Goal: Check status: Check status

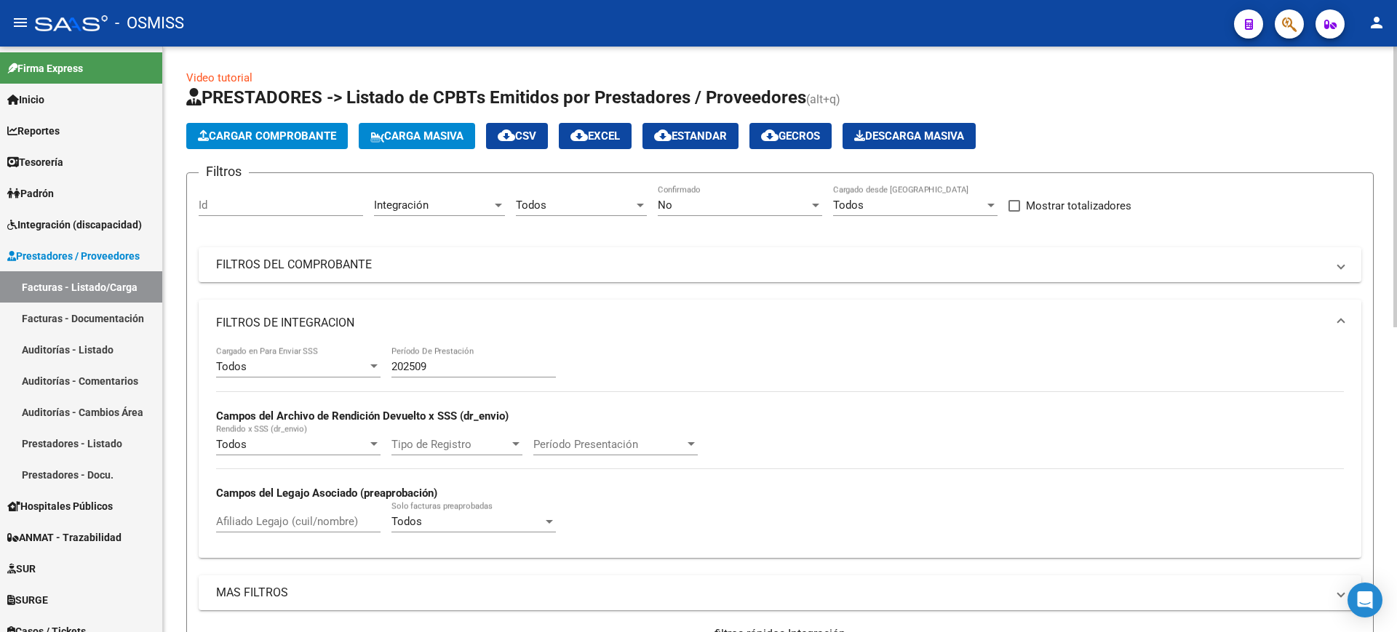
scroll to position [635, 0]
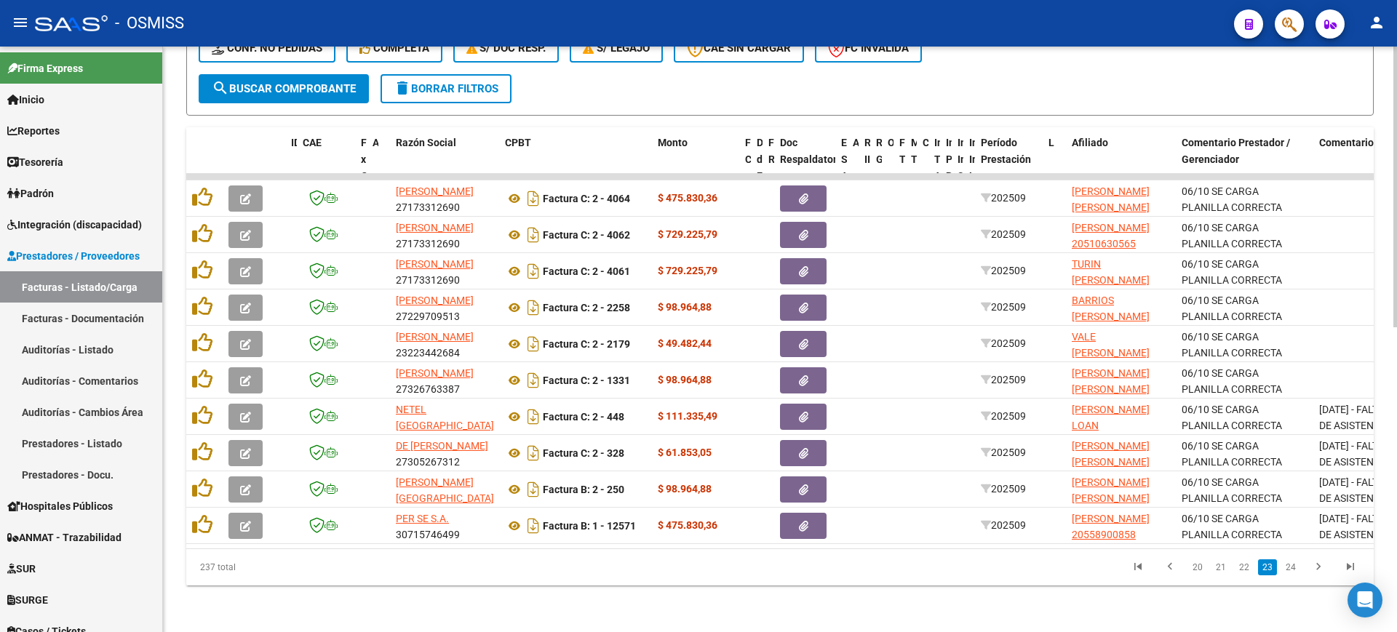
click at [331, 82] on span "search Buscar Comprobante" at bounding box center [284, 88] width 144 height 13
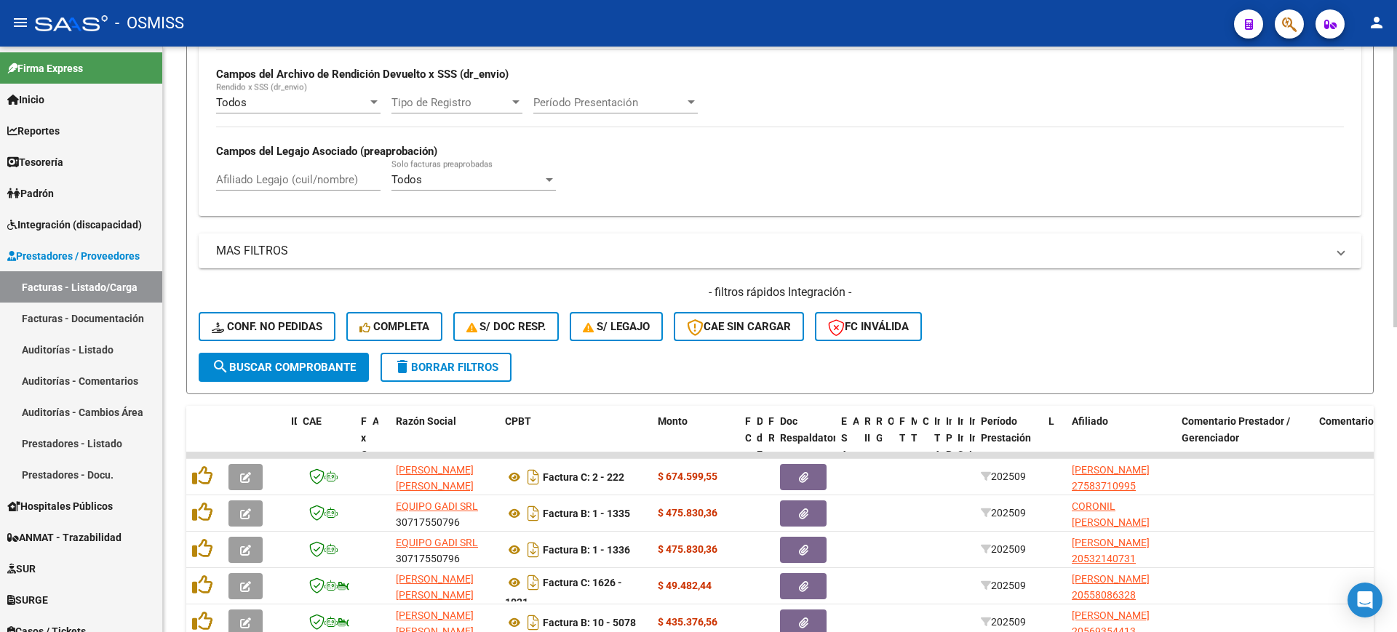
scroll to position [89, 0]
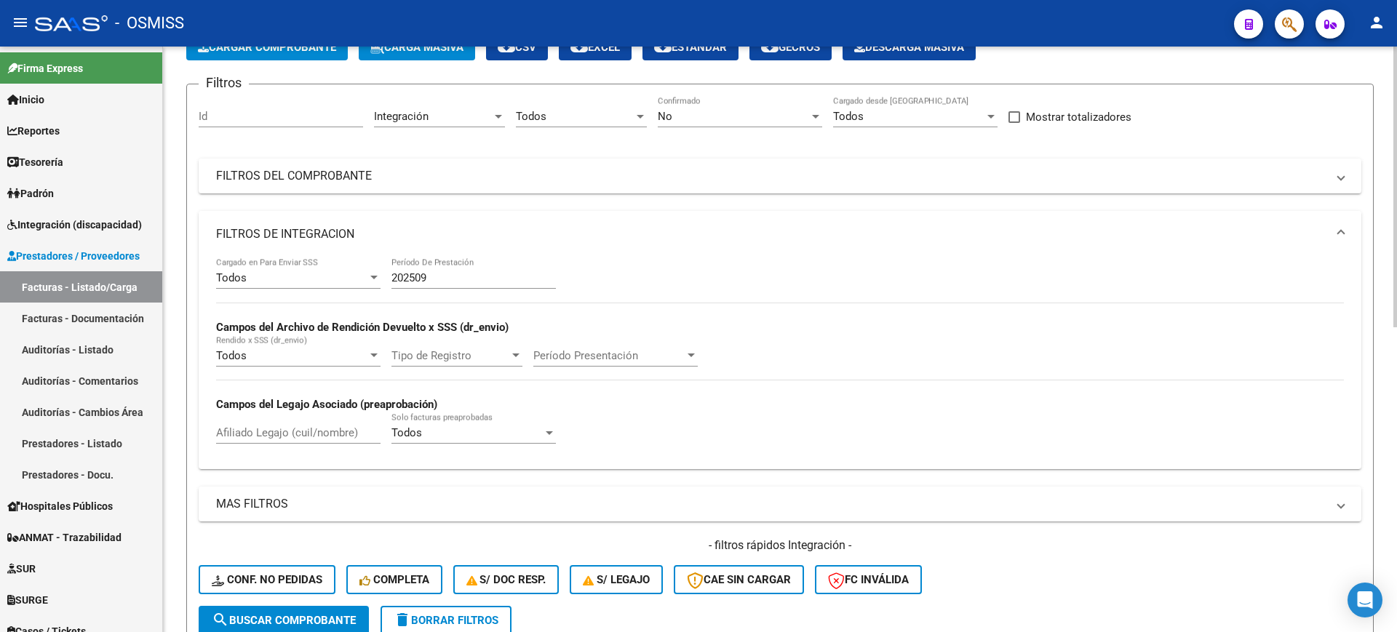
click at [320, 231] on mat-panel-title "FILTROS DE INTEGRACION" at bounding box center [771, 234] width 1110 height 16
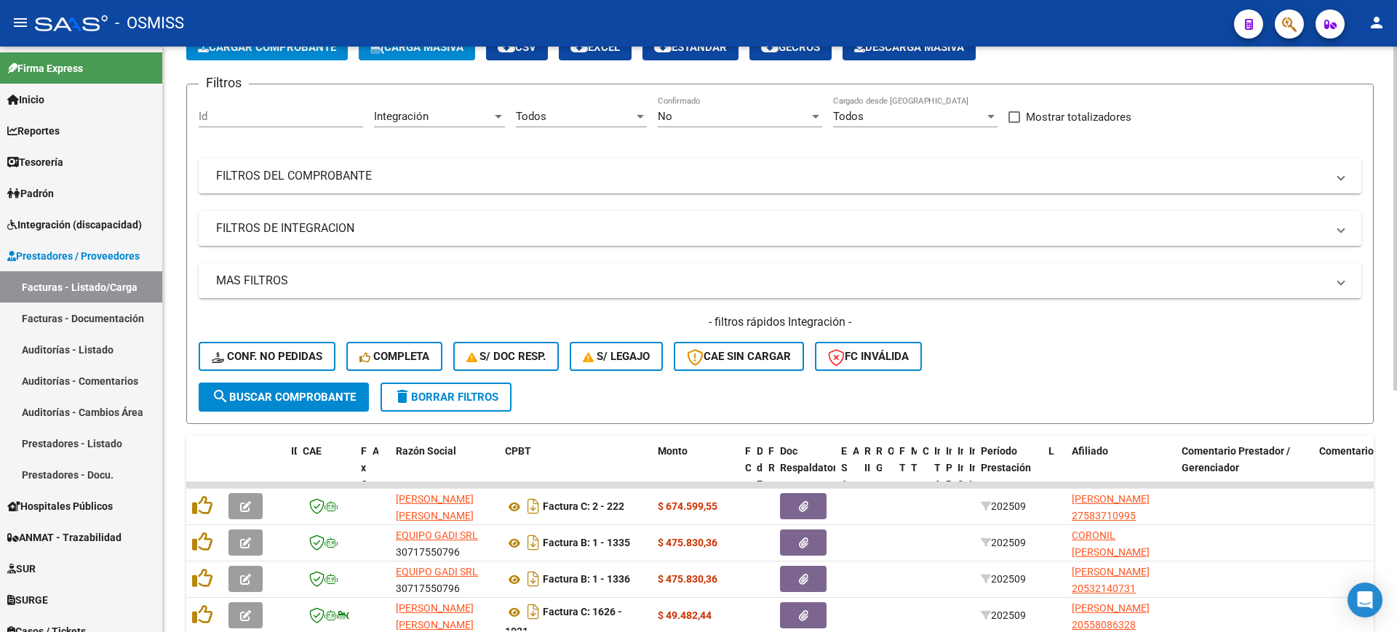
click at [296, 277] on mat-panel-title "MAS FILTROS" at bounding box center [771, 281] width 1110 height 16
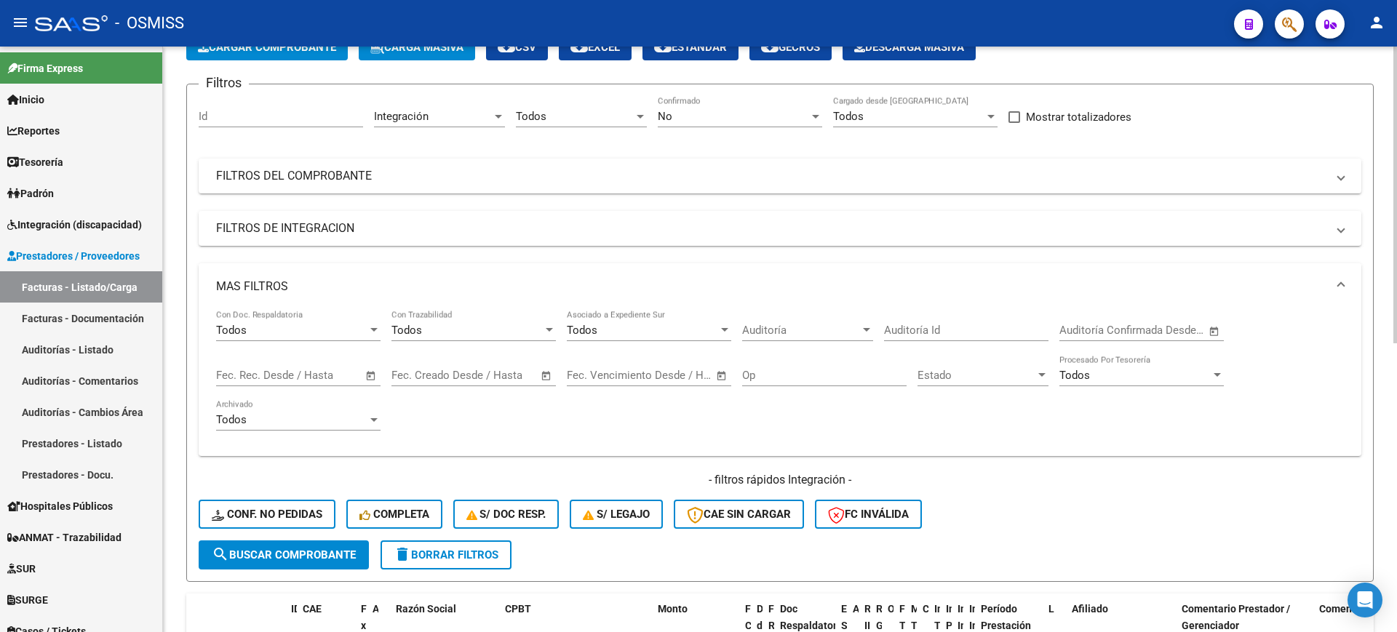
click at [297, 277] on mat-expansion-panel-header "MAS FILTROS" at bounding box center [780, 286] width 1163 height 47
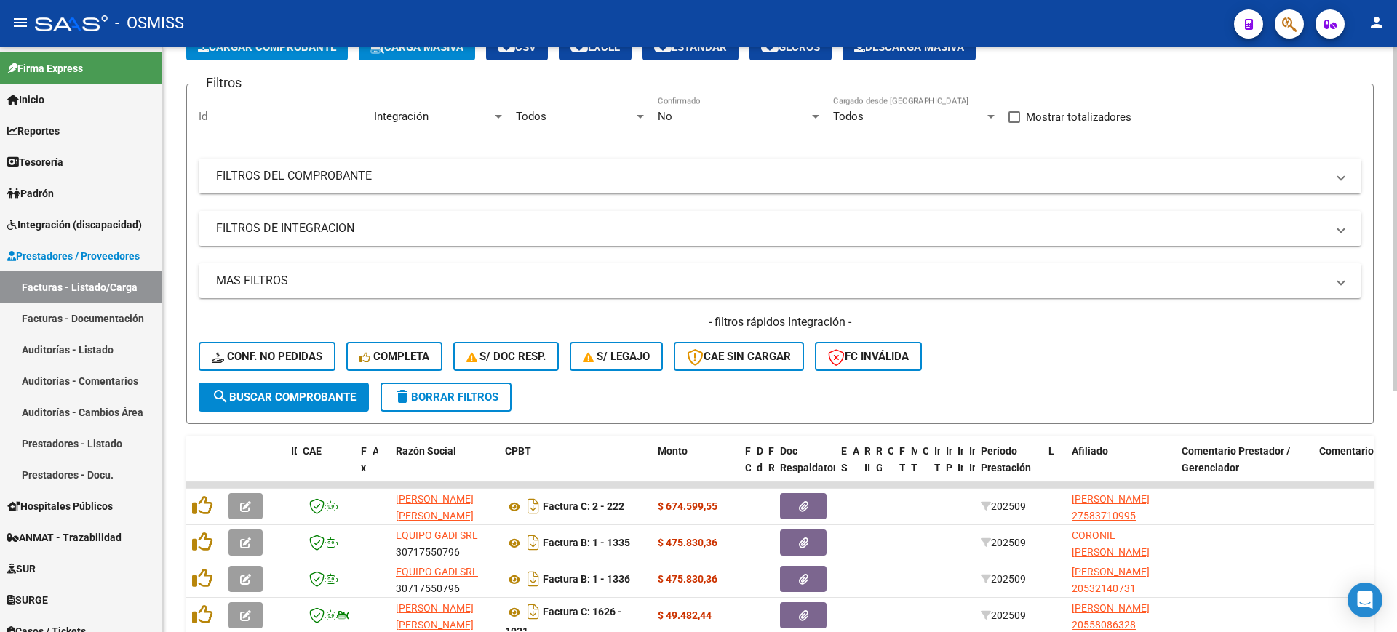
click at [320, 231] on mat-panel-title "FILTROS DE INTEGRACION" at bounding box center [771, 228] width 1110 height 16
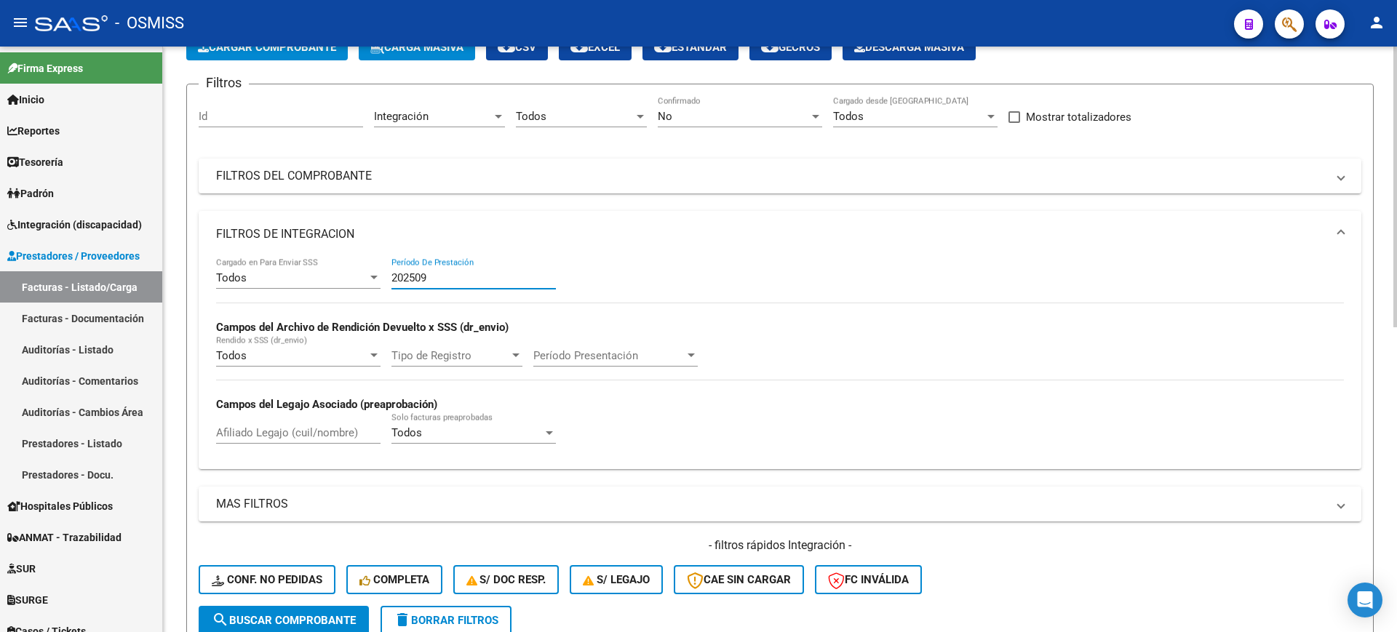
click at [465, 280] on input "202509" at bounding box center [473, 277] width 164 height 13
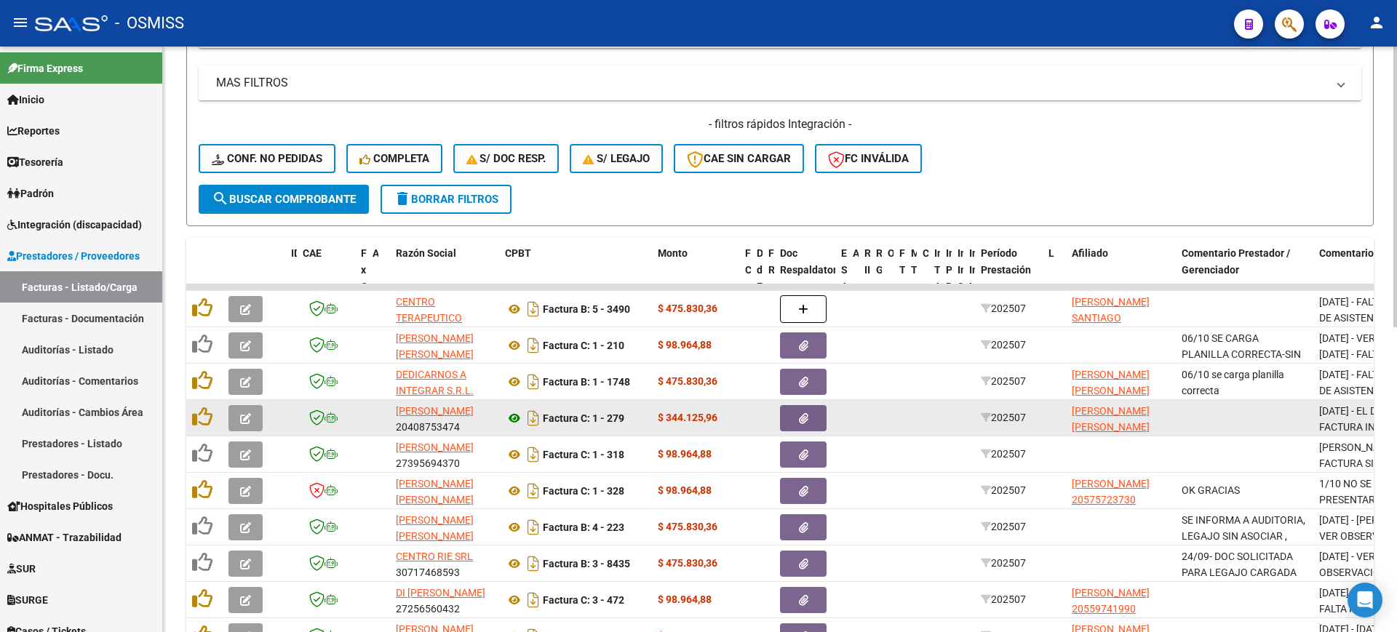
scroll to position [635, 0]
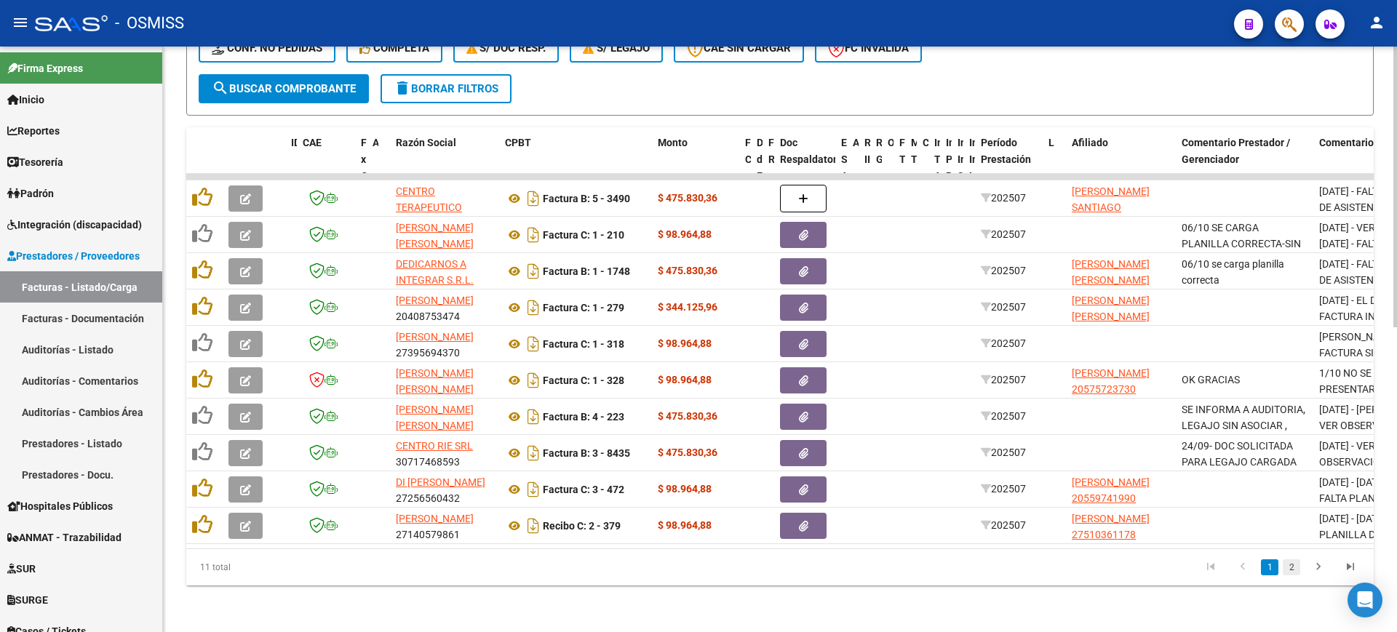
click at [1293, 569] on link "2" at bounding box center [1291, 568] width 17 height 16
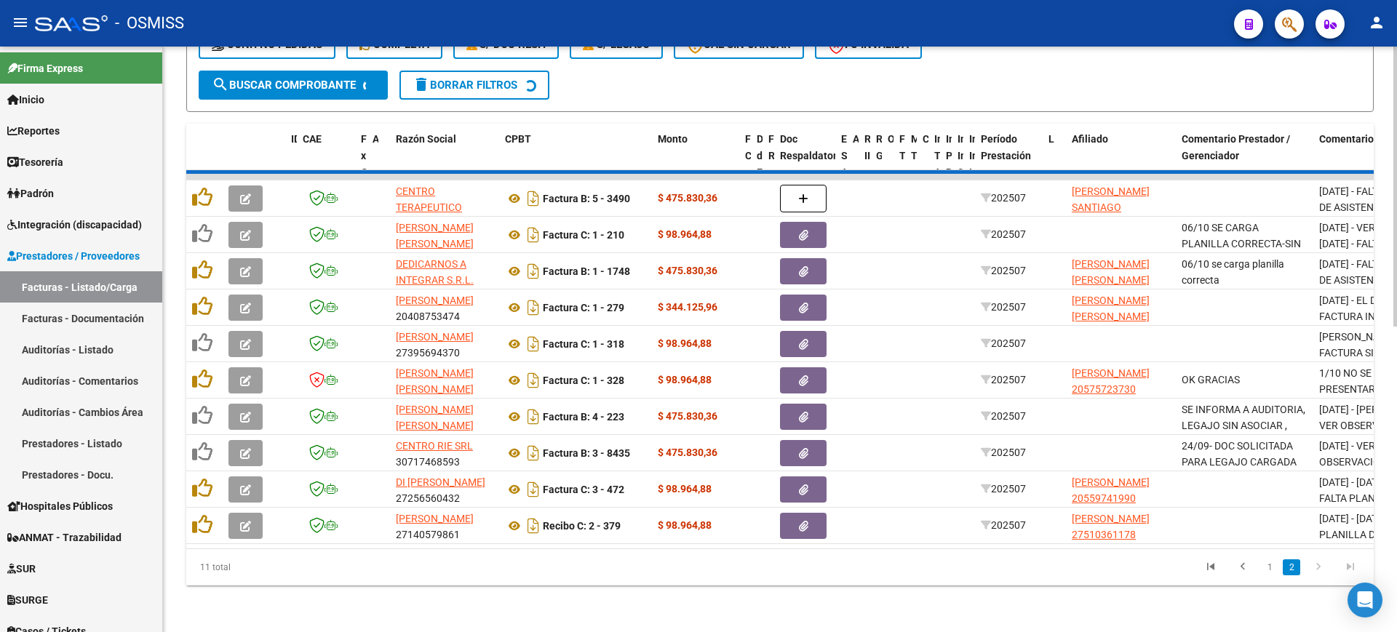
scroll to position [307, 0]
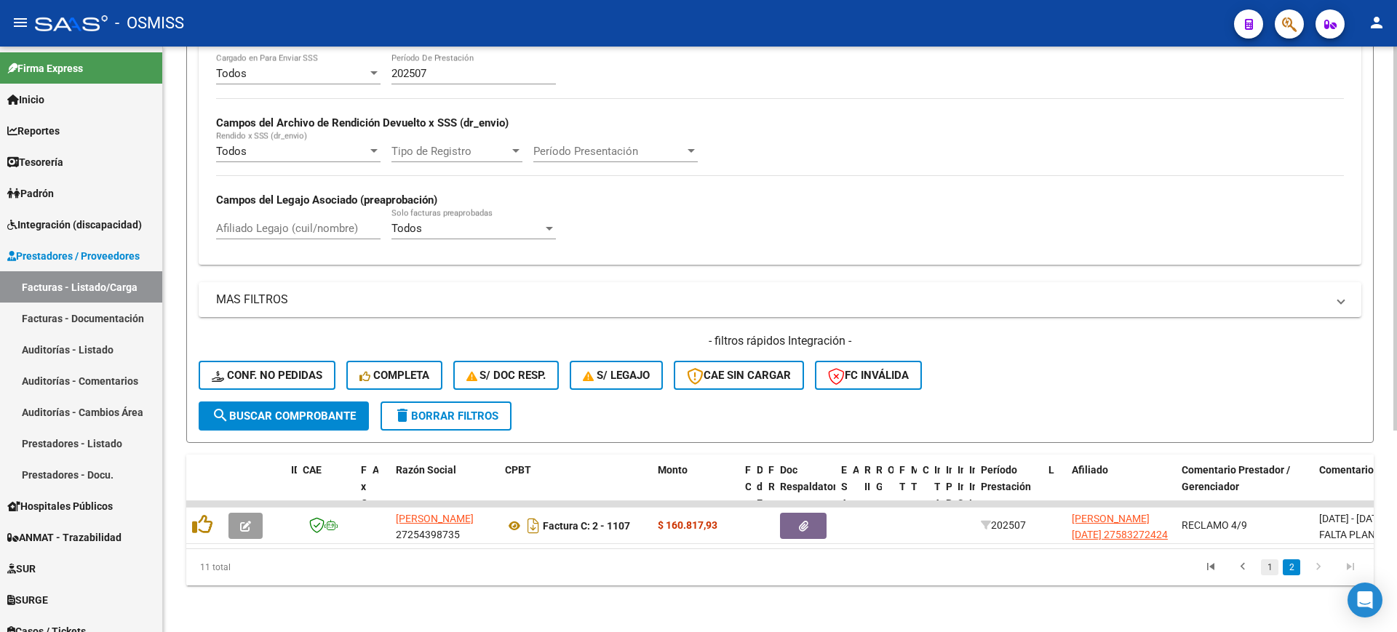
click at [1273, 567] on link "1" at bounding box center [1269, 568] width 17 height 16
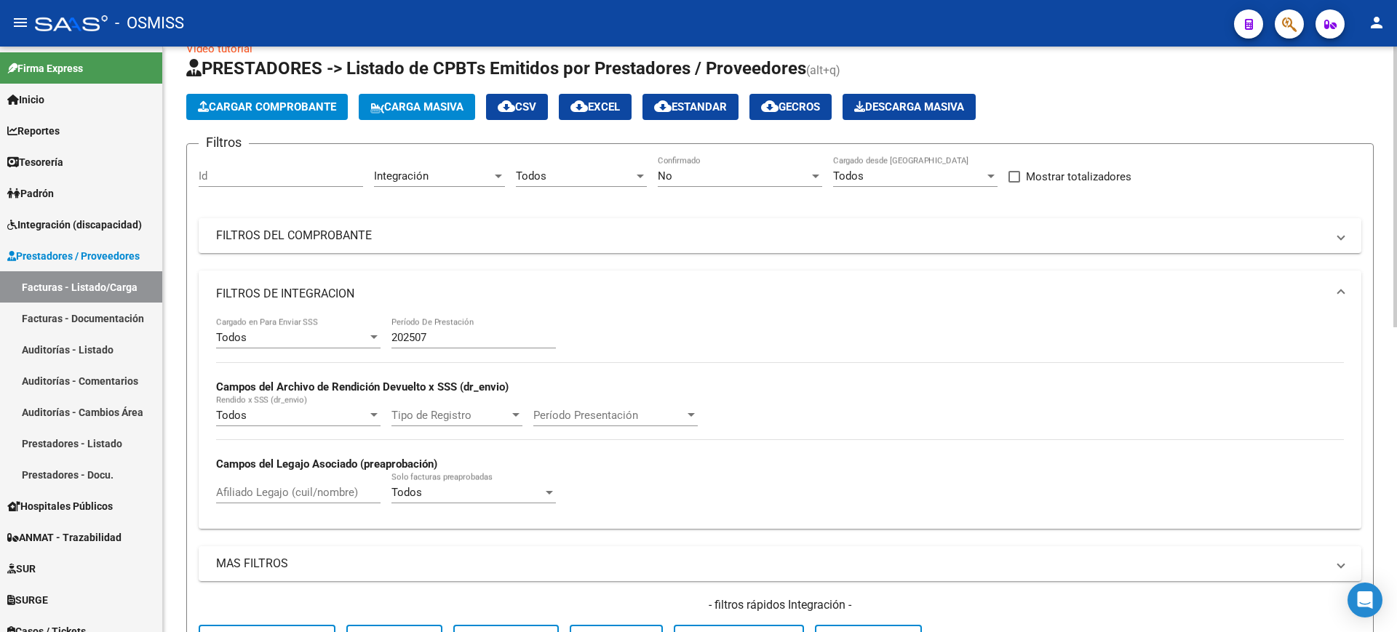
scroll to position [0, 0]
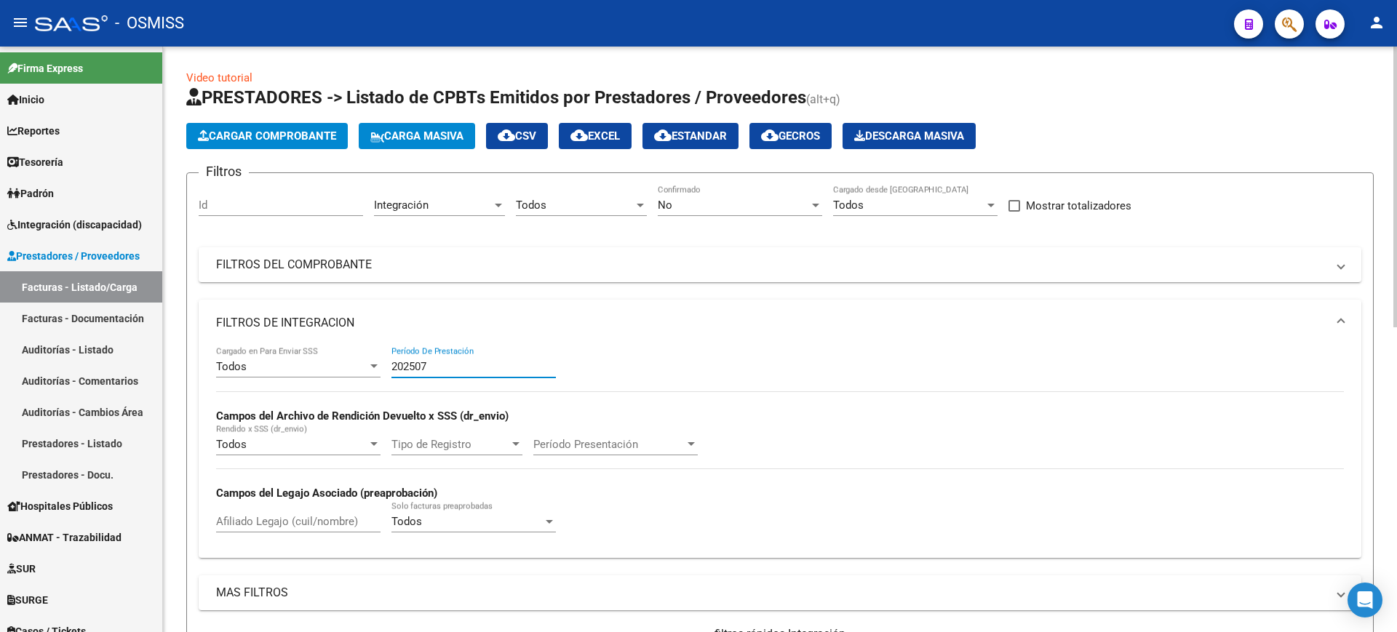
click at [453, 372] on input "202507" at bounding box center [473, 366] width 164 height 13
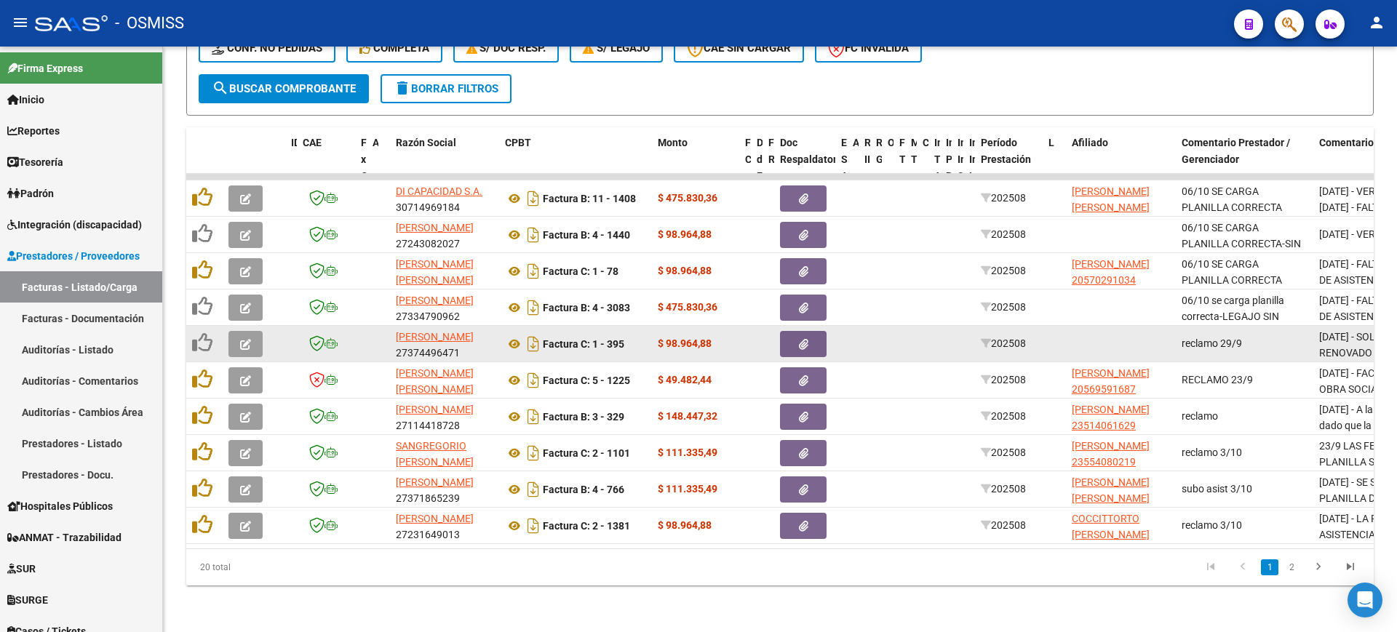
scroll to position [635, 0]
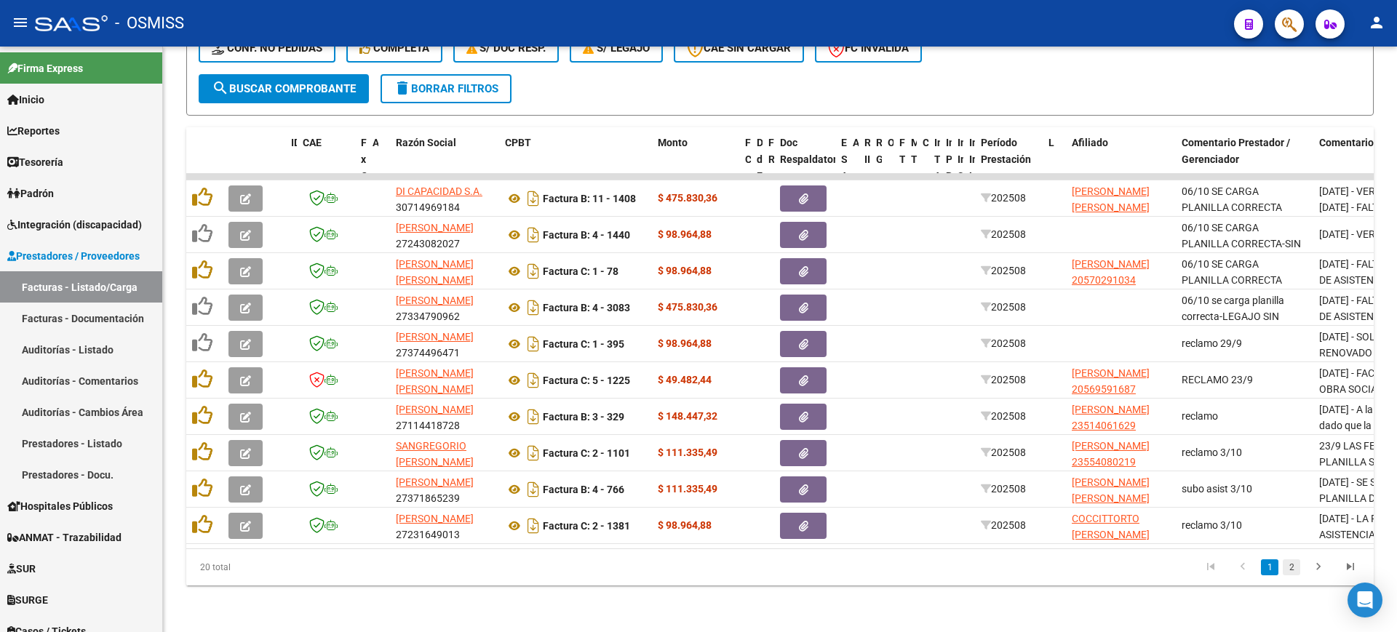
click at [1292, 568] on link "2" at bounding box center [1291, 568] width 17 height 16
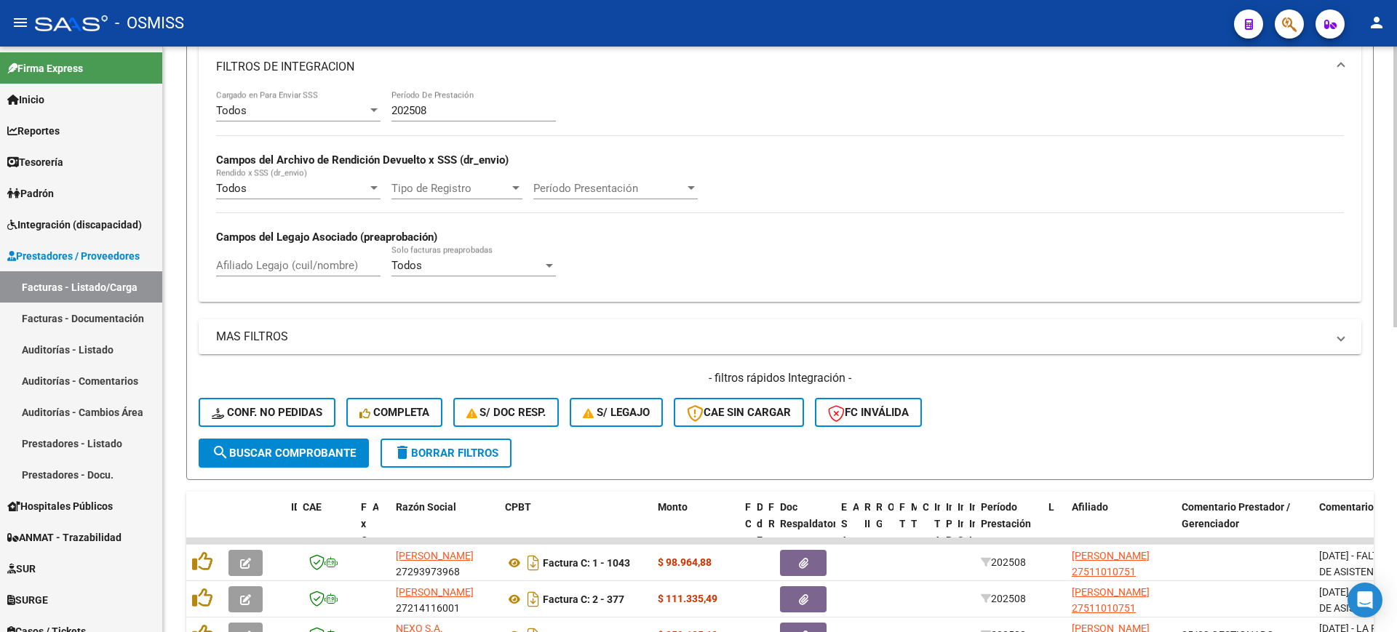
scroll to position [180, 0]
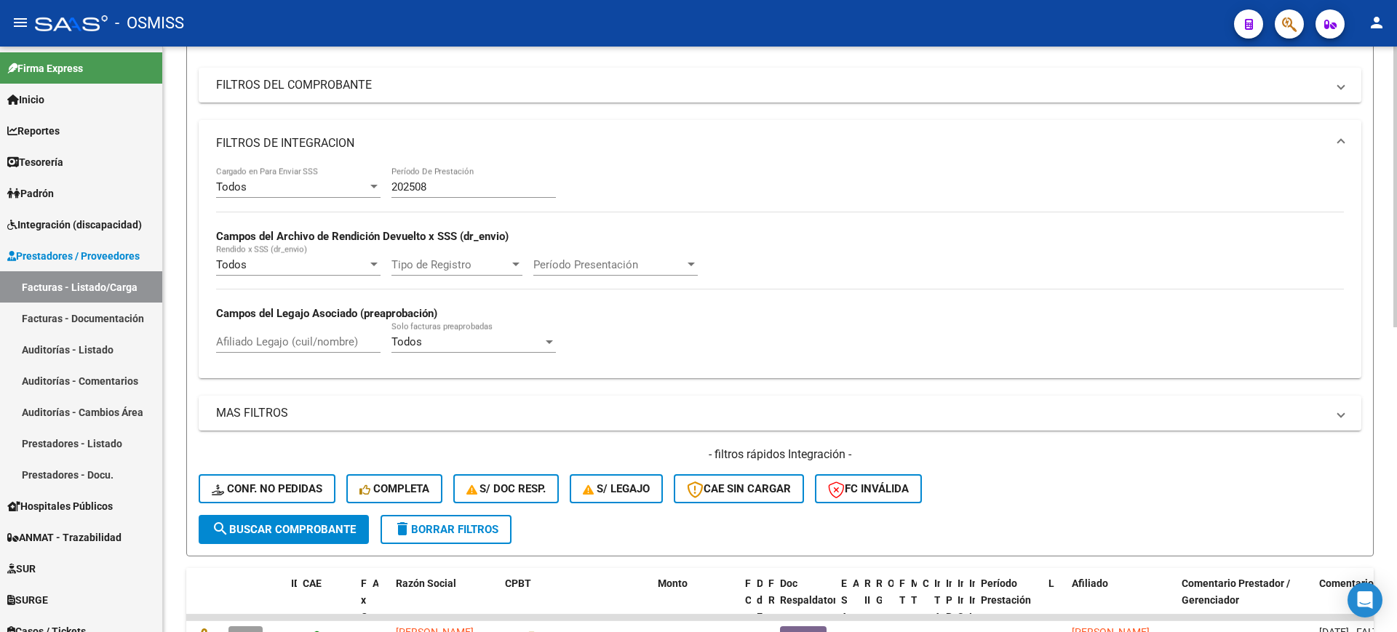
click at [459, 194] on div "202508 Período De Prestación" at bounding box center [473, 182] width 164 height 31
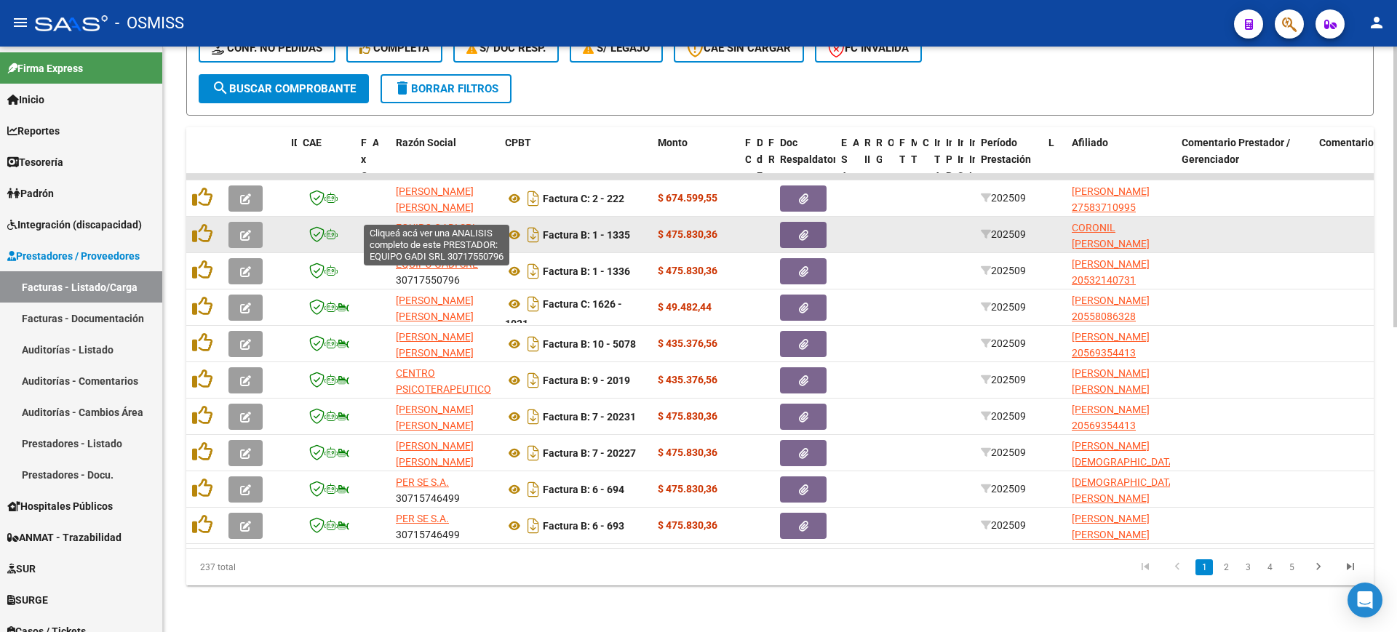
scroll to position [1, 0]
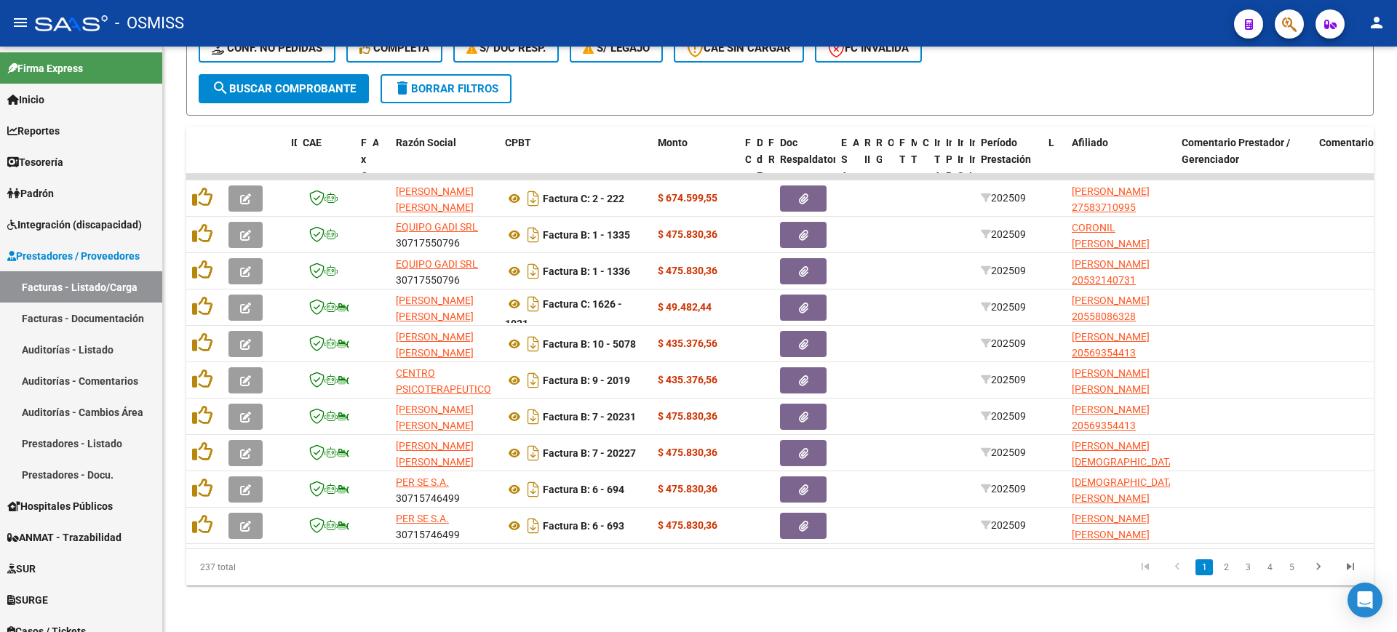
type input "202509"
click at [343, 82] on span "search Buscar Comprobante" at bounding box center [284, 88] width 144 height 13
click at [1339, 563] on link "go to last page" at bounding box center [1351, 568] width 28 height 16
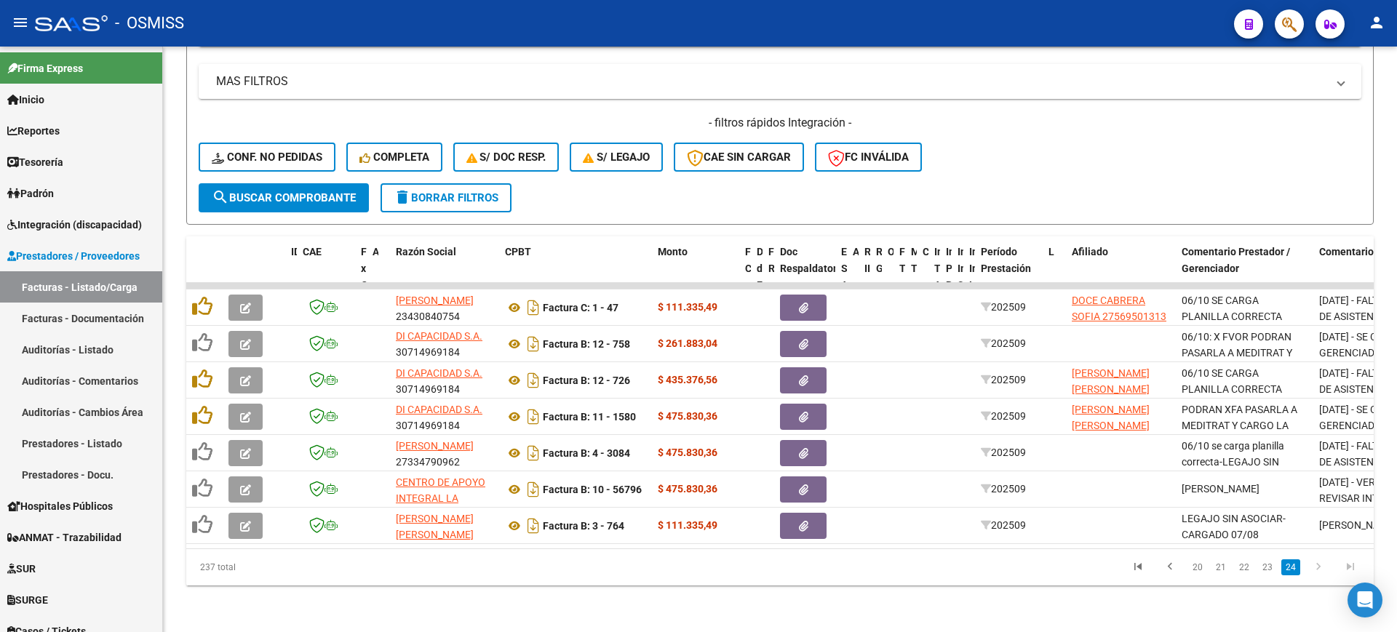
scroll to position [525, 0]
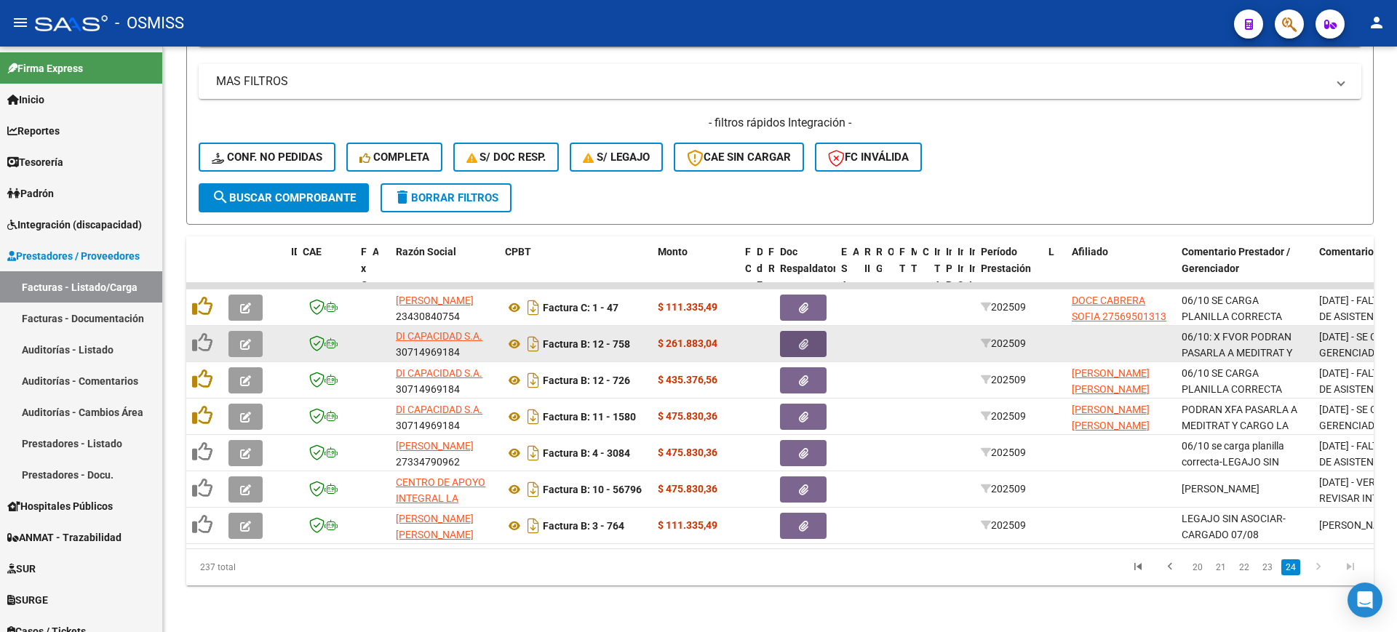
click at [809, 331] on button "button" at bounding box center [803, 344] width 47 height 26
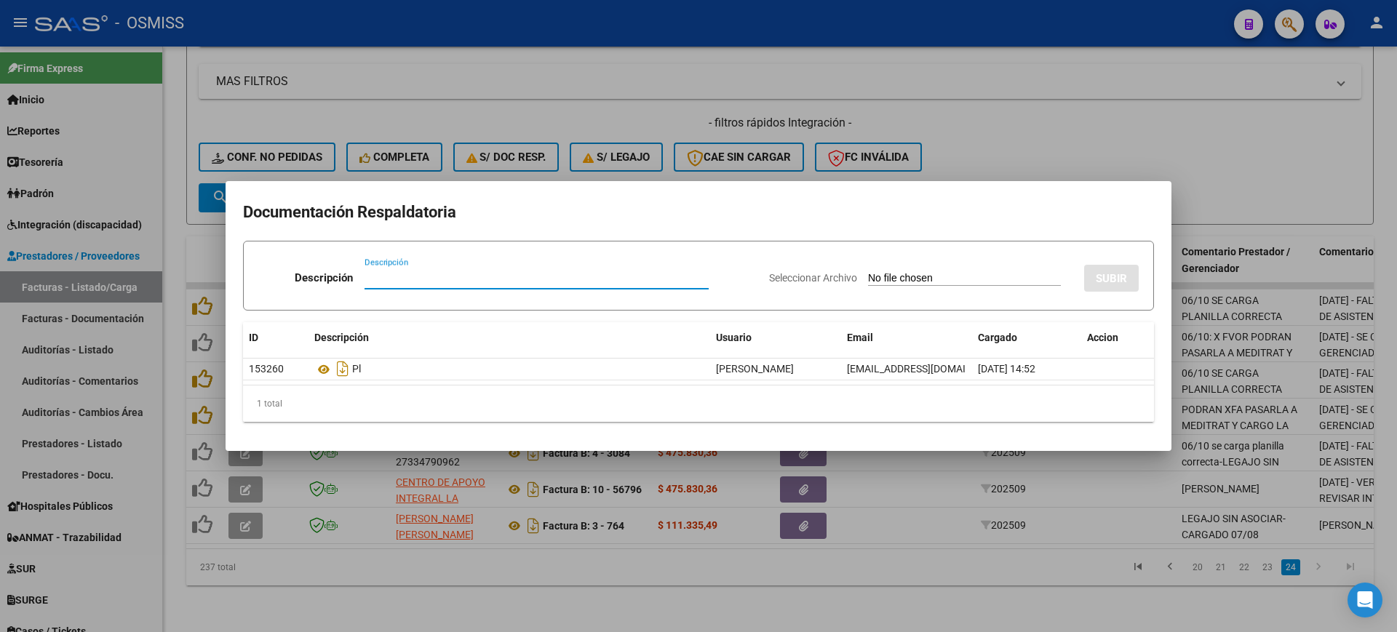
click at [1039, 592] on div at bounding box center [698, 316] width 1397 height 632
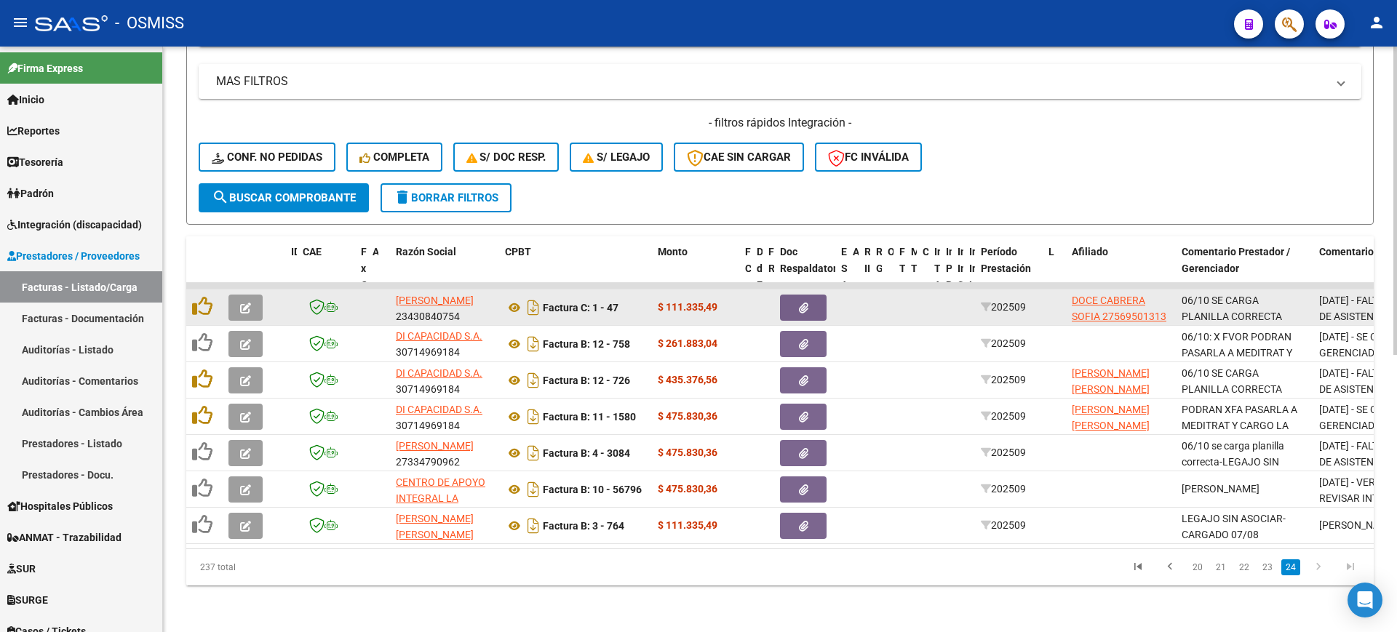
click at [802, 303] on icon "button" at bounding box center [803, 308] width 9 height 11
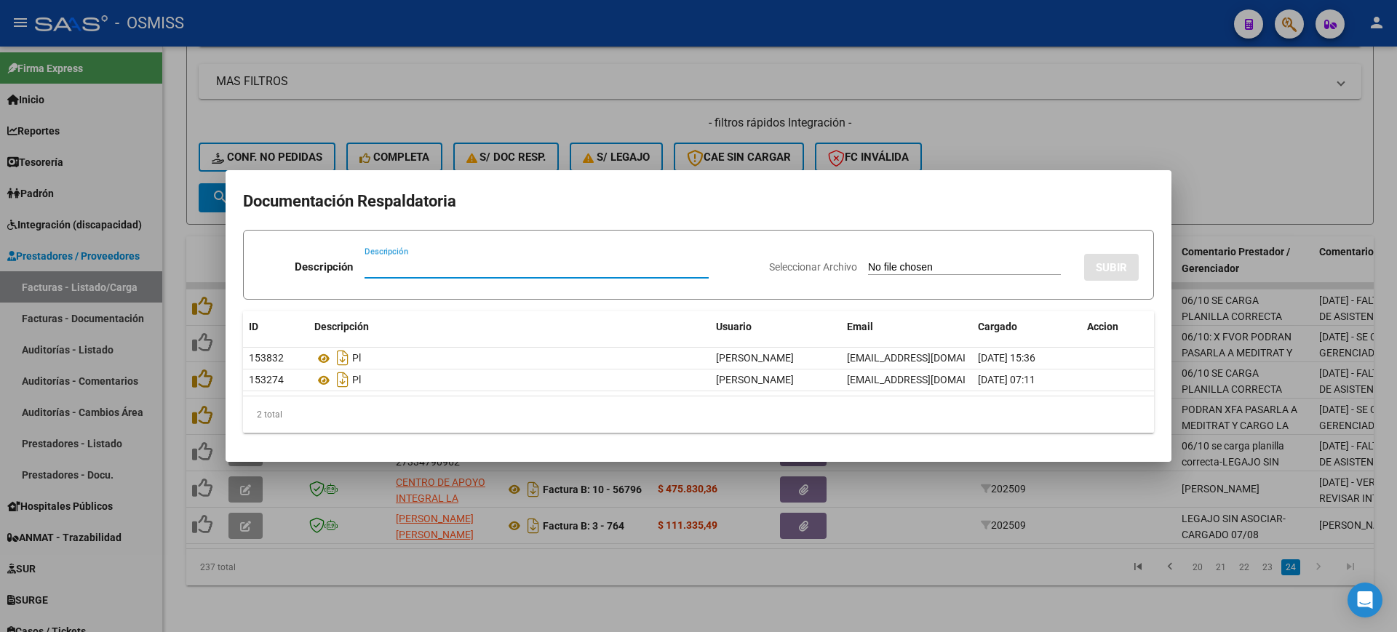
click at [987, 589] on div at bounding box center [698, 316] width 1397 height 632
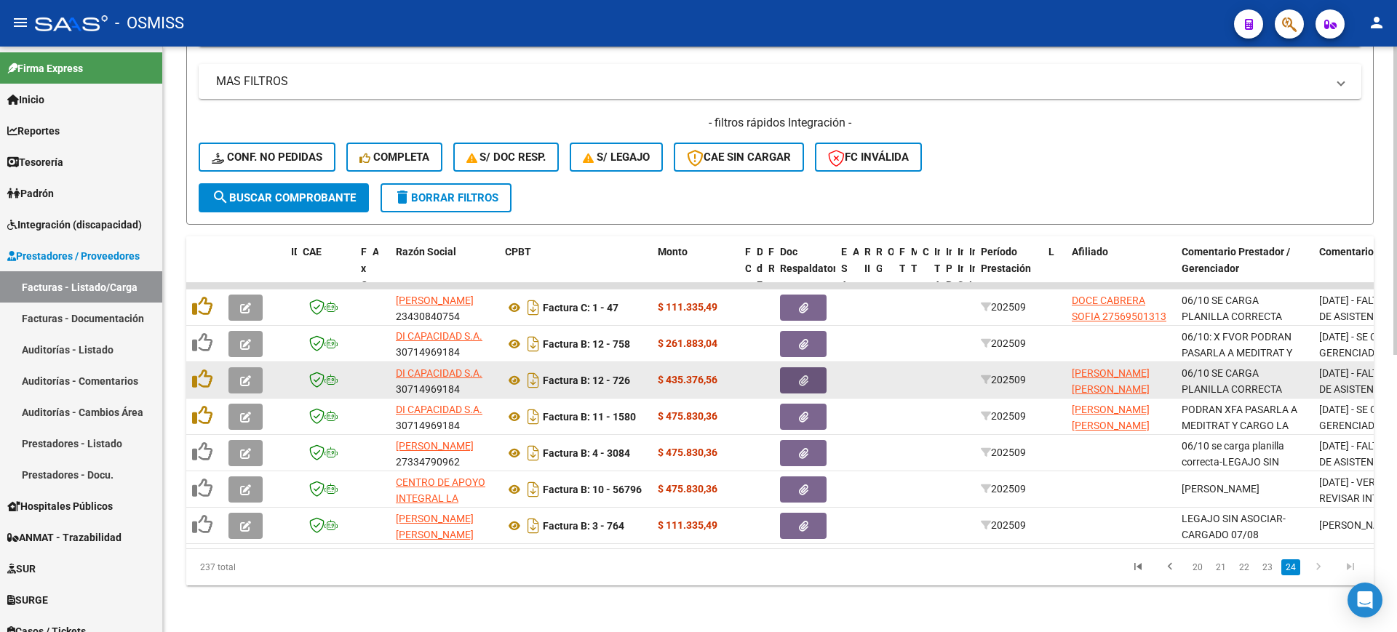
click at [794, 371] on button "button" at bounding box center [803, 380] width 47 height 26
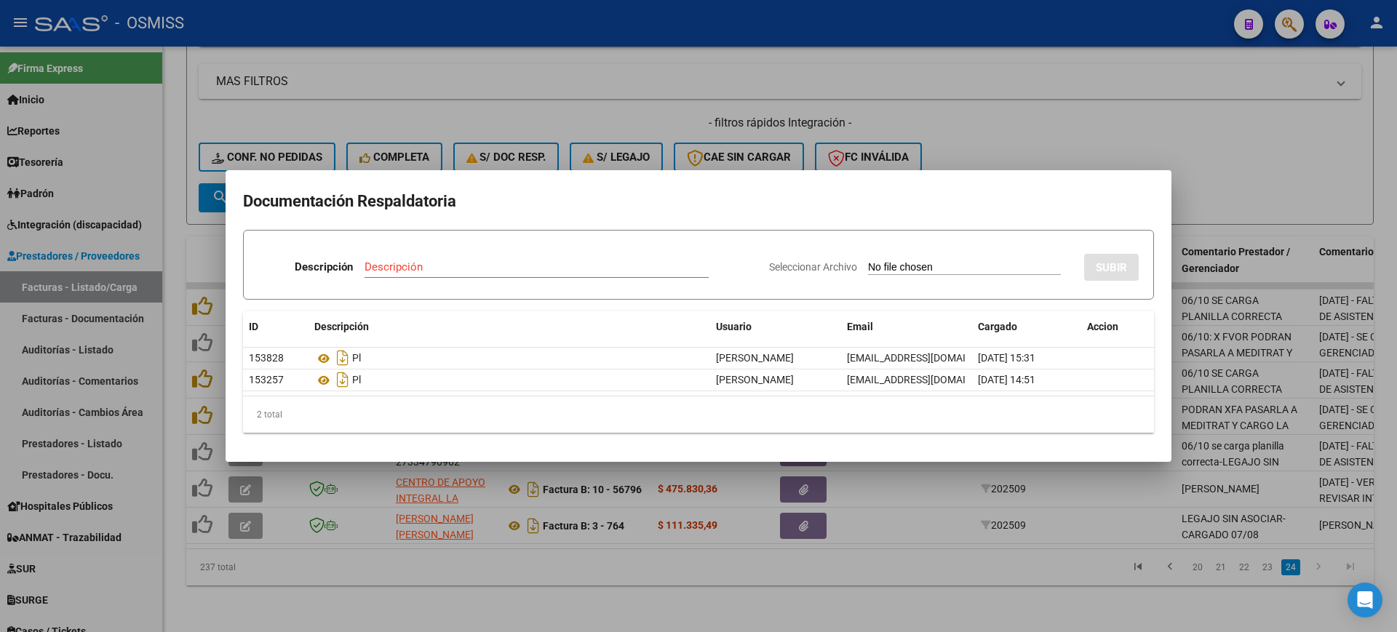
click at [966, 589] on div at bounding box center [698, 316] width 1397 height 632
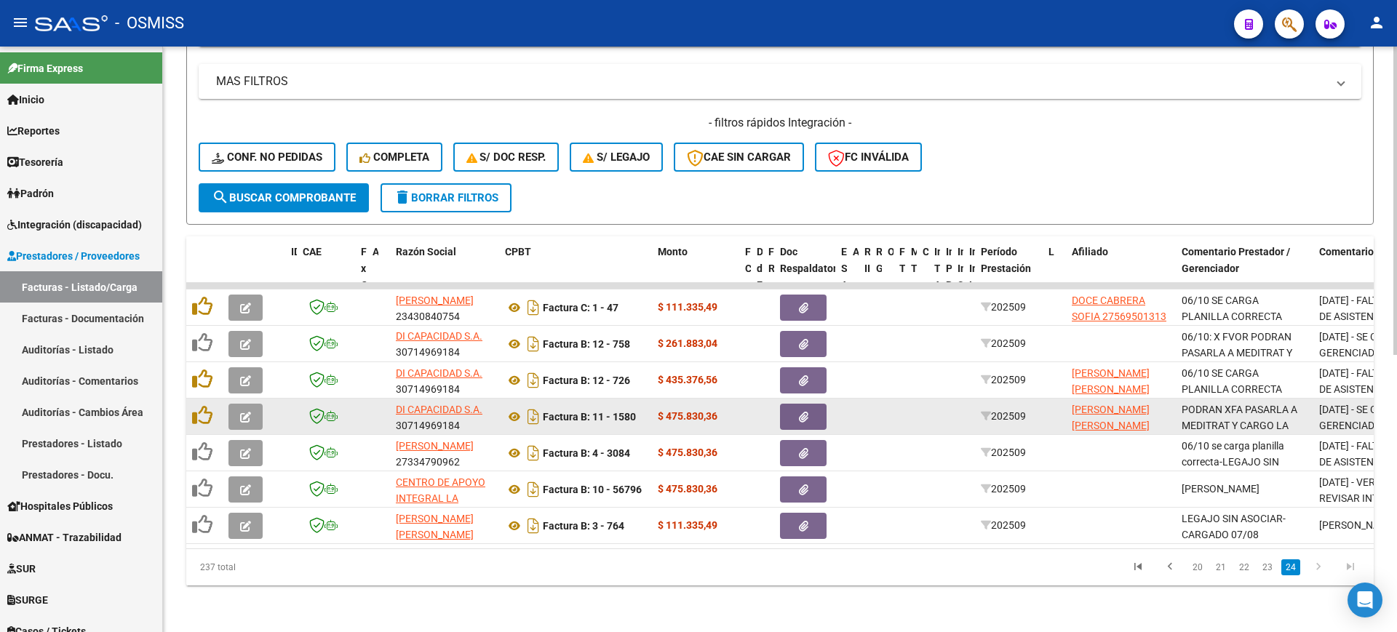
click at [805, 410] on span "button" at bounding box center [803, 416] width 9 height 13
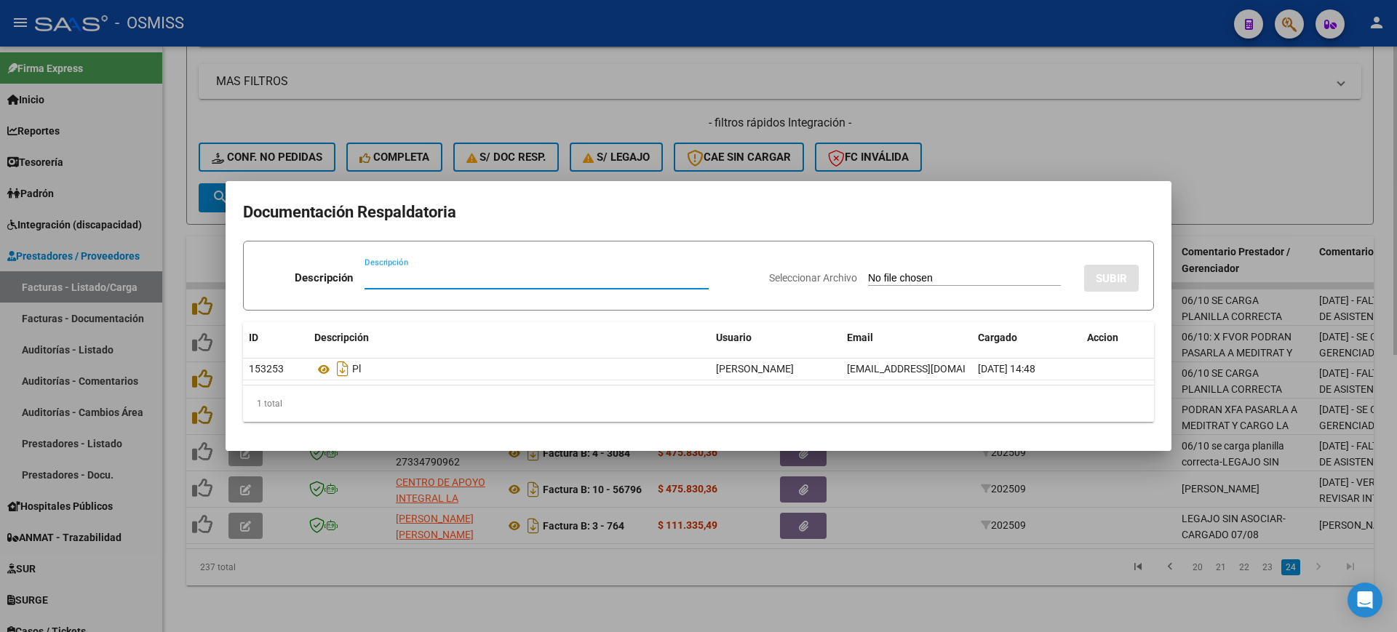
click at [900, 601] on div at bounding box center [698, 316] width 1397 height 632
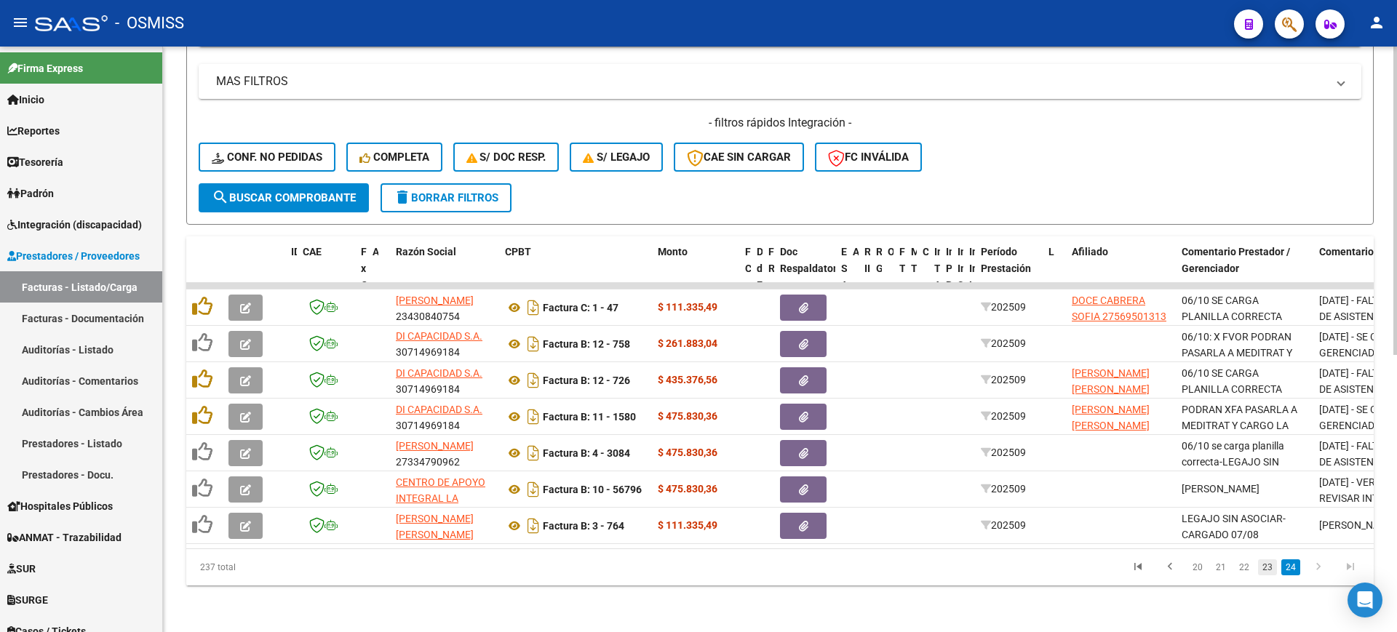
click at [1262, 567] on link "23" at bounding box center [1267, 568] width 19 height 16
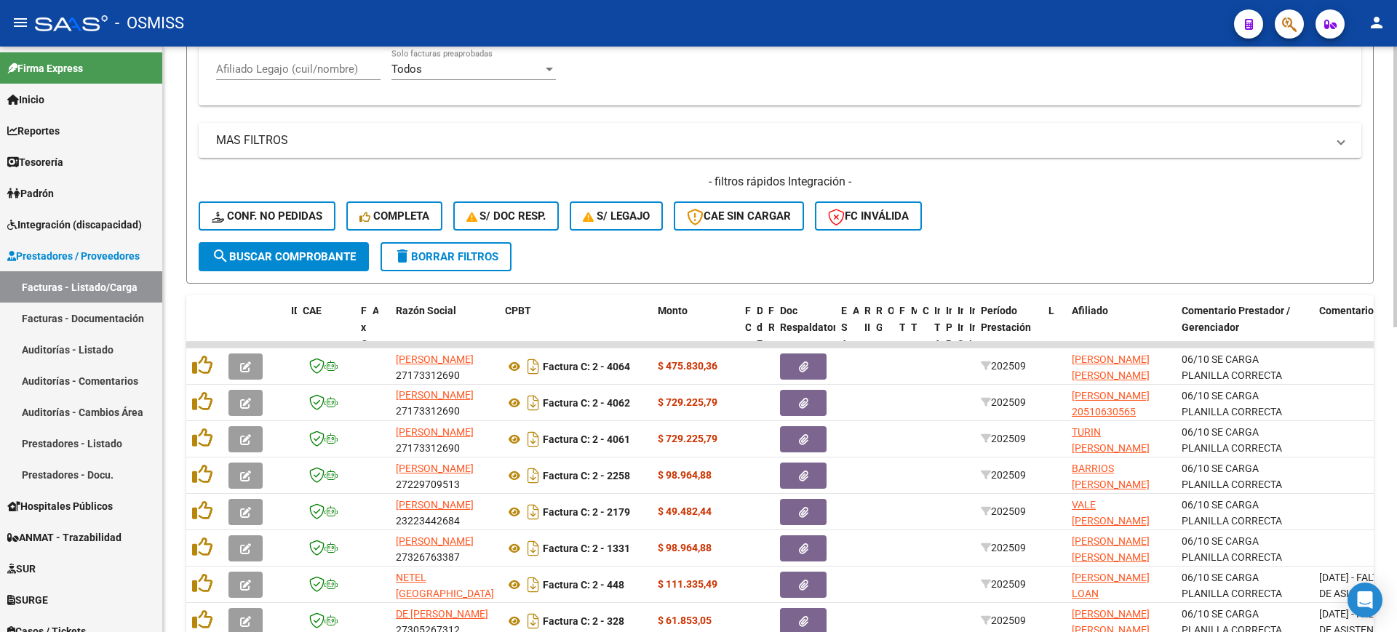
scroll to position [635, 0]
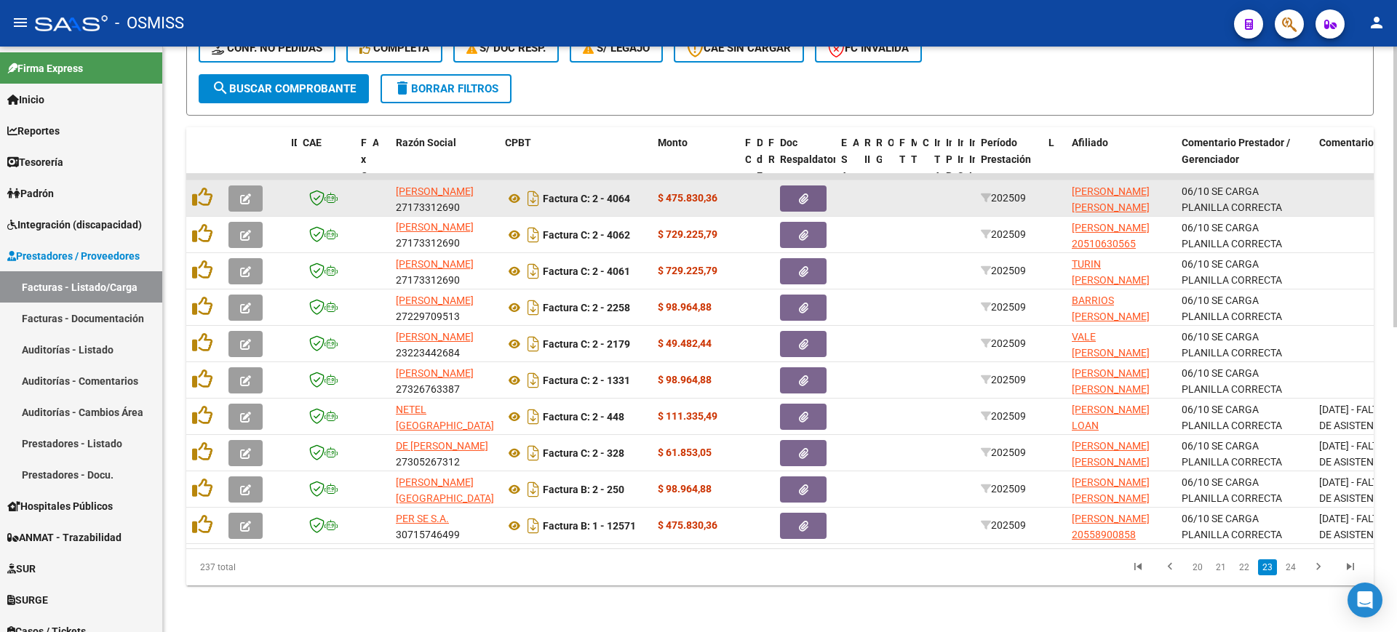
click at [247, 193] on button "button" at bounding box center [245, 199] width 34 height 26
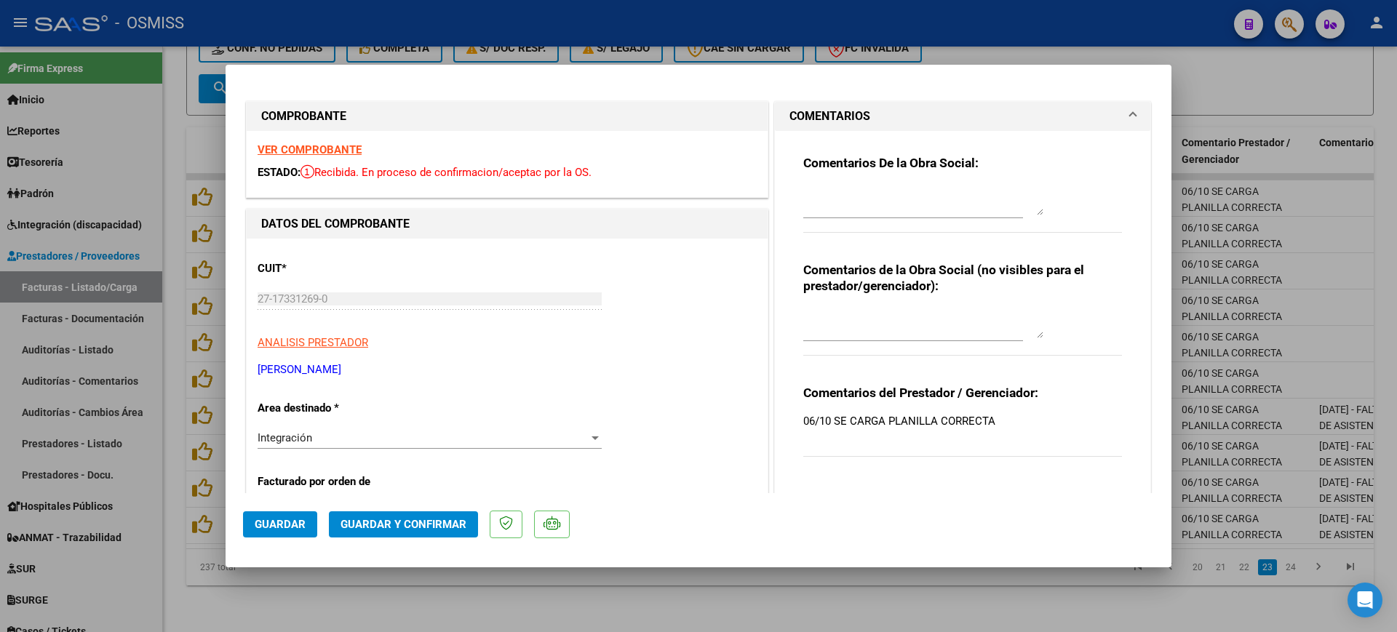
click at [293, 151] on strong "VER COMPROBANTE" at bounding box center [310, 149] width 104 height 13
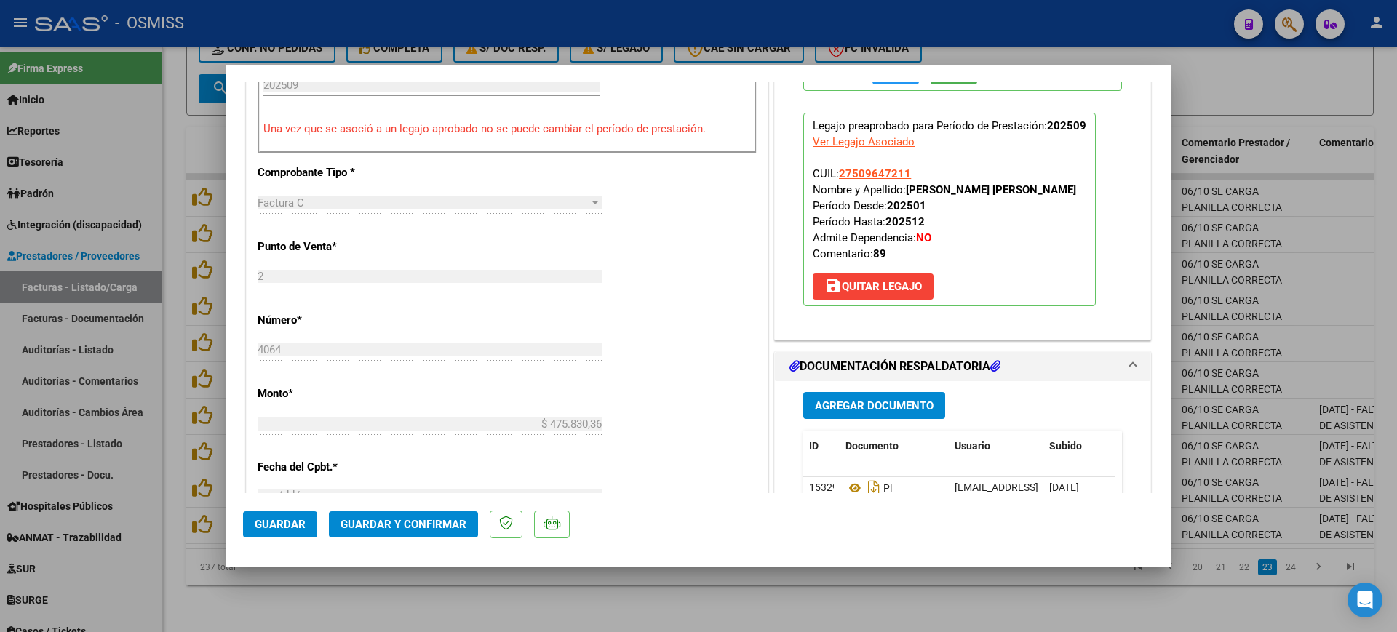
scroll to position [637, 0]
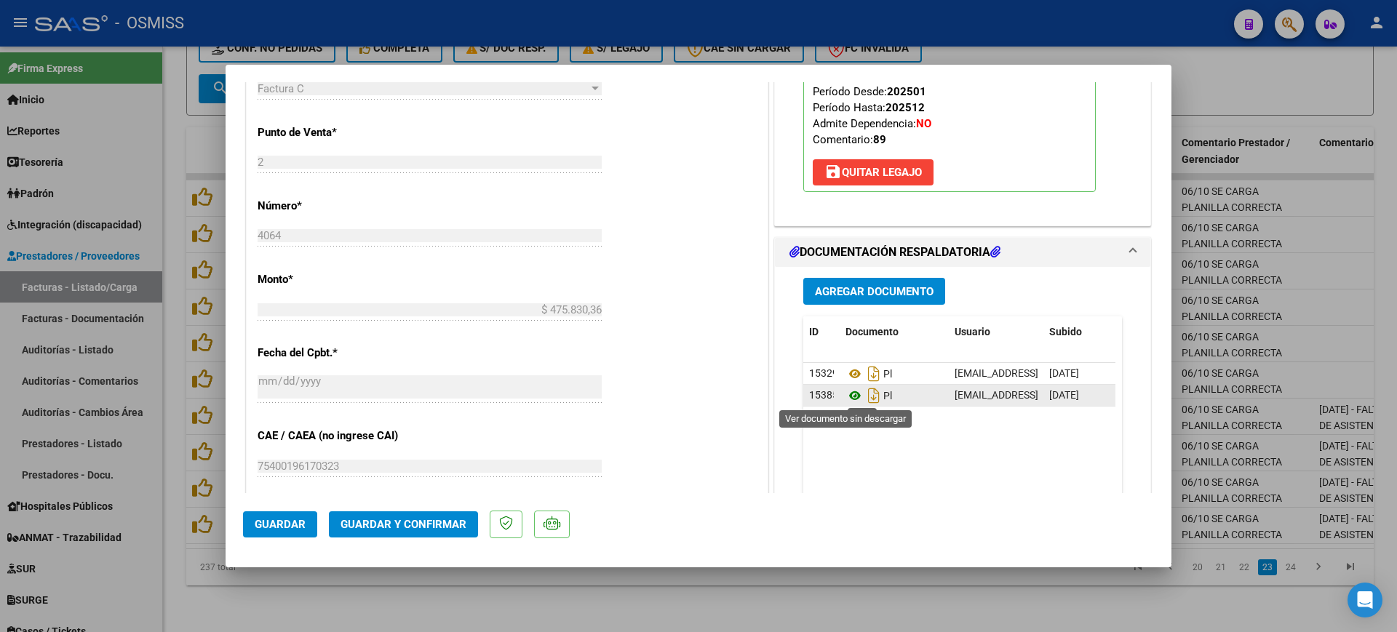
click at [846, 393] on icon at bounding box center [855, 395] width 19 height 17
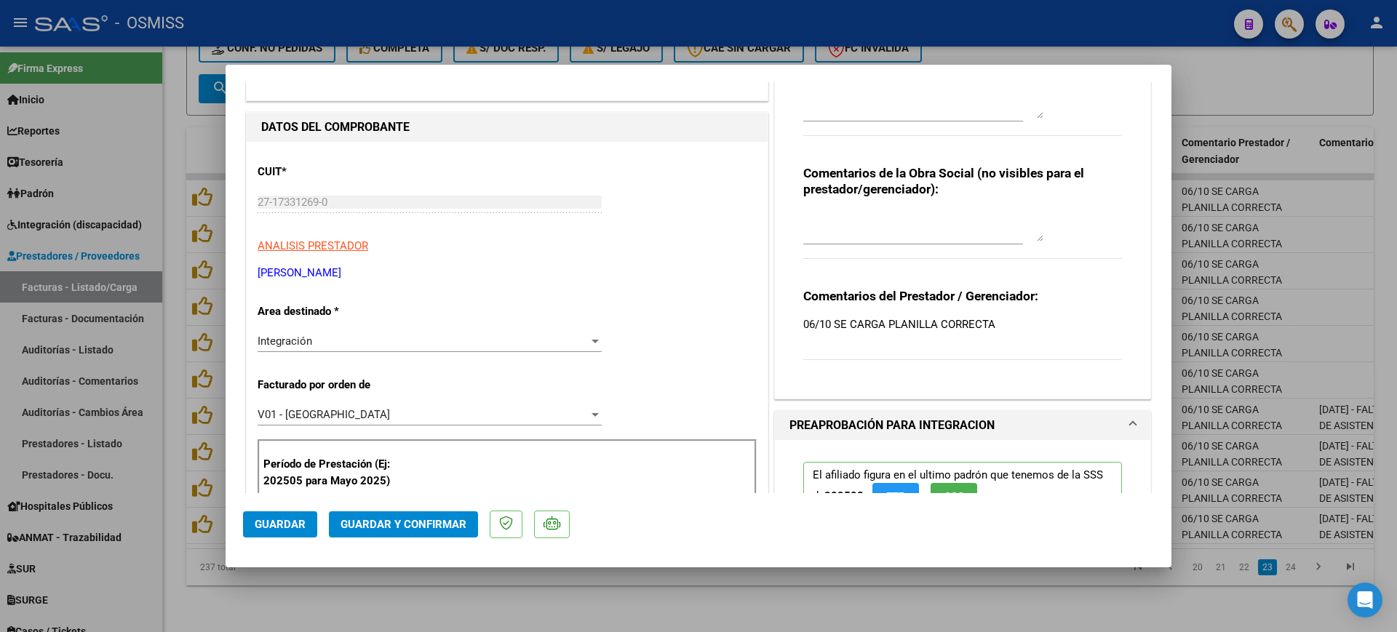
scroll to position [0, 0]
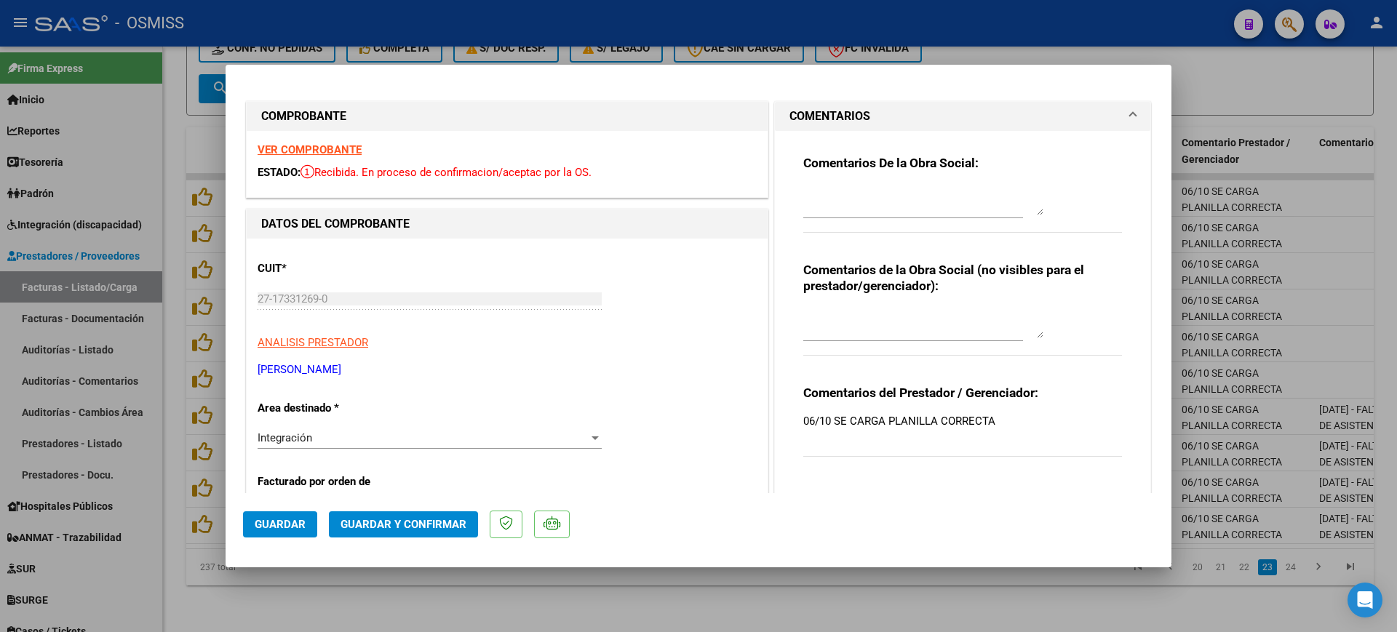
click at [803, 196] on textarea at bounding box center [923, 200] width 240 height 29
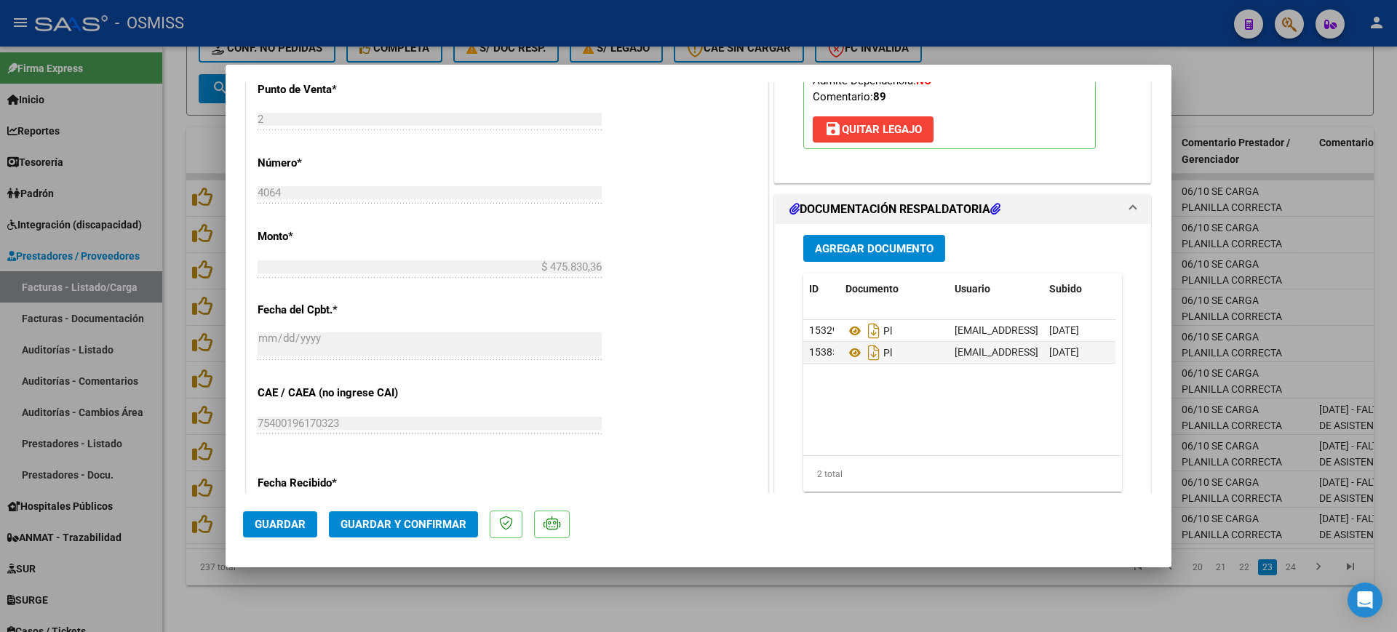
scroll to position [637, 0]
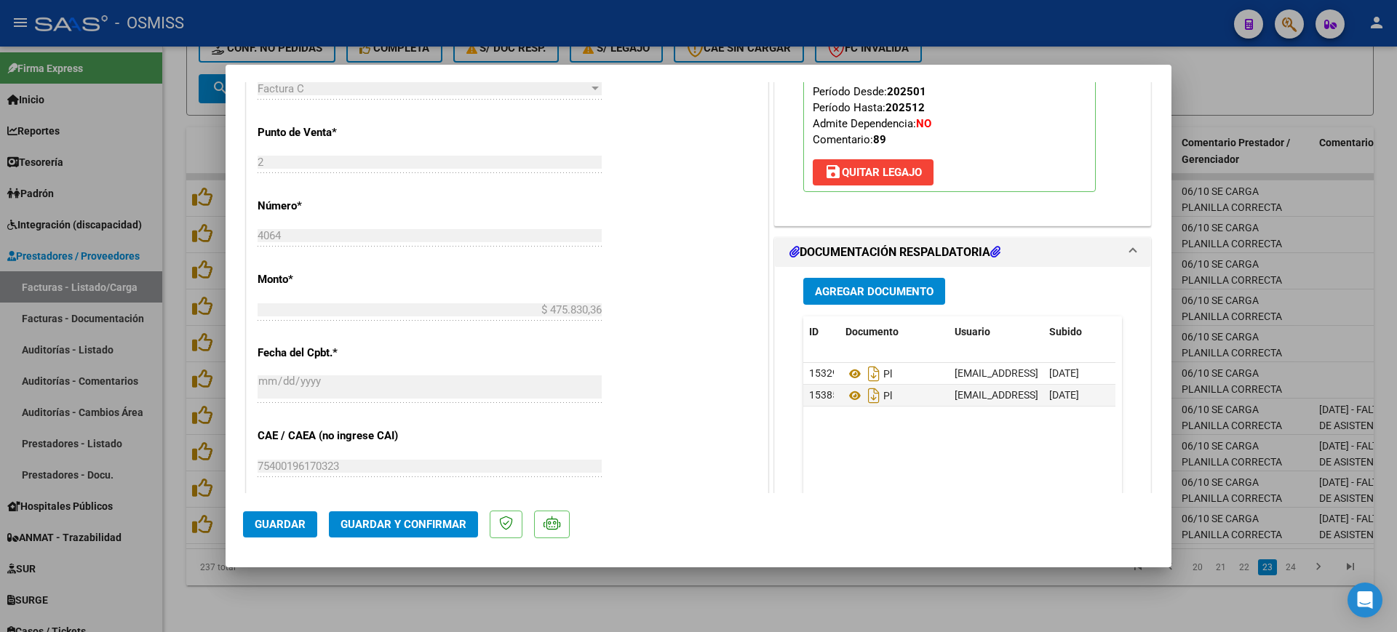
type textarea "89"
click at [444, 520] on span "Guardar y Confirmar" at bounding box center [404, 524] width 126 height 13
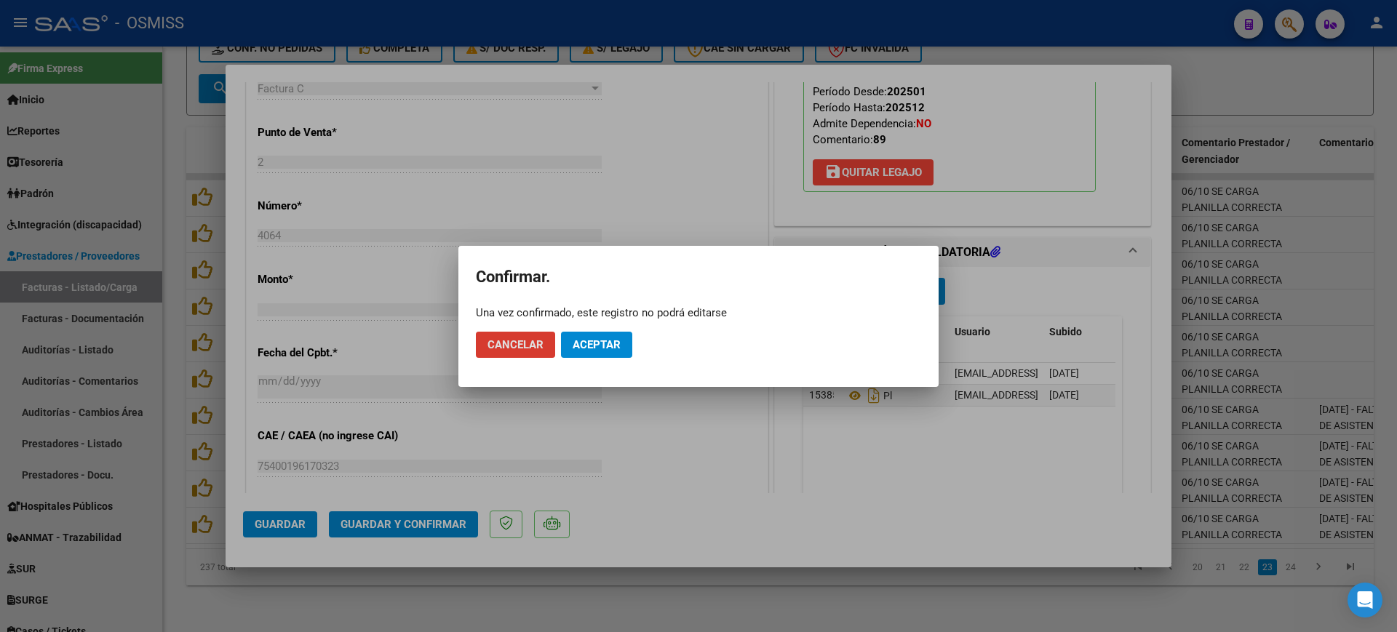
click at [616, 351] on button "Aceptar" at bounding box center [596, 345] width 71 height 26
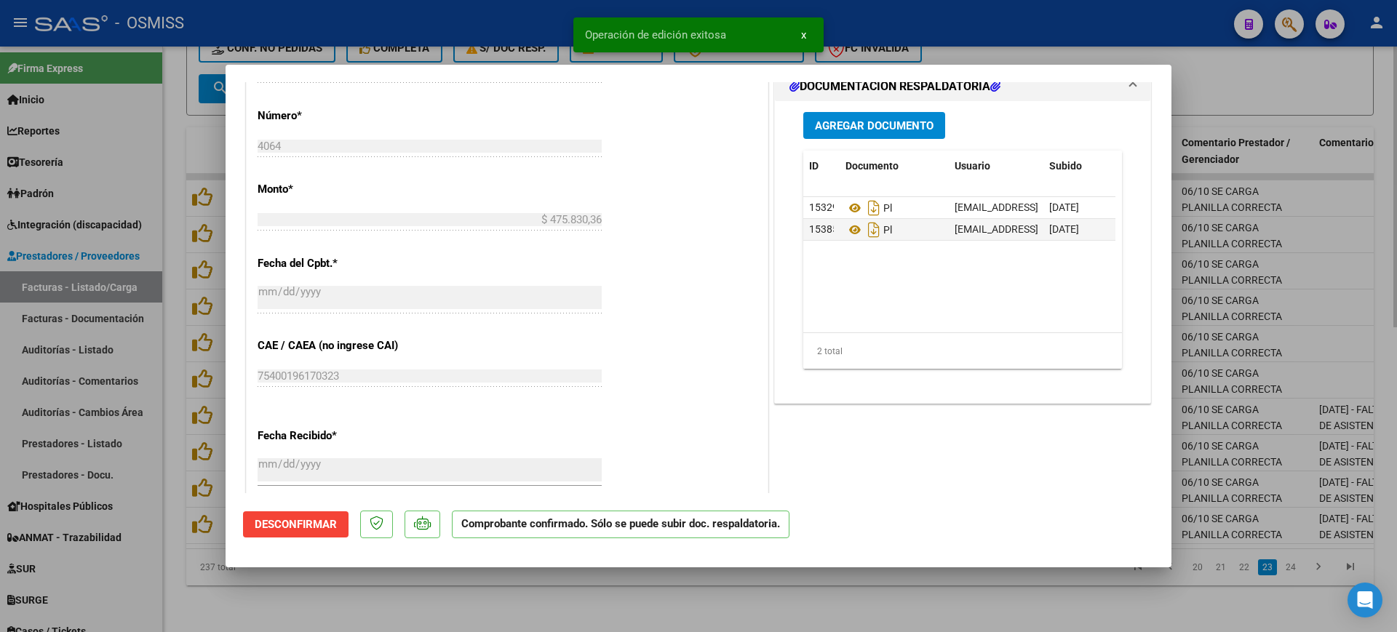
drag, startPoint x: 660, startPoint y: 614, endPoint x: 667, endPoint y: 607, distance: 10.3
click at [659, 613] on div at bounding box center [698, 316] width 1397 height 632
type input "$ 0,00"
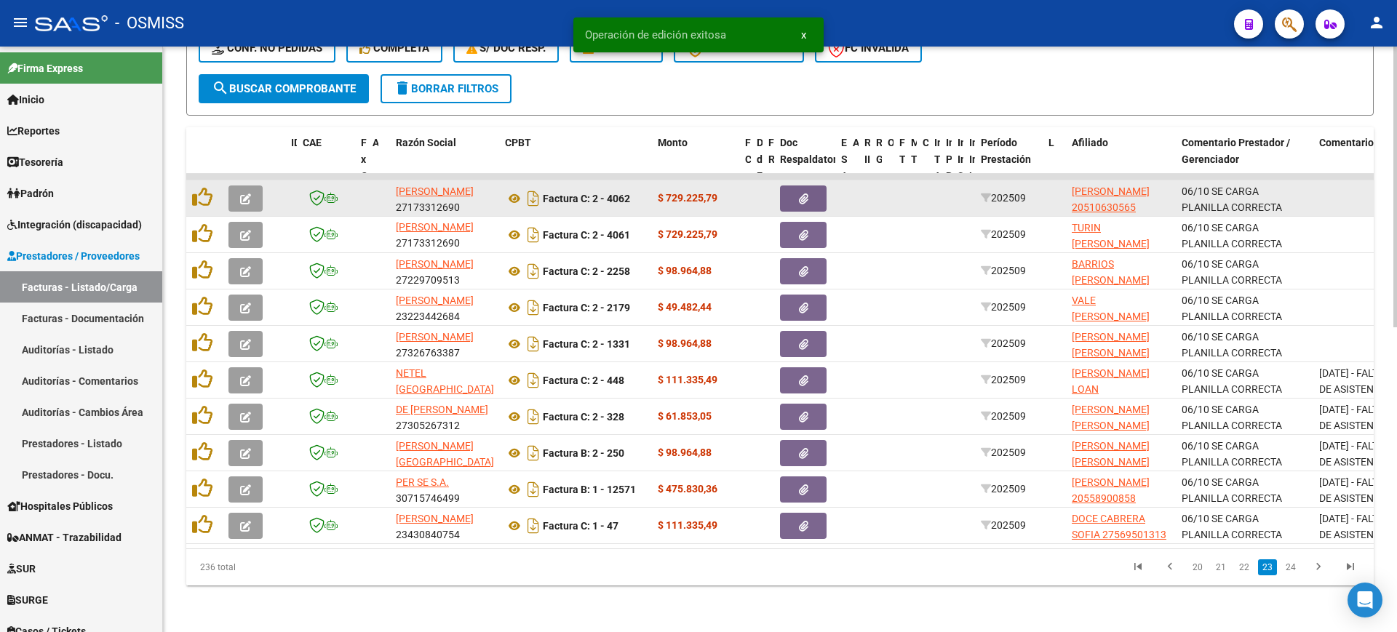
click at [239, 186] on button "button" at bounding box center [245, 199] width 34 height 26
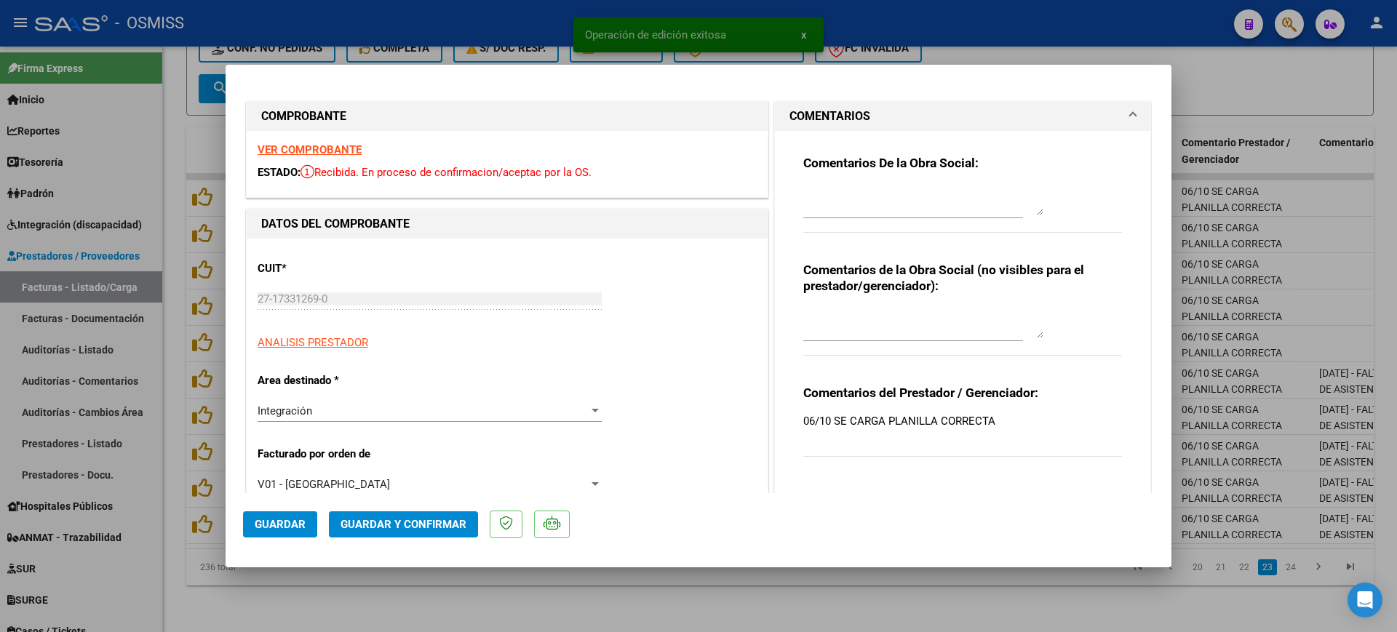
click at [333, 148] on strong "VER COMPROBANTE" at bounding box center [310, 149] width 104 height 13
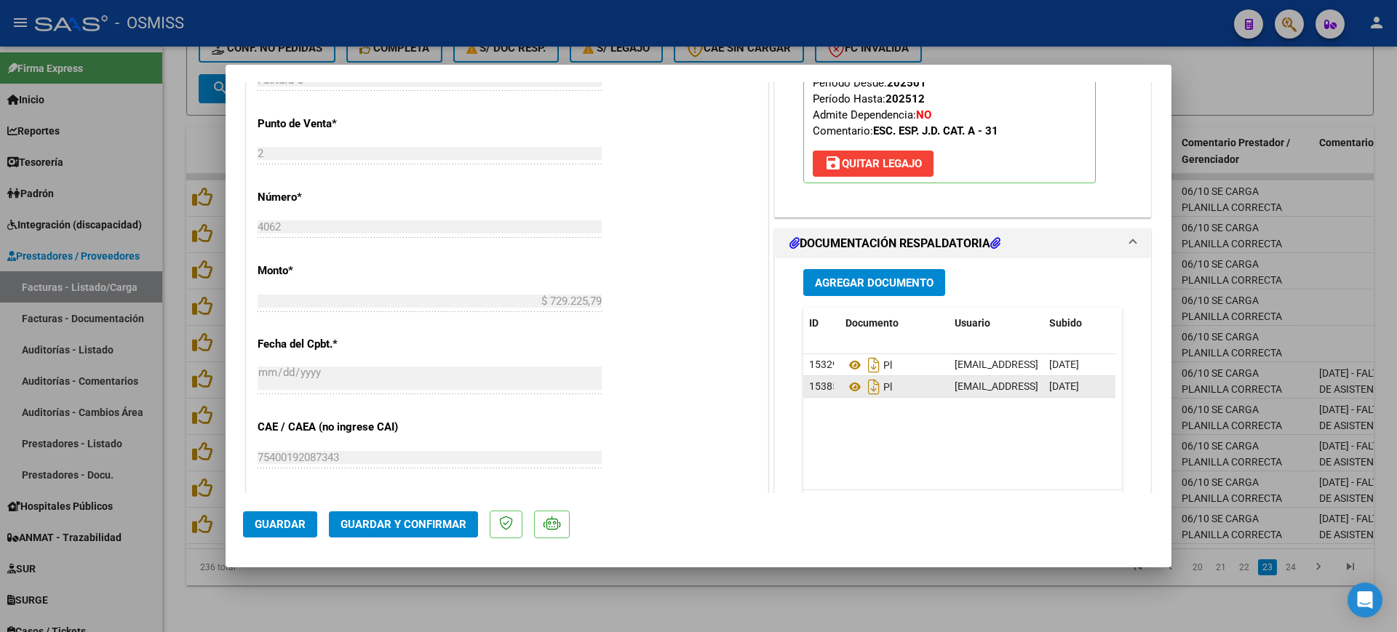
scroll to position [819, 0]
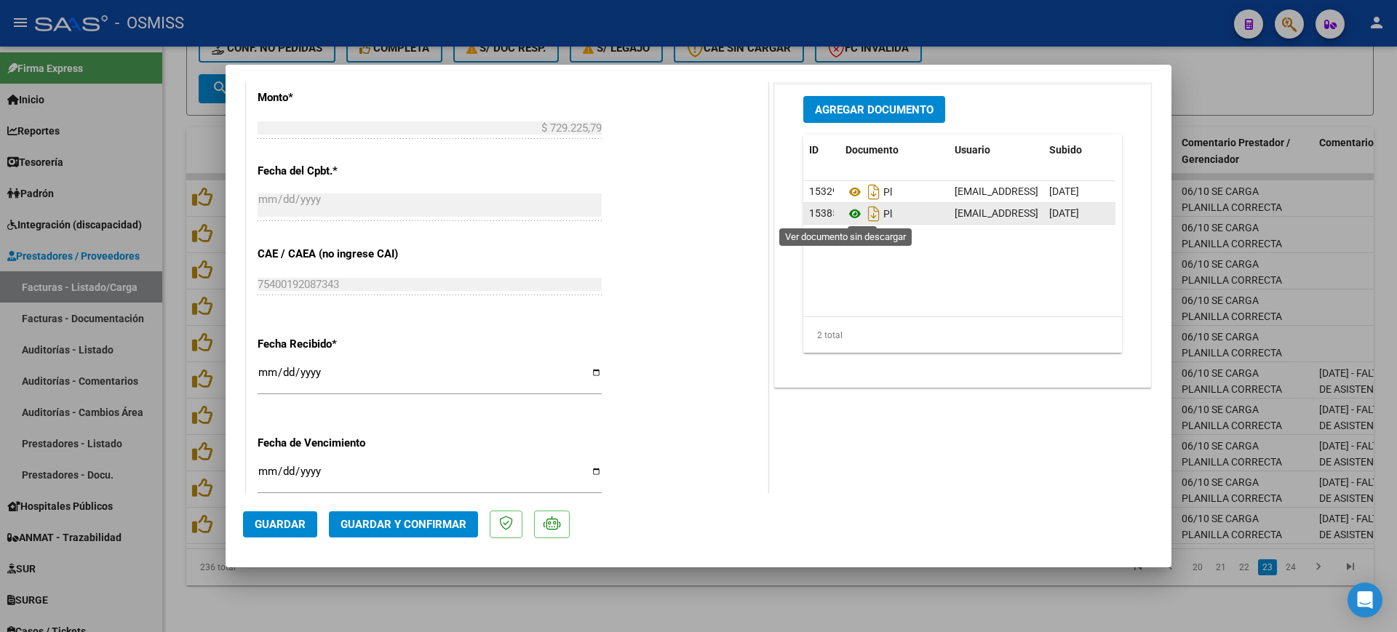
click at [846, 214] on icon at bounding box center [855, 213] width 19 height 17
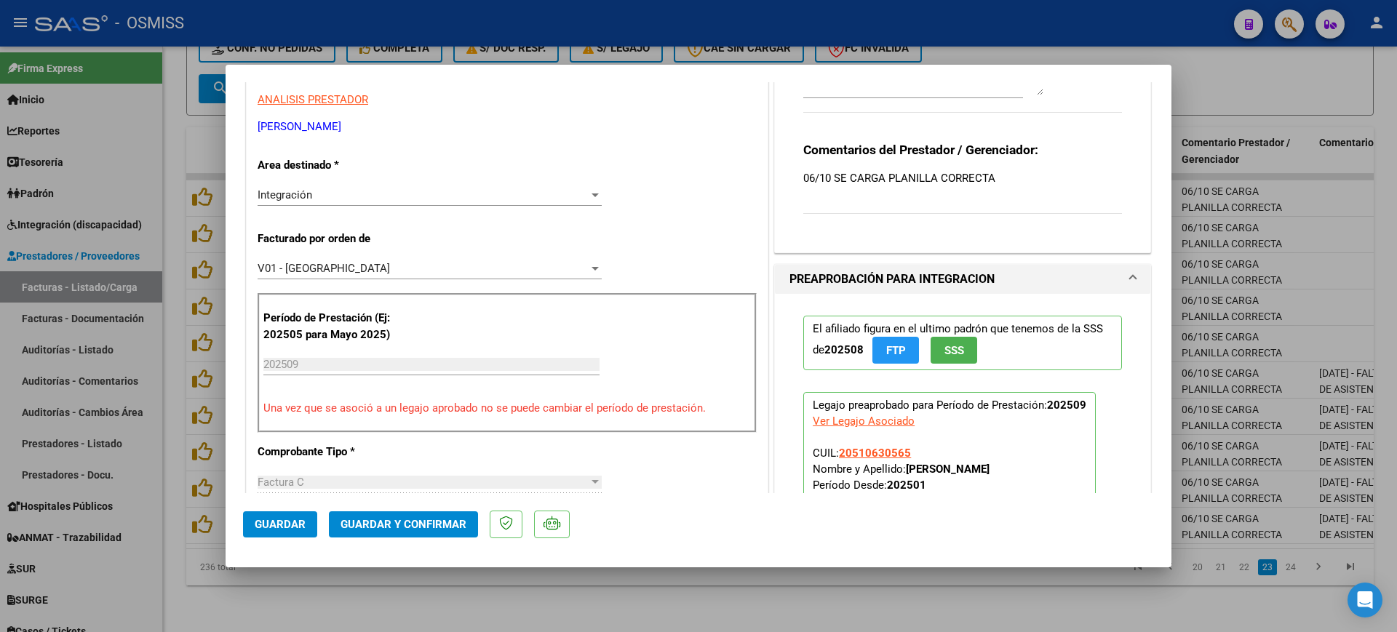
scroll to position [0, 0]
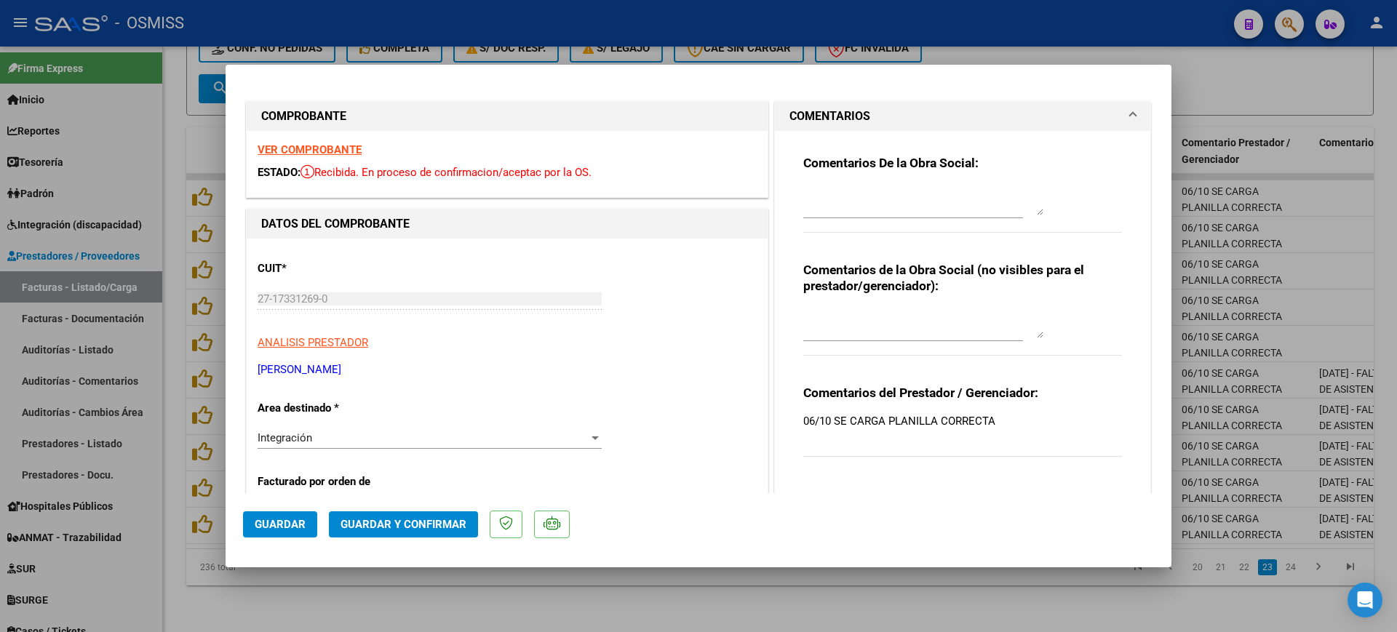
click at [815, 195] on textarea at bounding box center [923, 200] width 240 height 29
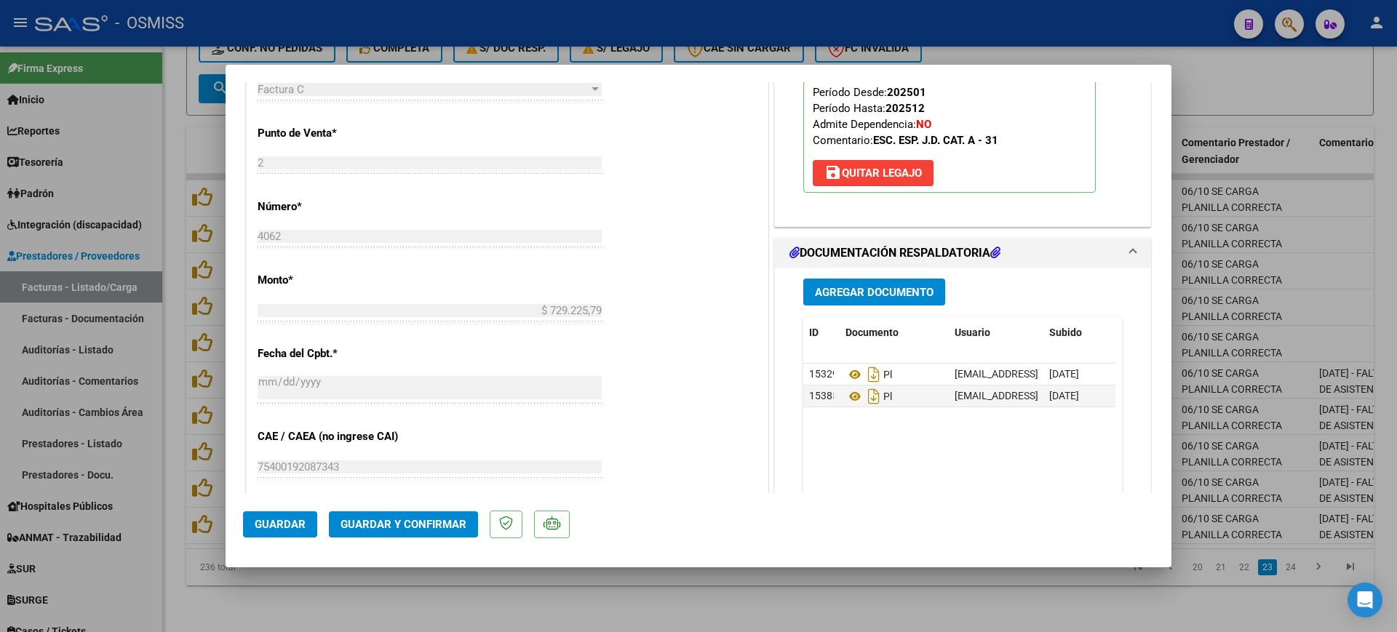
scroll to position [637, 0]
type textarea "31"
click at [439, 522] on span "Guardar y Confirmar" at bounding box center [404, 524] width 126 height 13
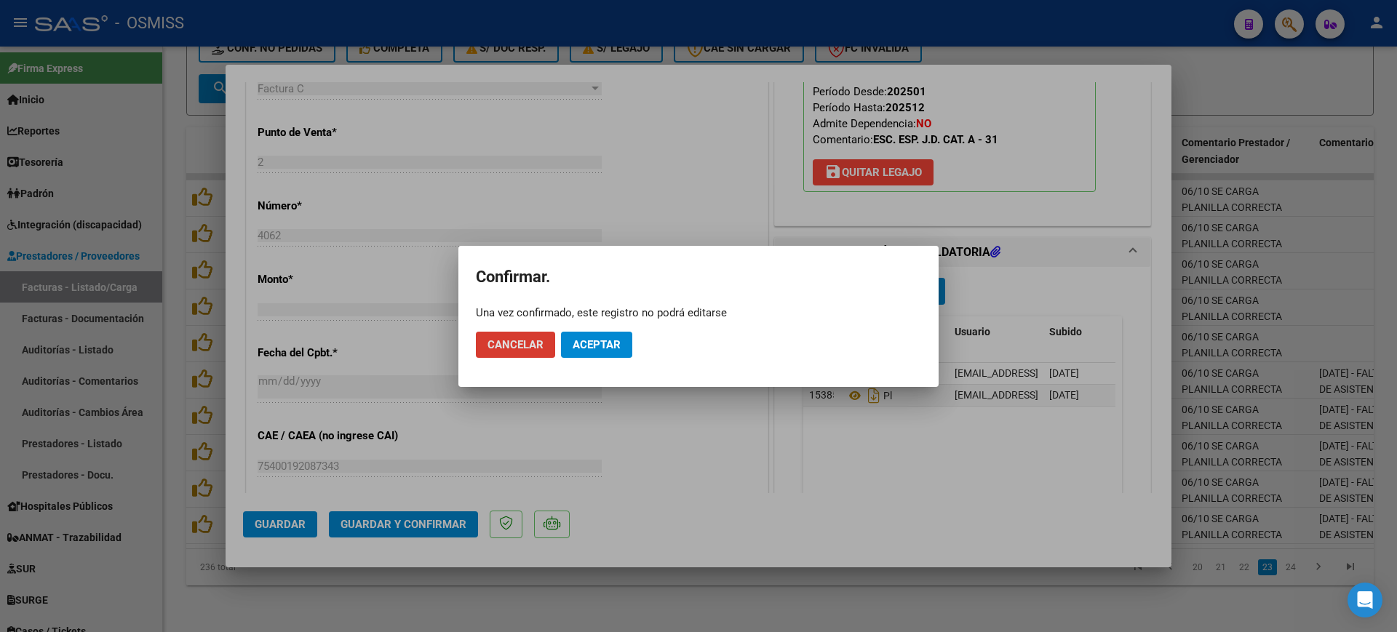
click at [584, 345] on span "Aceptar" at bounding box center [597, 344] width 48 height 13
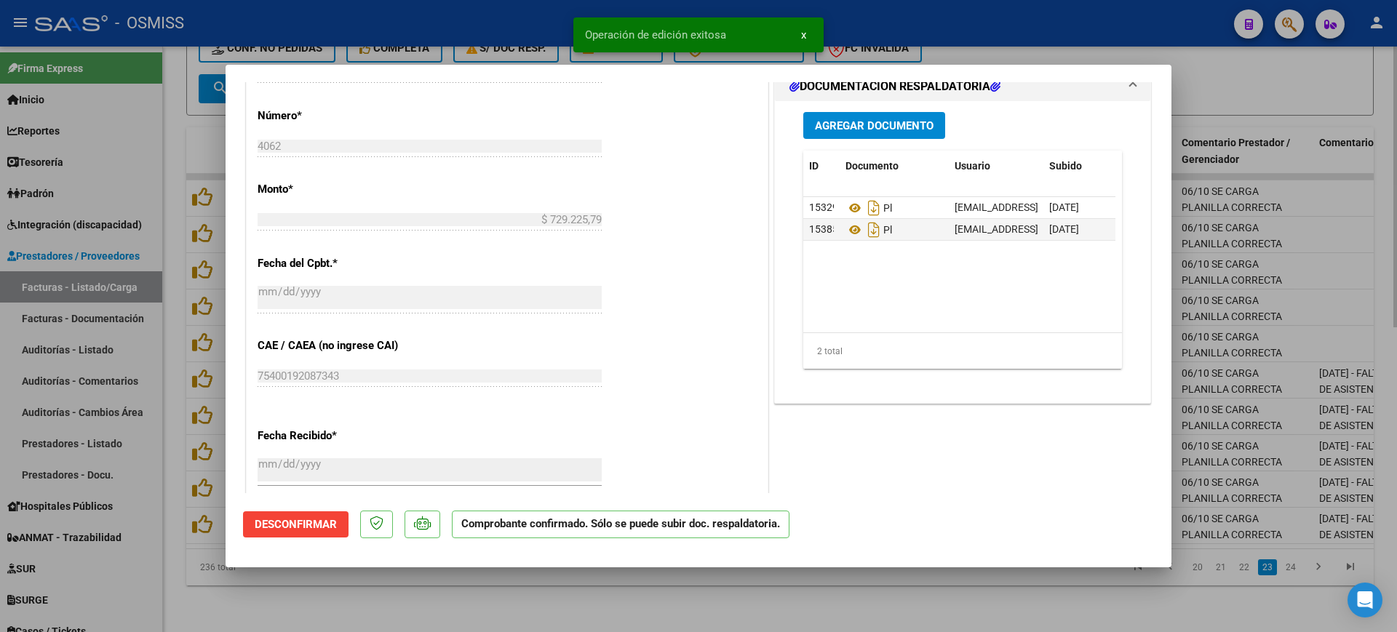
click at [600, 596] on div at bounding box center [698, 316] width 1397 height 632
type input "$ 0,00"
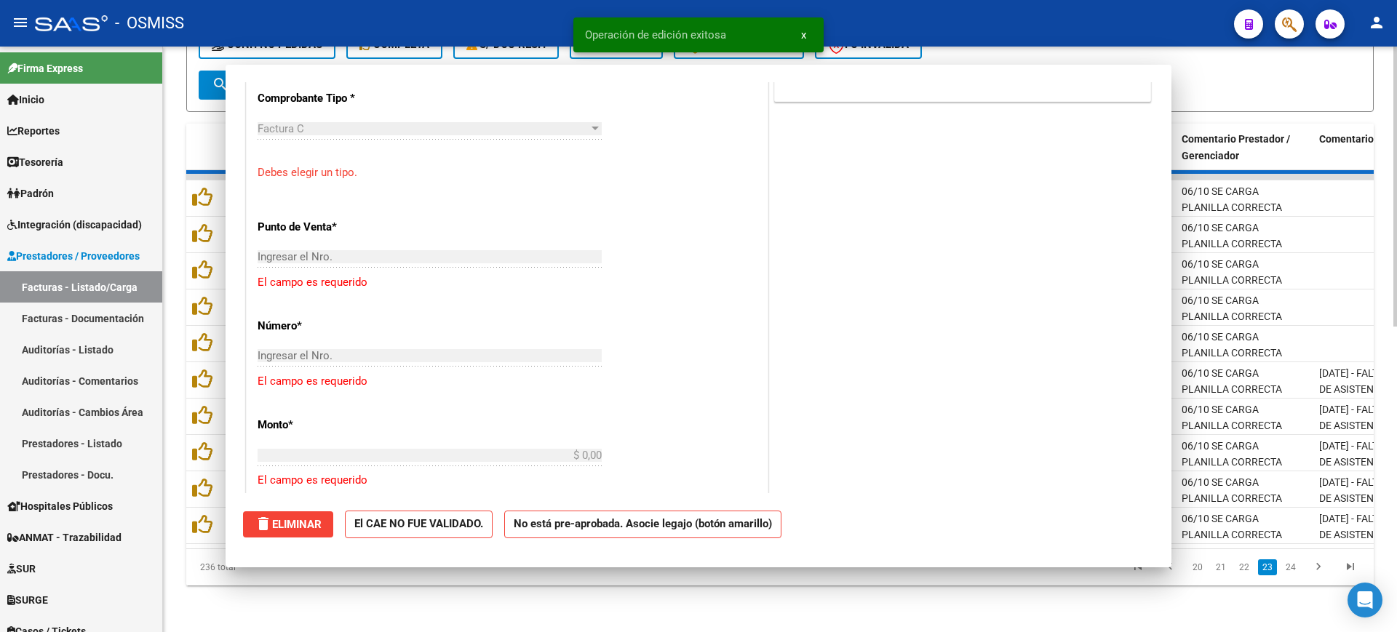
scroll to position [662, 0]
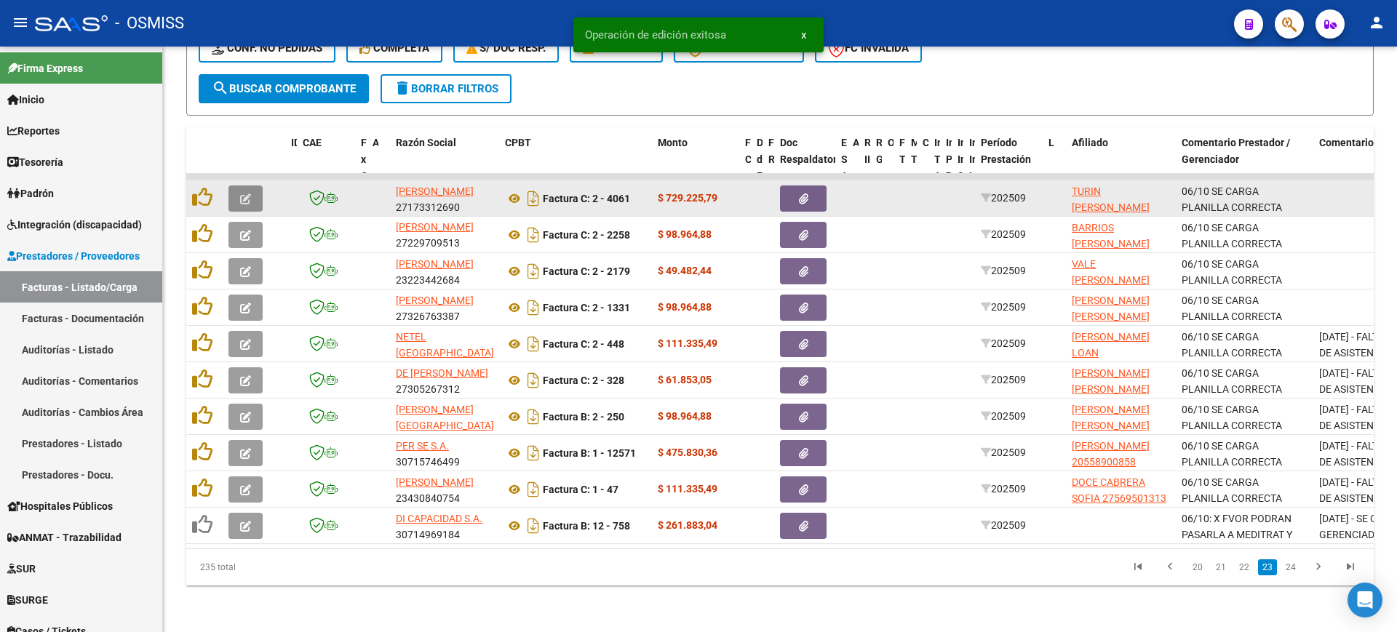
click at [254, 186] on button "button" at bounding box center [245, 199] width 34 height 26
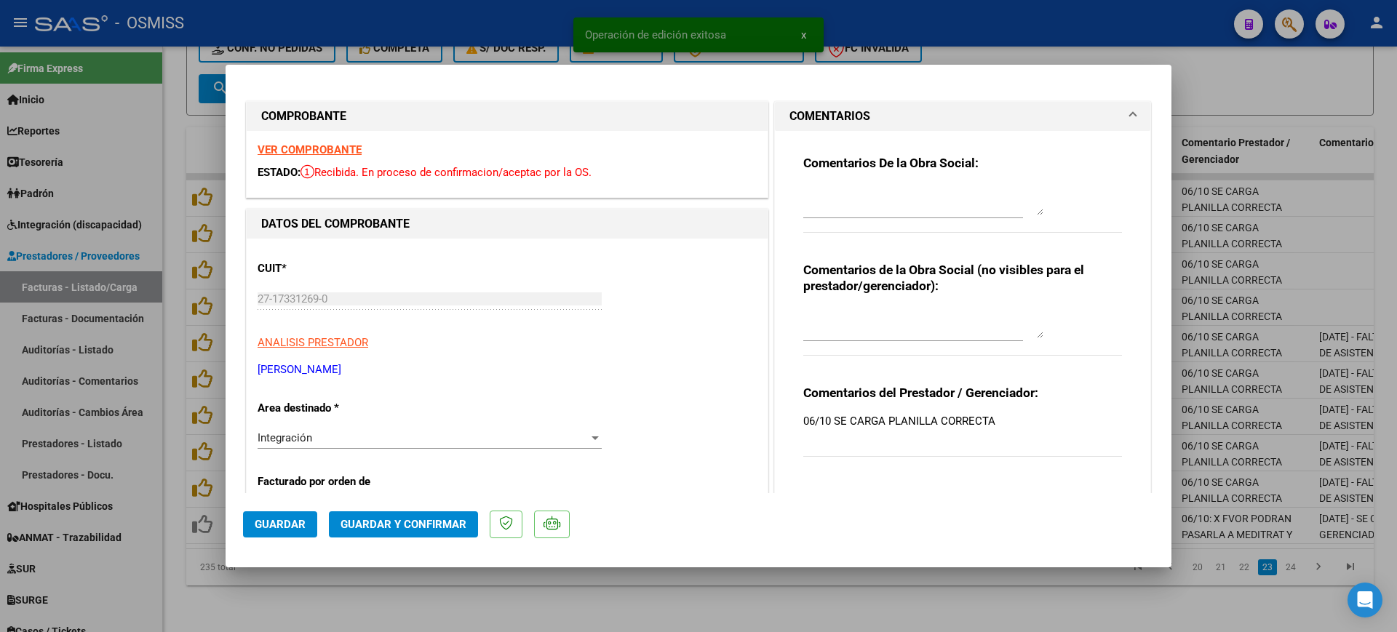
click at [316, 143] on strong "VER COMPROBANTE" at bounding box center [310, 149] width 104 height 13
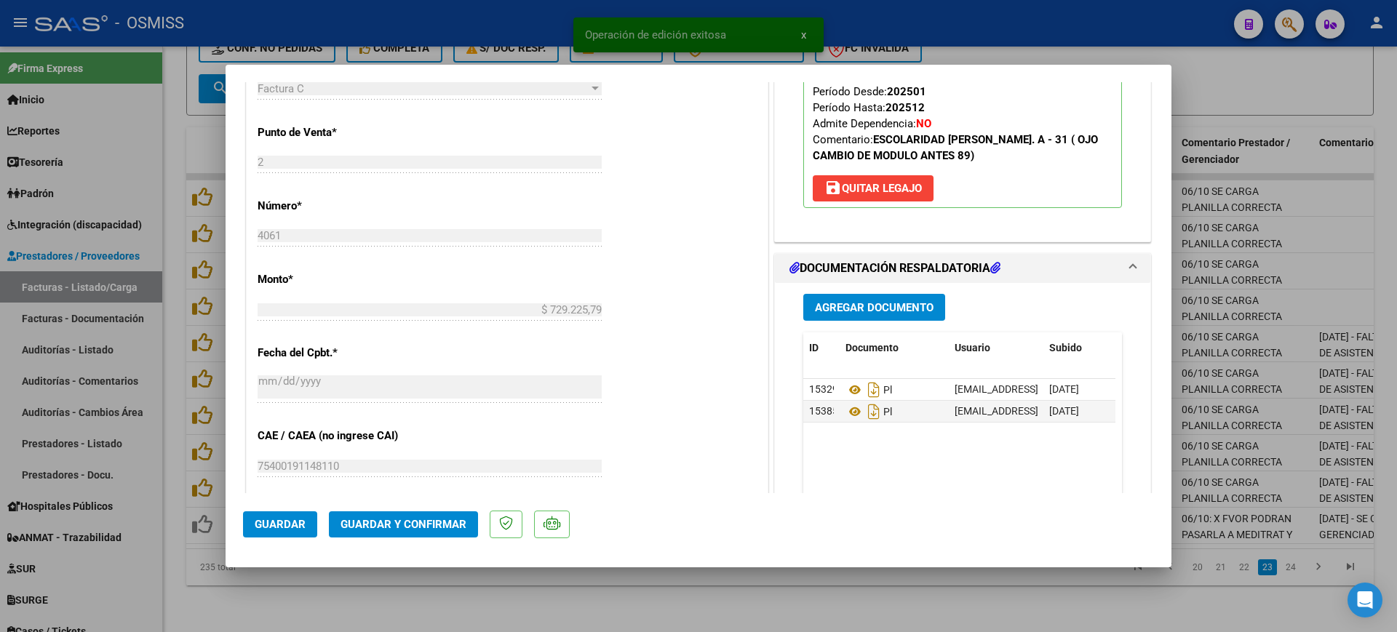
scroll to position [728, 0]
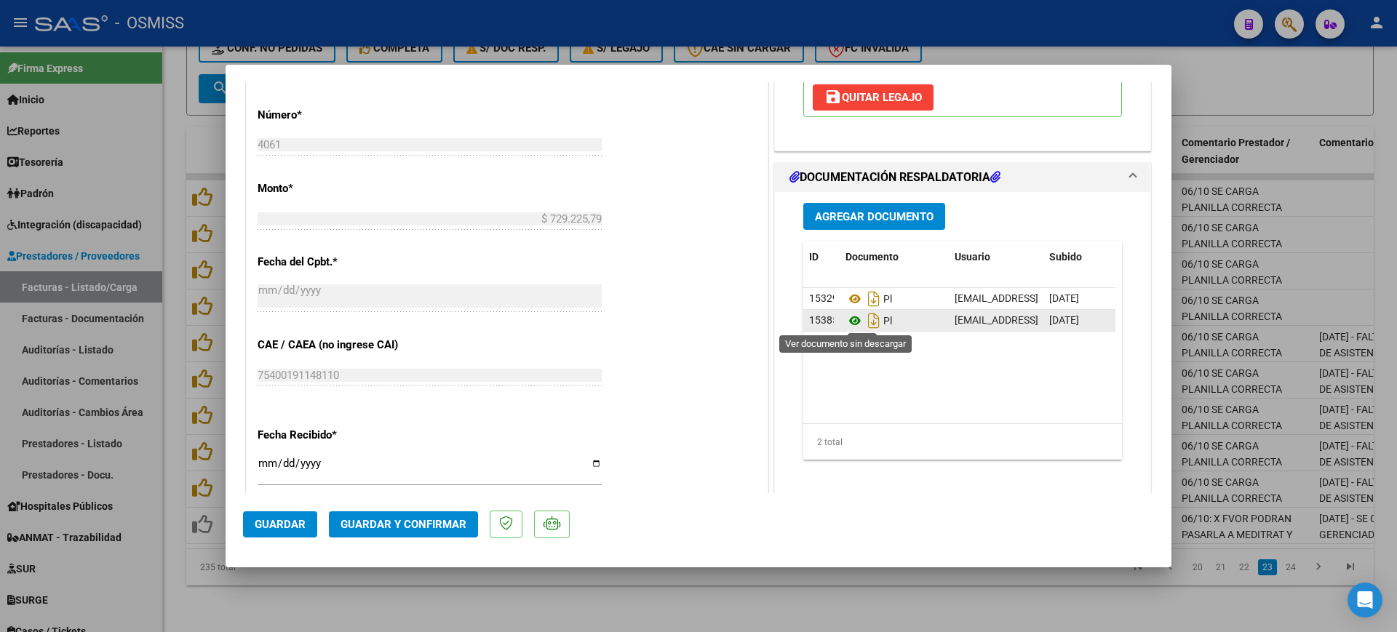
click at [846, 318] on icon at bounding box center [855, 320] width 19 height 17
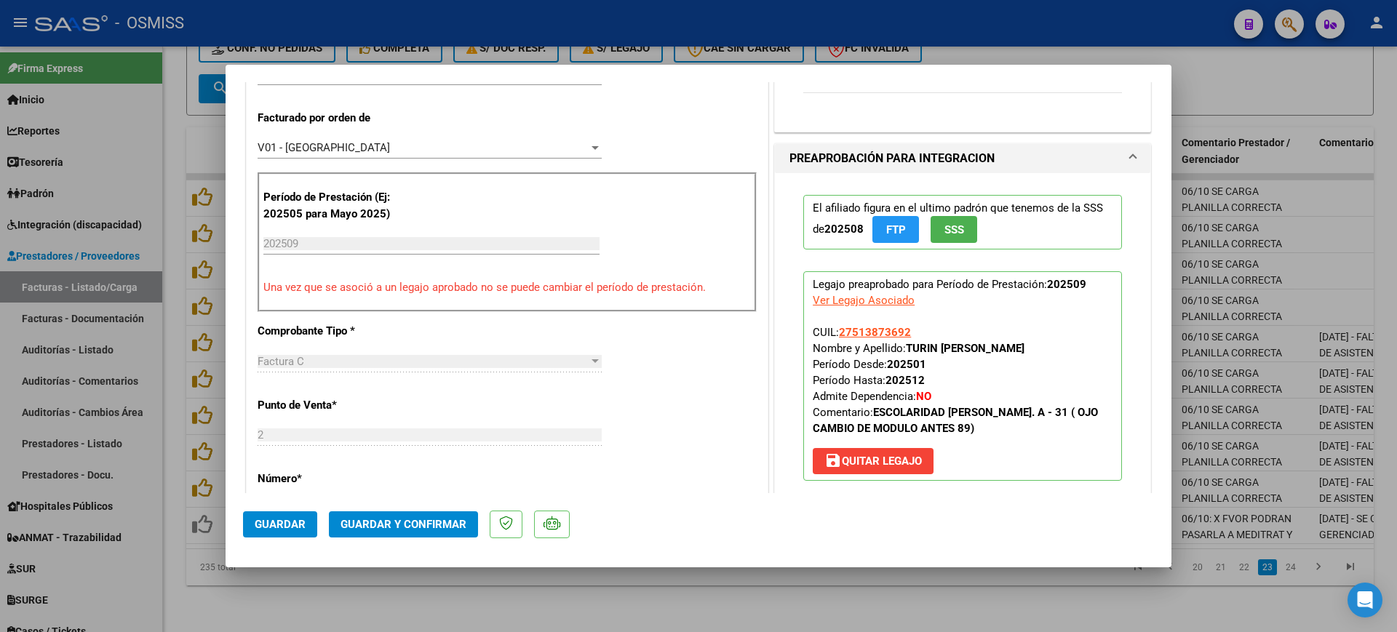
scroll to position [0, 0]
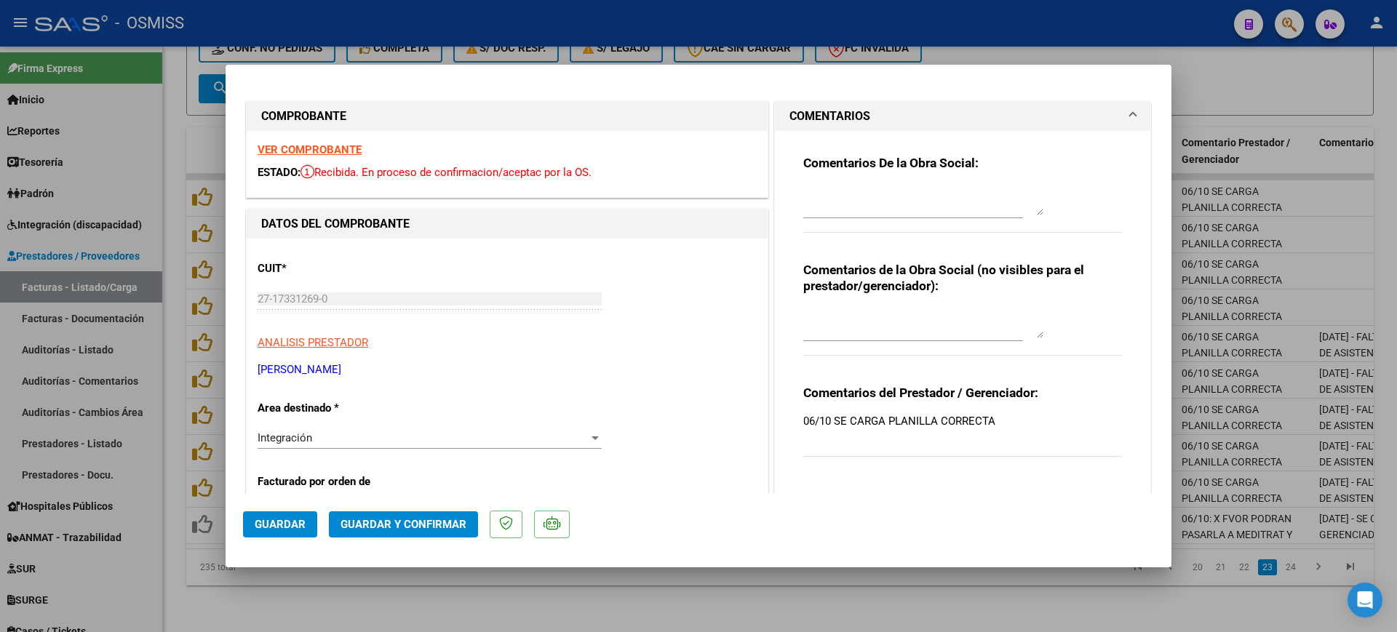
click at [854, 197] on textarea at bounding box center [923, 200] width 240 height 29
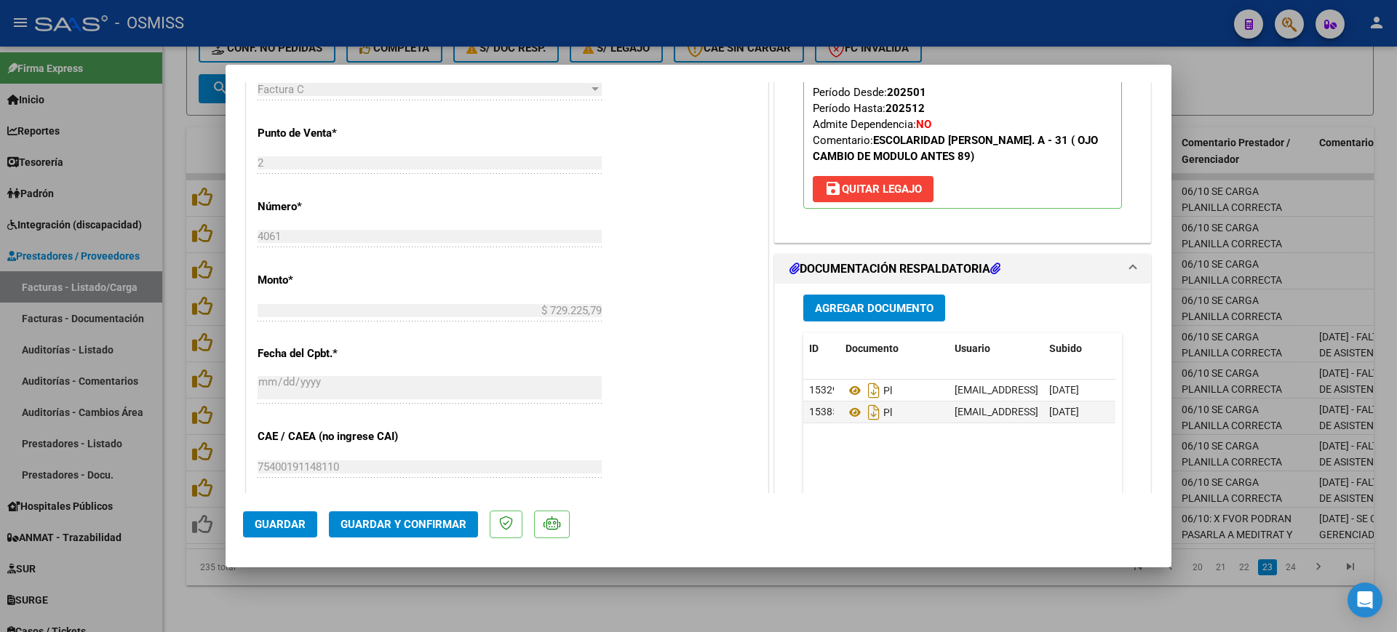
scroll to position [637, 0]
type textarea "31"
click at [407, 521] on span "Guardar y Confirmar" at bounding box center [404, 524] width 126 height 13
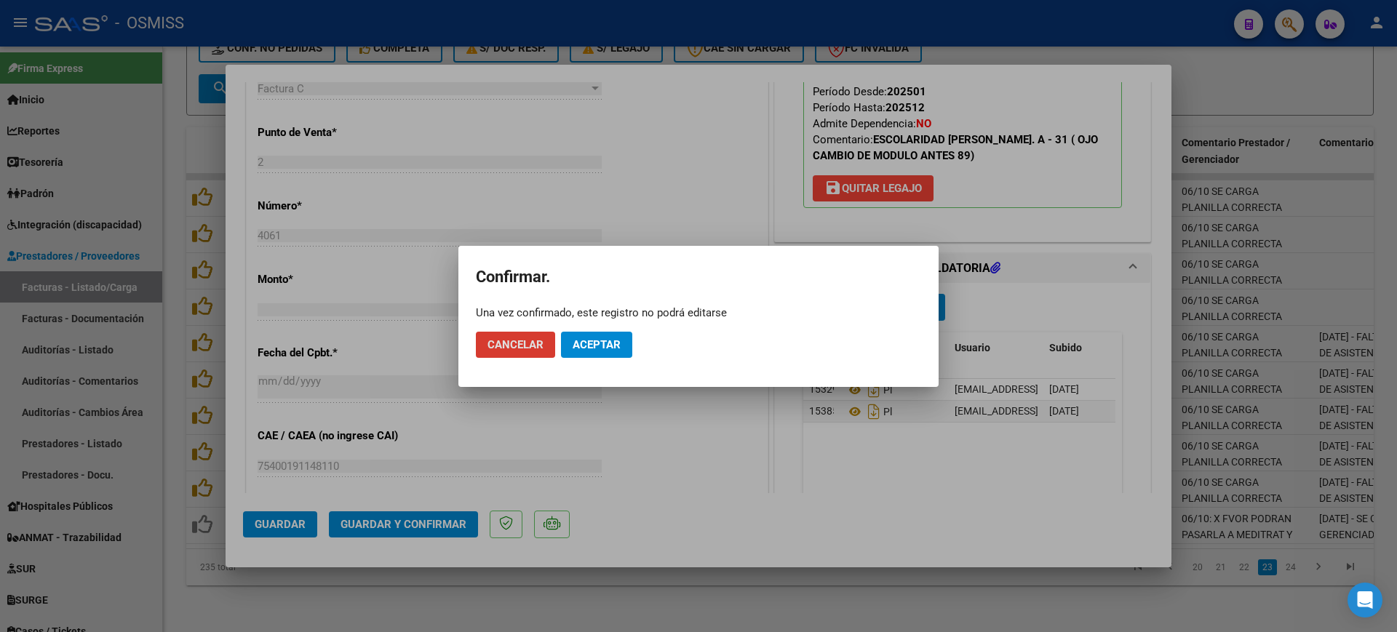
click at [592, 338] on span "Aceptar" at bounding box center [597, 344] width 48 height 13
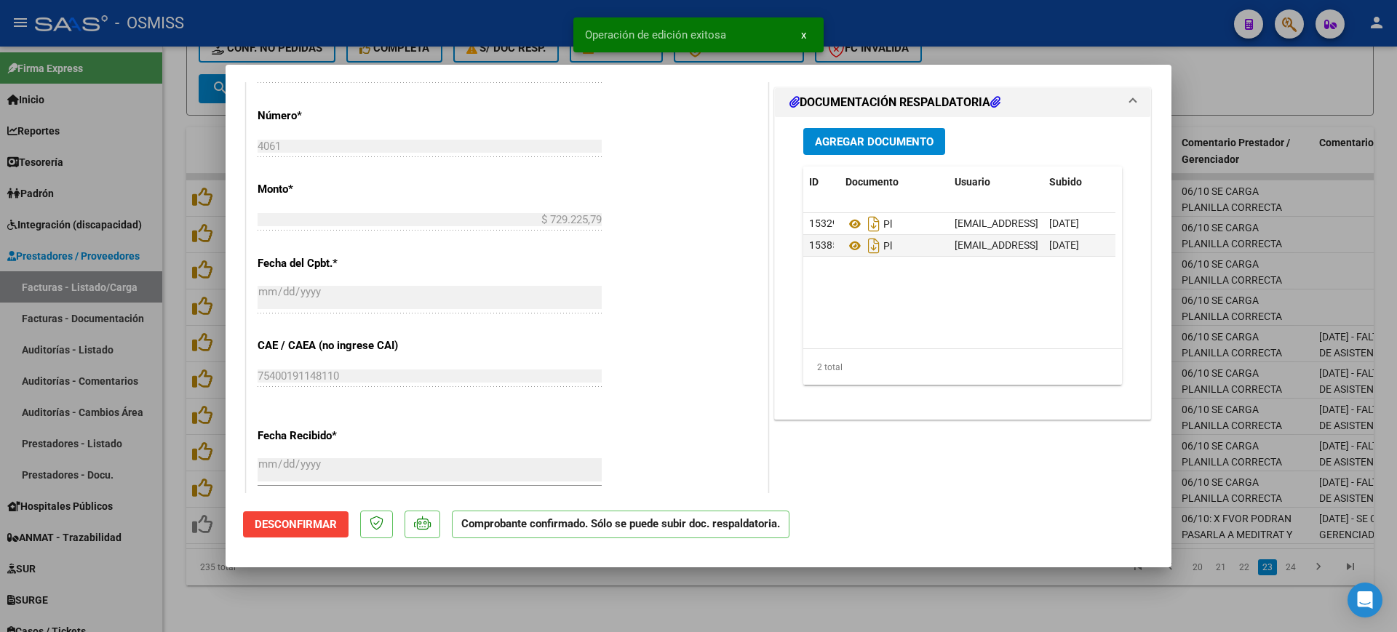
click at [530, 615] on div at bounding box center [698, 316] width 1397 height 632
type input "$ 0,00"
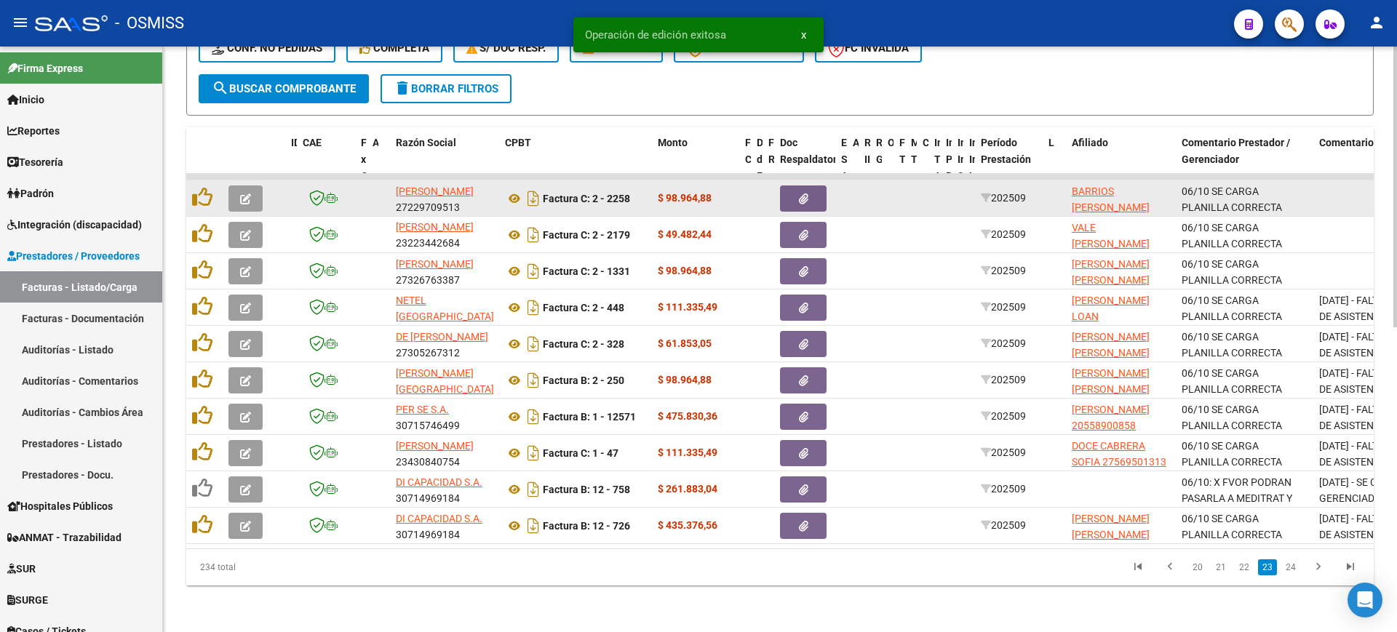
click at [251, 186] on button "button" at bounding box center [245, 199] width 34 height 26
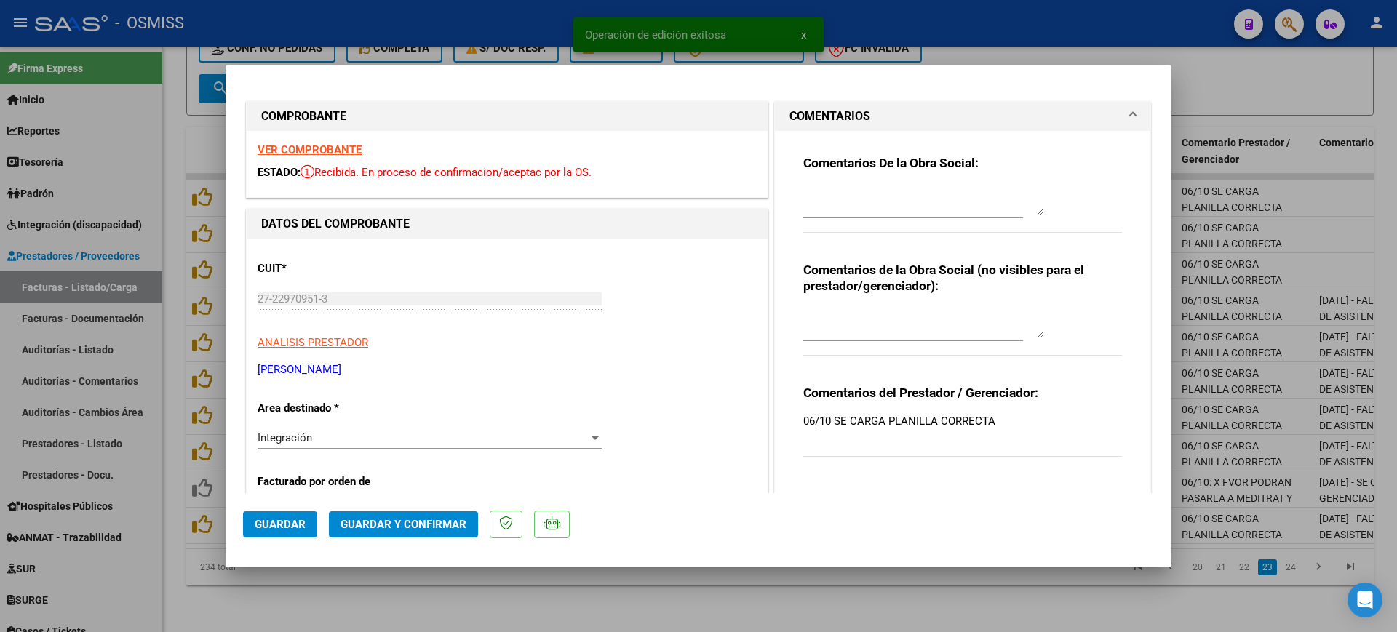
click at [306, 148] on strong "VER COMPROBANTE" at bounding box center [310, 149] width 104 height 13
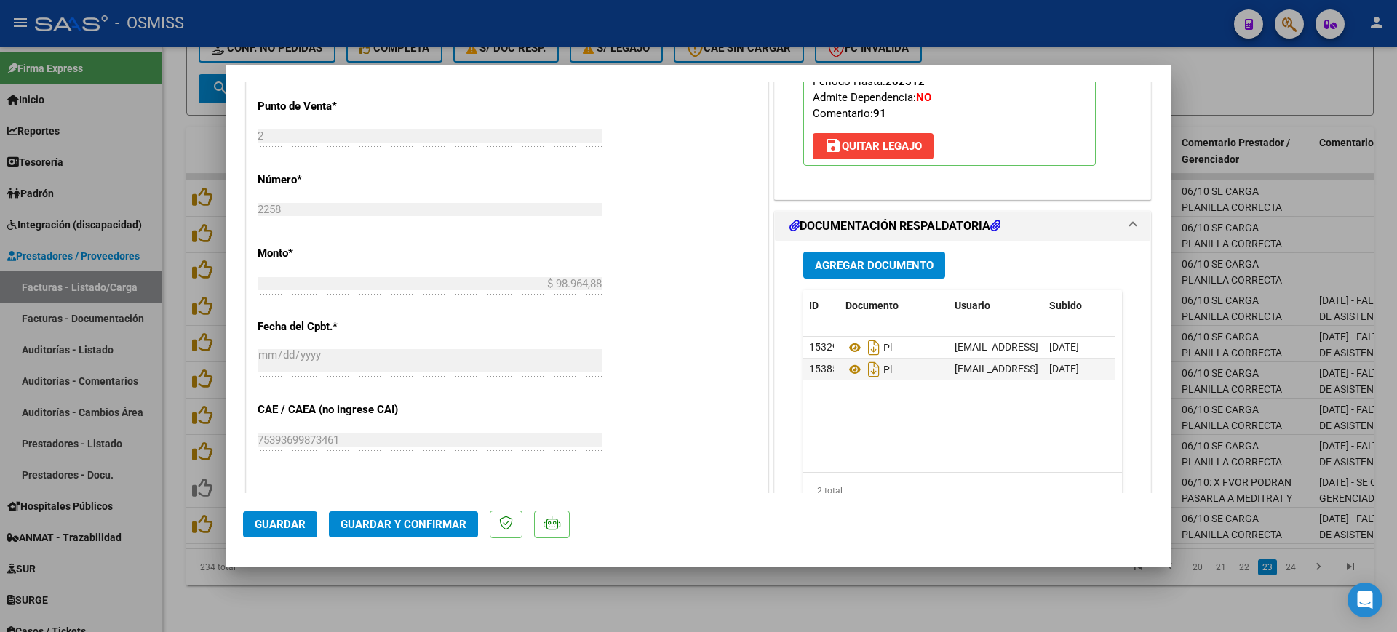
scroll to position [728, 0]
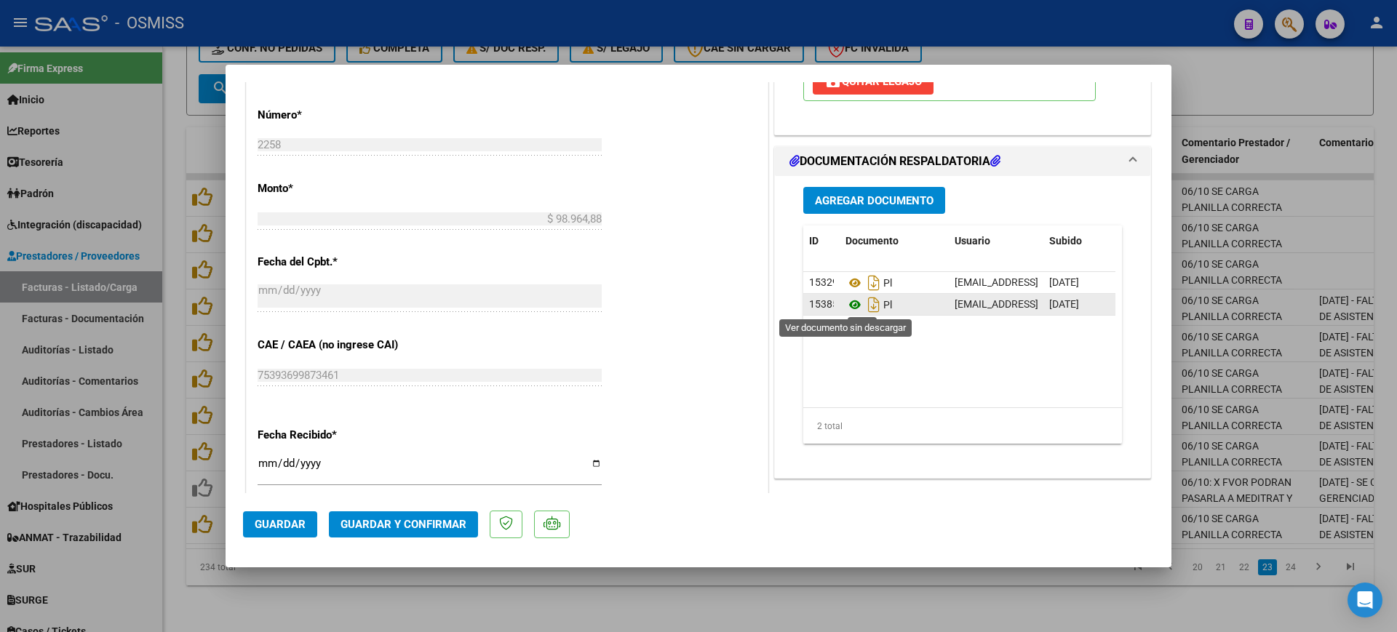
click at [852, 305] on icon at bounding box center [855, 304] width 19 height 17
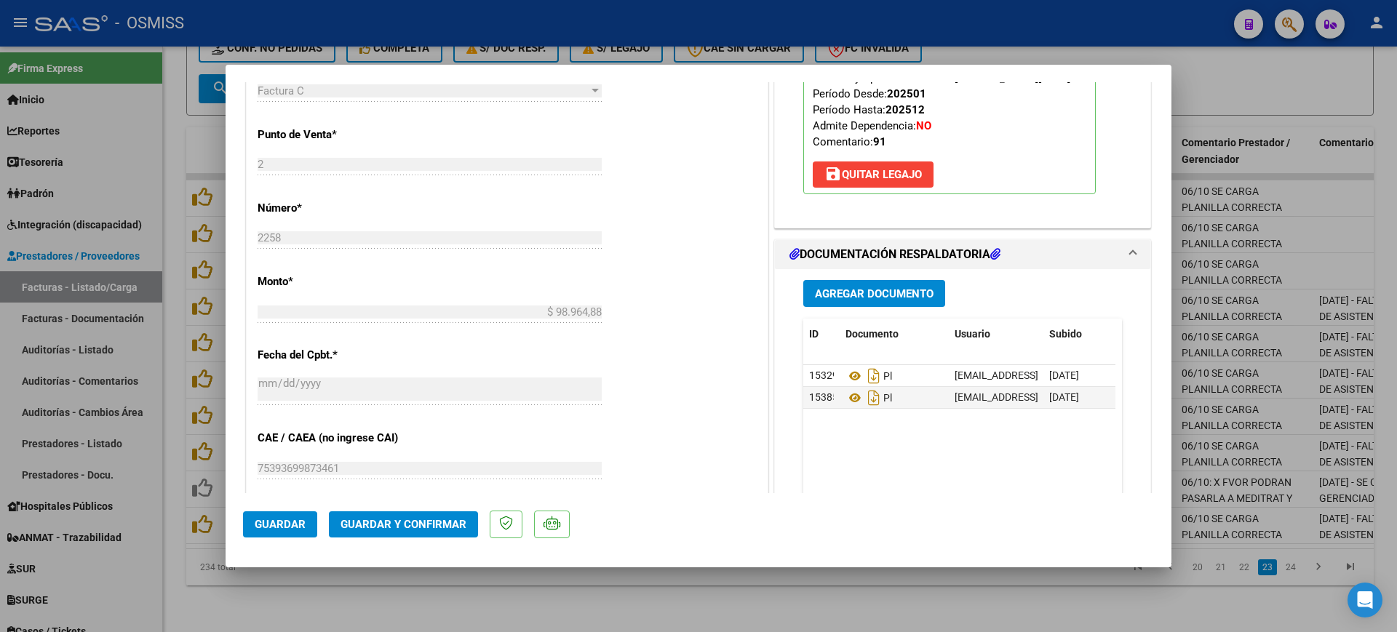
scroll to position [637, 0]
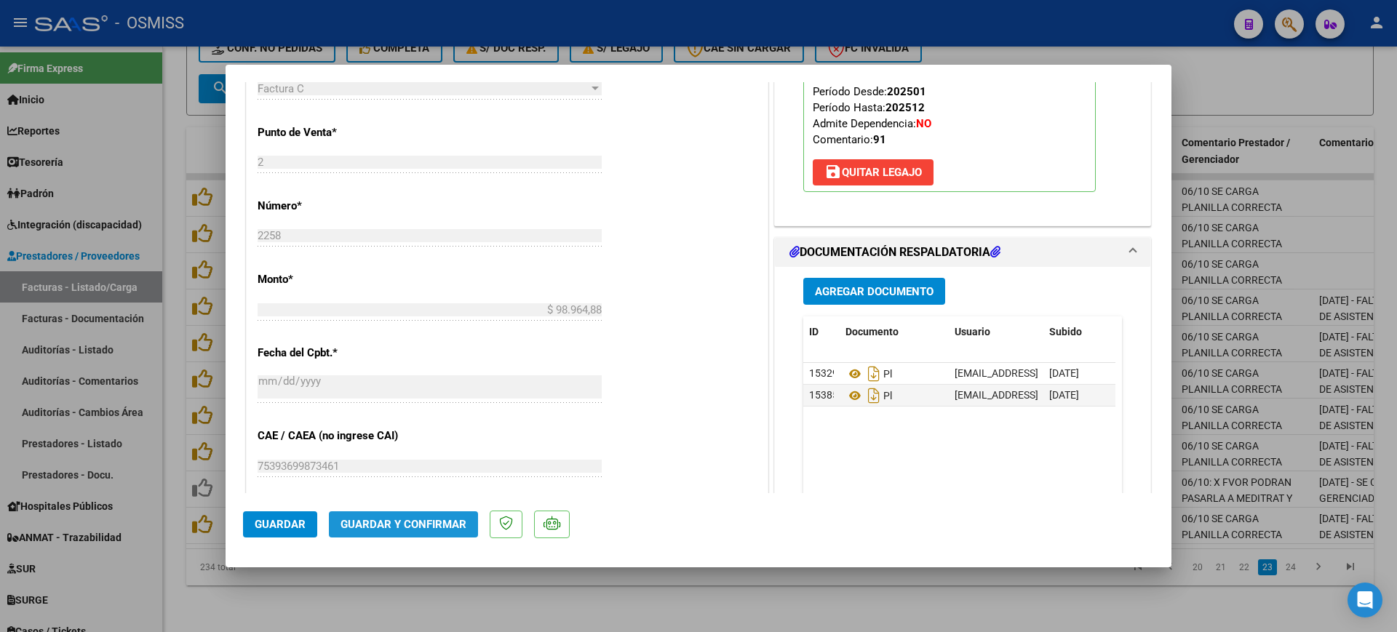
click at [414, 522] on span "Guardar y Confirmar" at bounding box center [404, 524] width 126 height 13
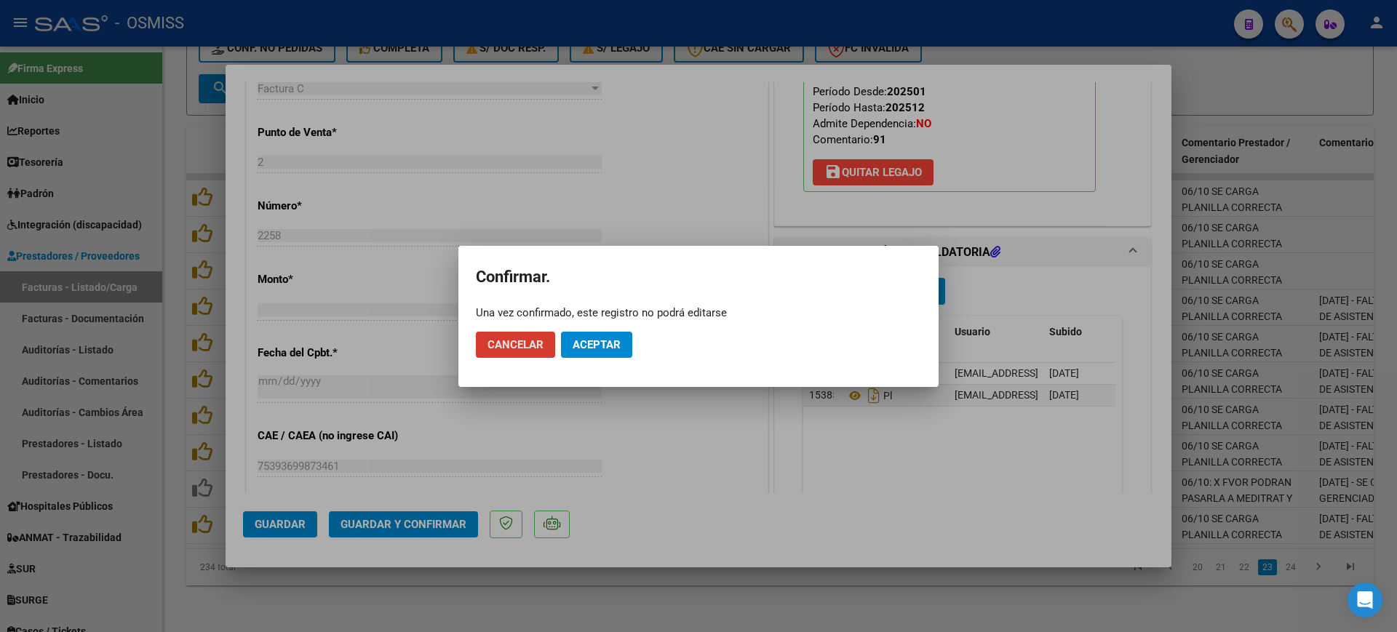
click at [605, 338] on span "Aceptar" at bounding box center [597, 344] width 48 height 13
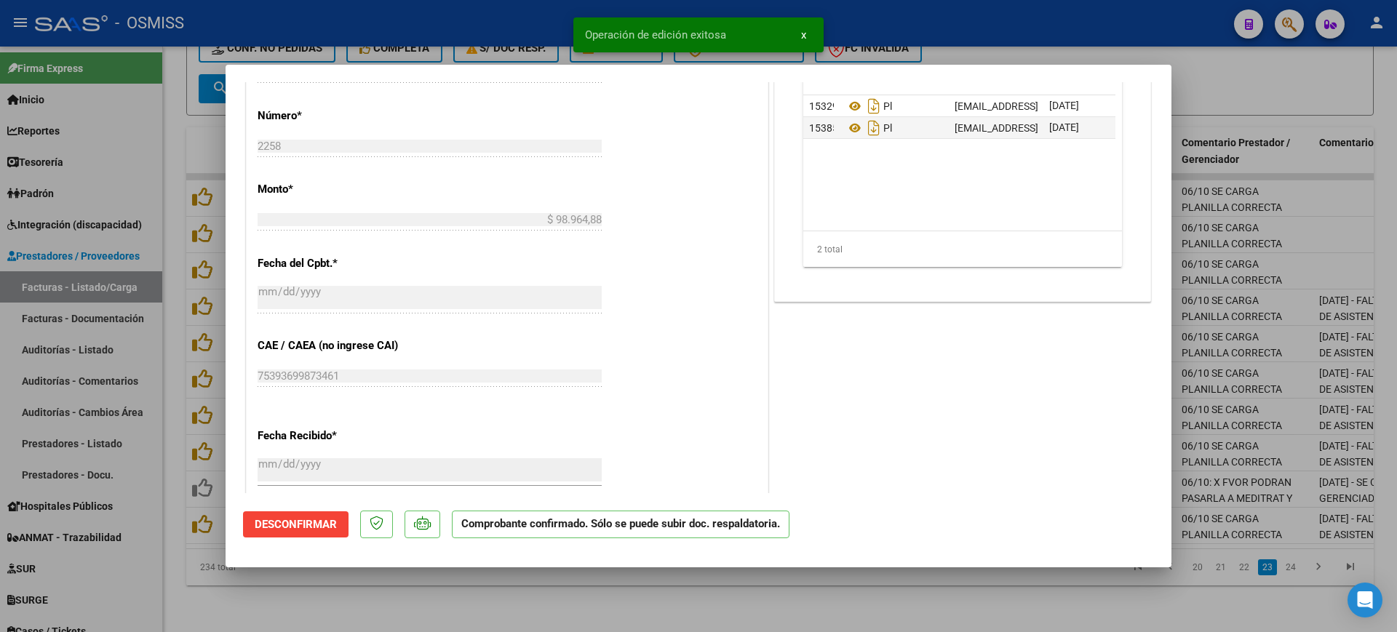
click at [545, 616] on div at bounding box center [698, 316] width 1397 height 632
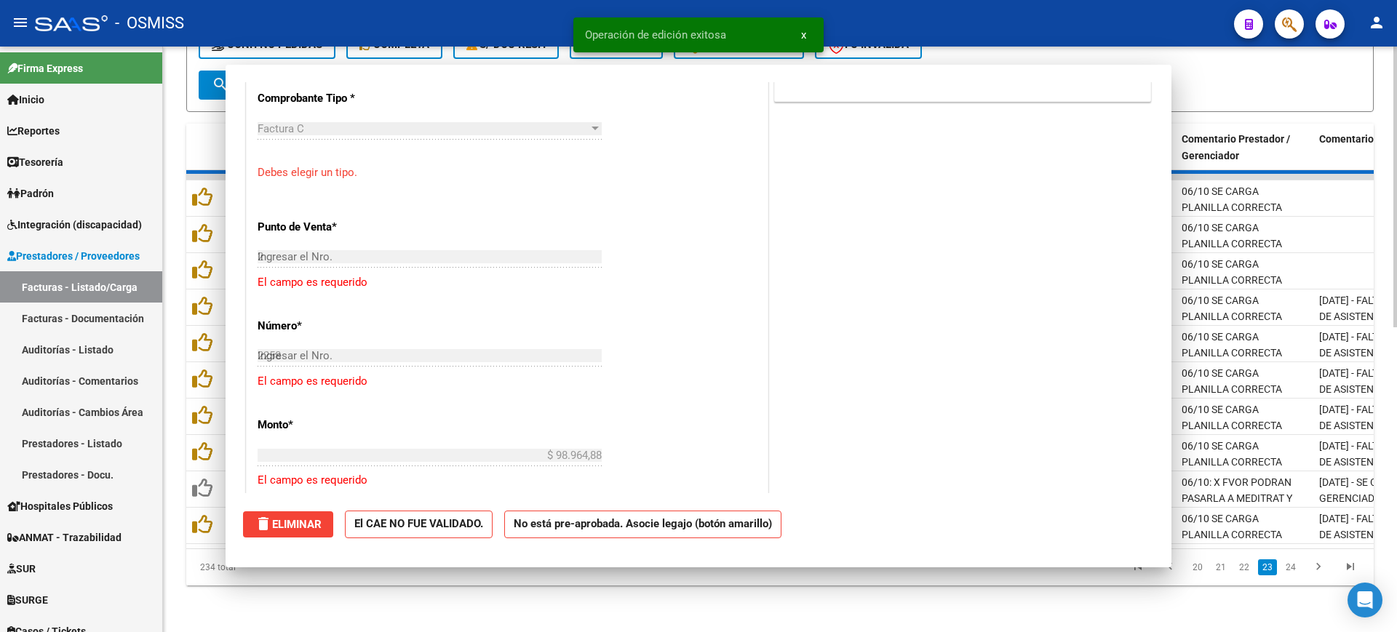
type input "$ 0,00"
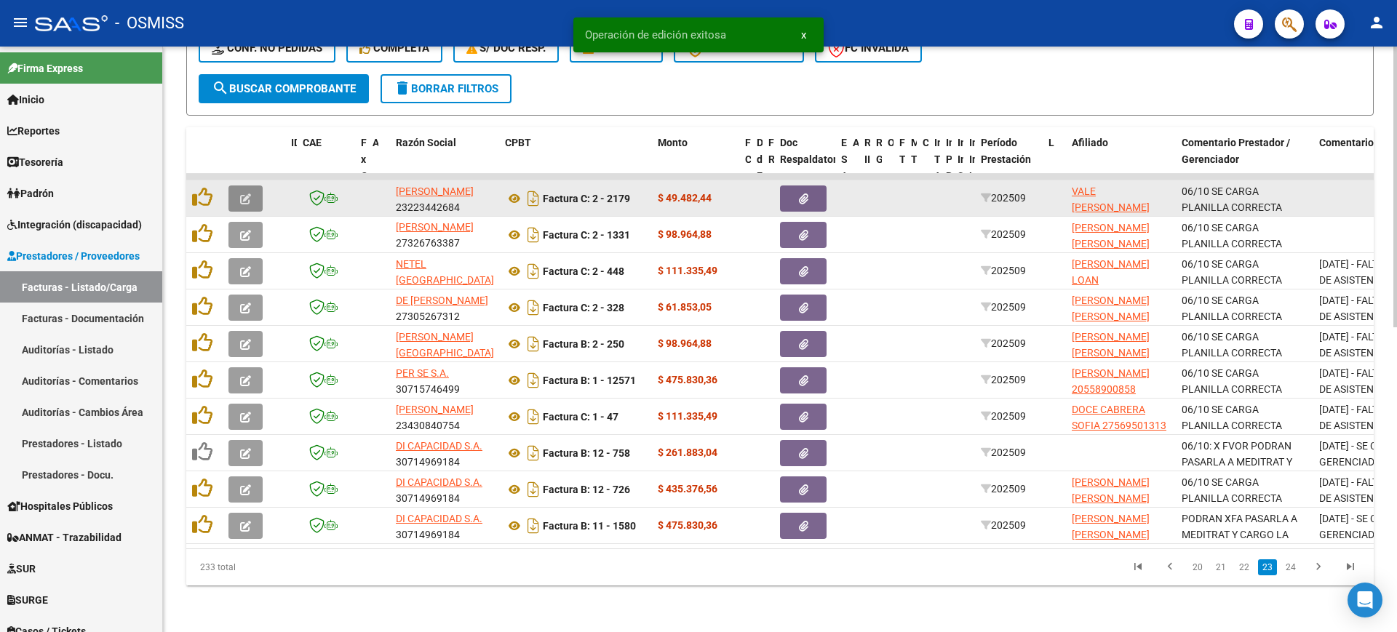
click at [245, 194] on icon "button" at bounding box center [245, 199] width 11 height 11
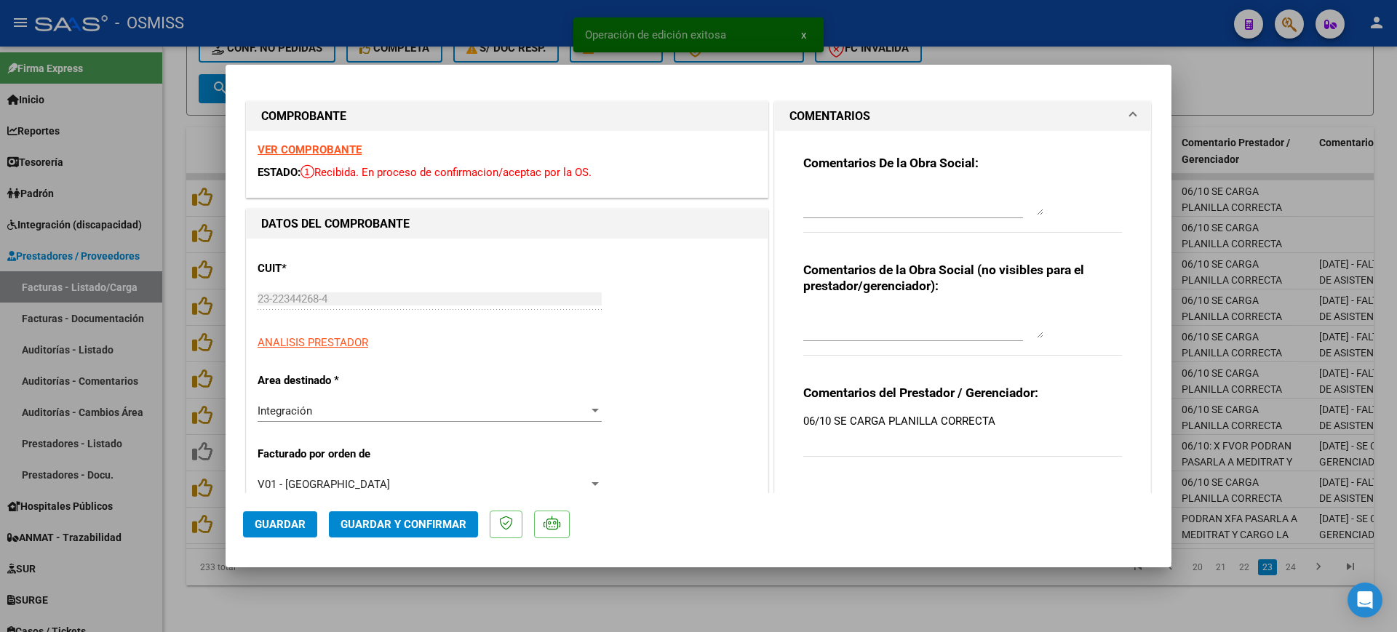
click at [277, 147] on strong "VER COMPROBANTE" at bounding box center [310, 149] width 104 height 13
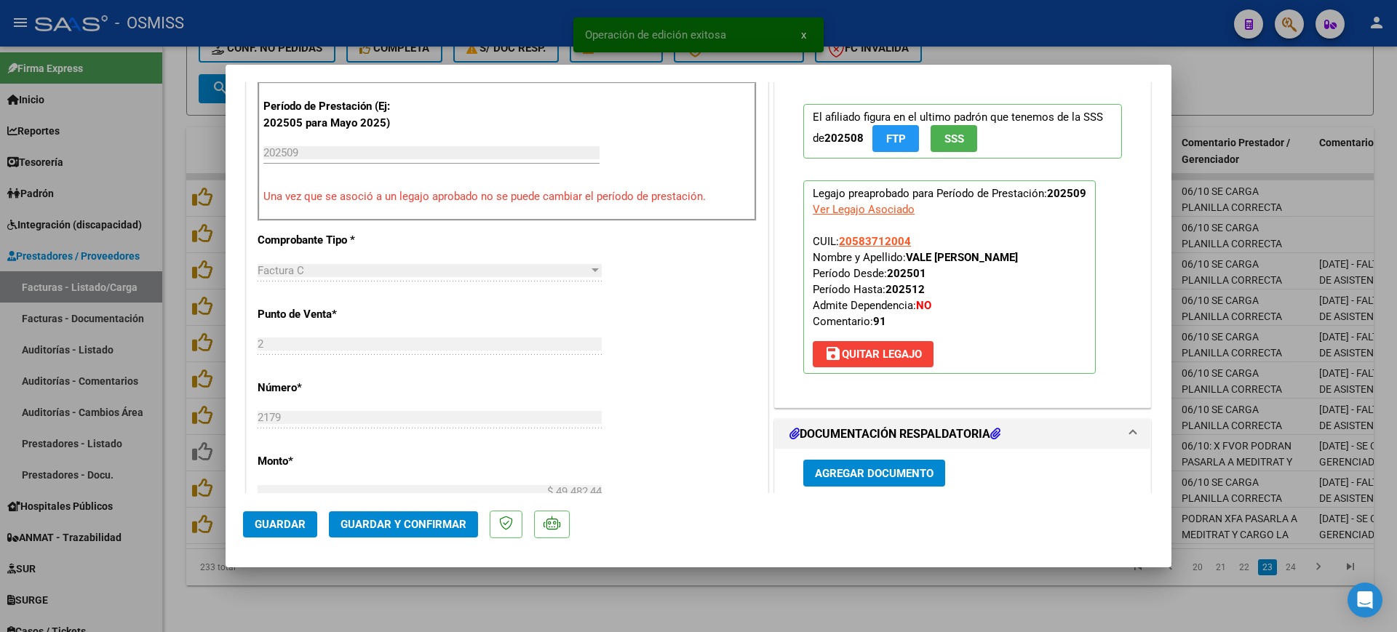
scroll to position [728, 0]
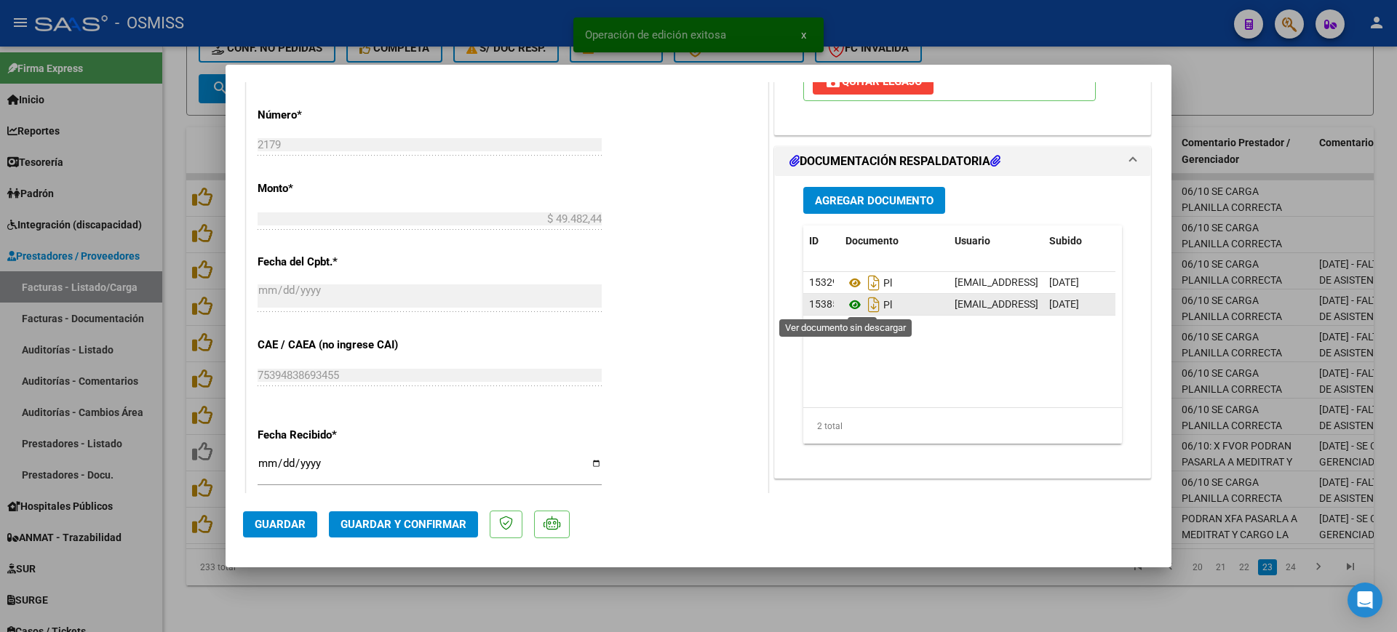
click at [847, 303] on icon at bounding box center [855, 304] width 19 height 17
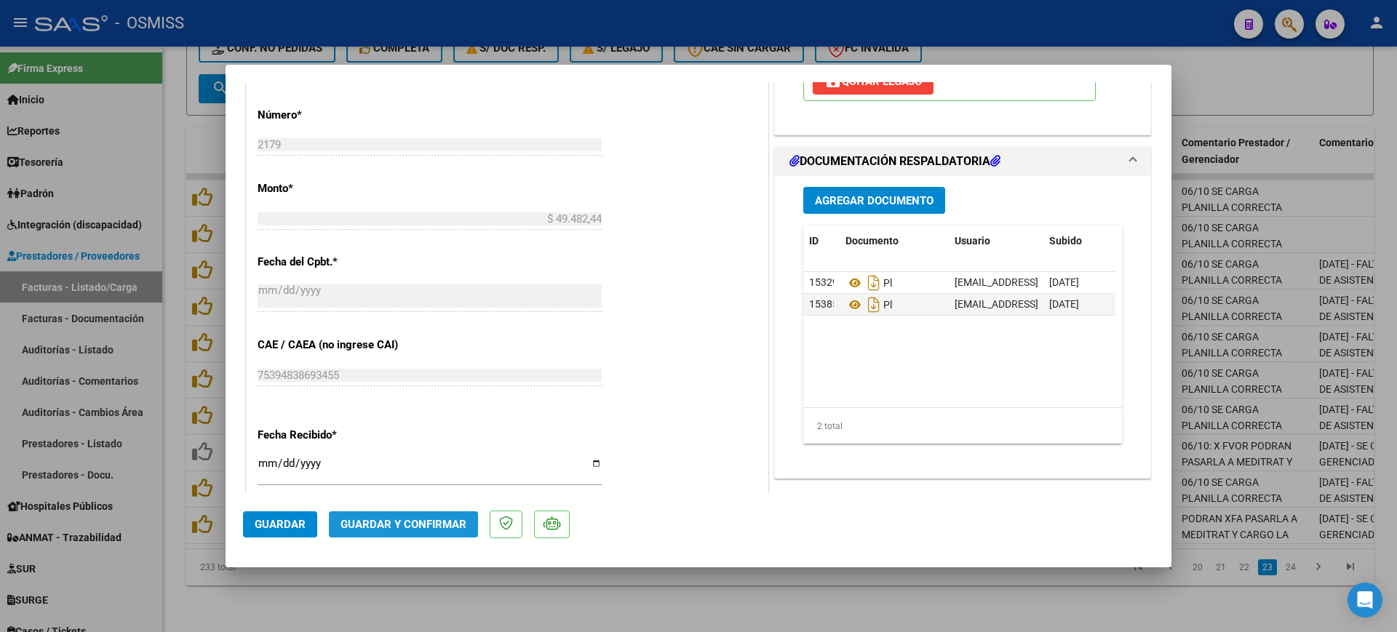
click at [402, 526] on span "Guardar y Confirmar" at bounding box center [404, 524] width 126 height 13
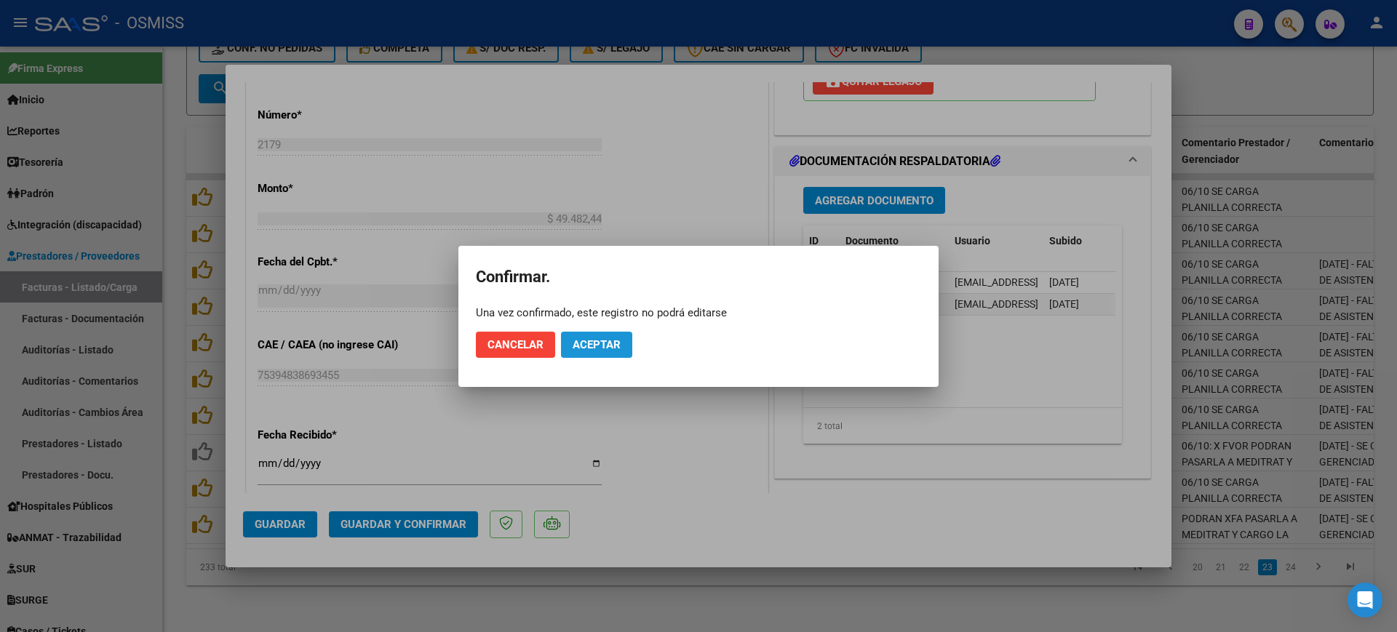
click at [594, 343] on span "Aceptar" at bounding box center [597, 344] width 48 height 13
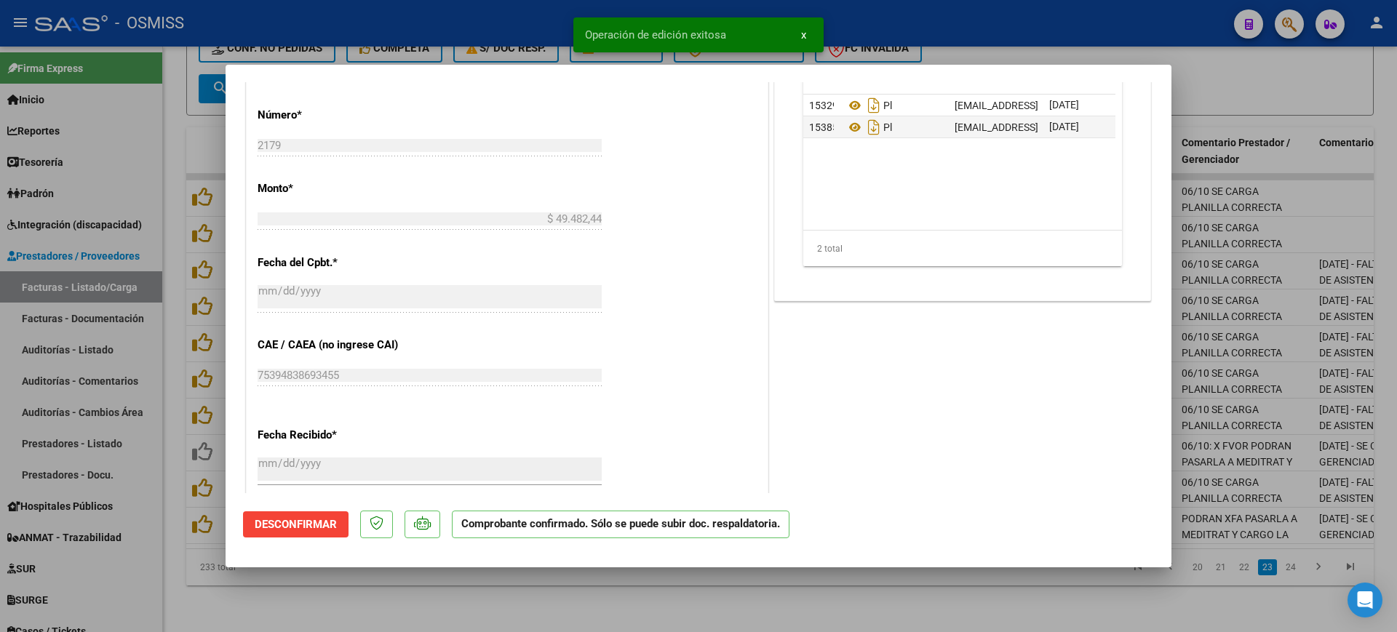
click at [562, 596] on div at bounding box center [698, 316] width 1397 height 632
type input "$ 0,00"
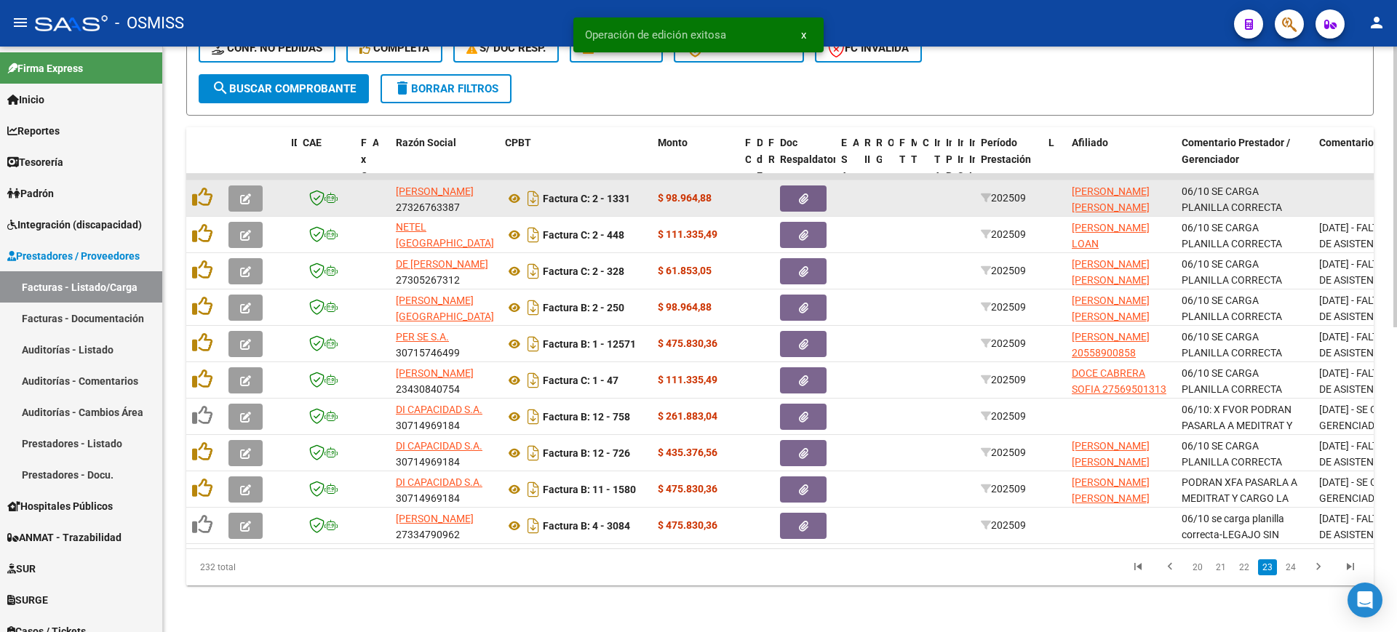
click at [254, 186] on button "button" at bounding box center [245, 199] width 34 height 26
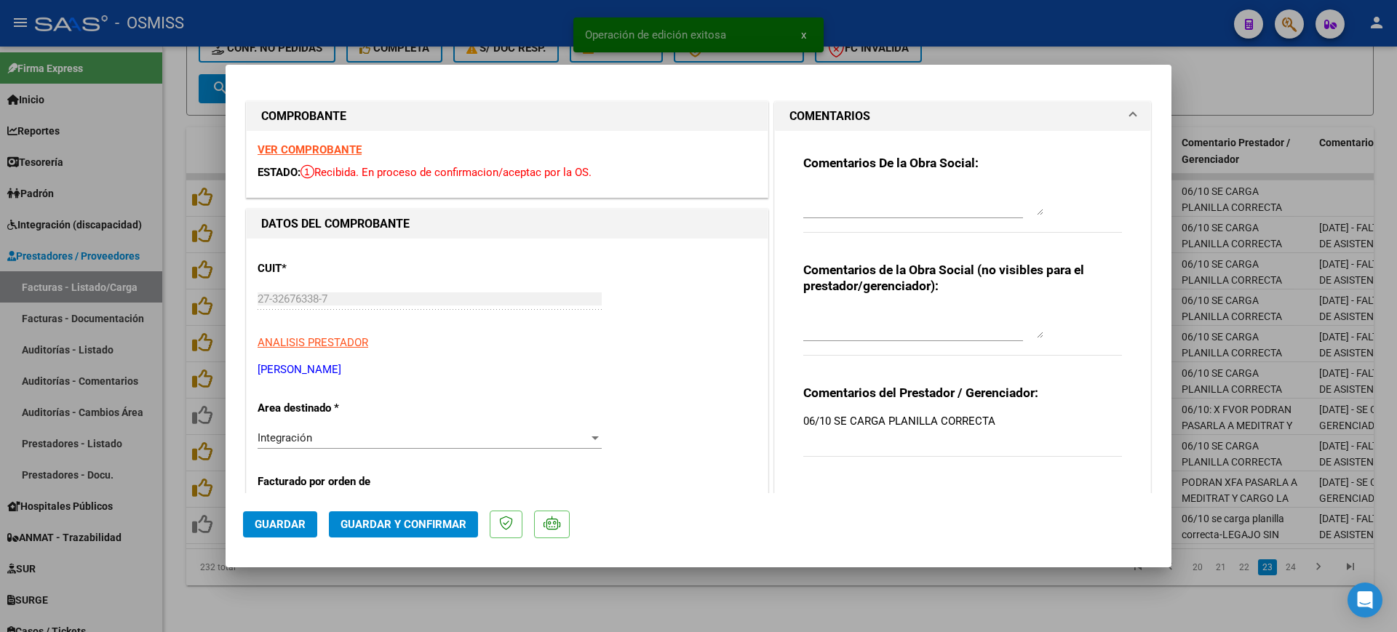
click at [290, 149] on strong "VER COMPROBANTE" at bounding box center [310, 149] width 104 height 13
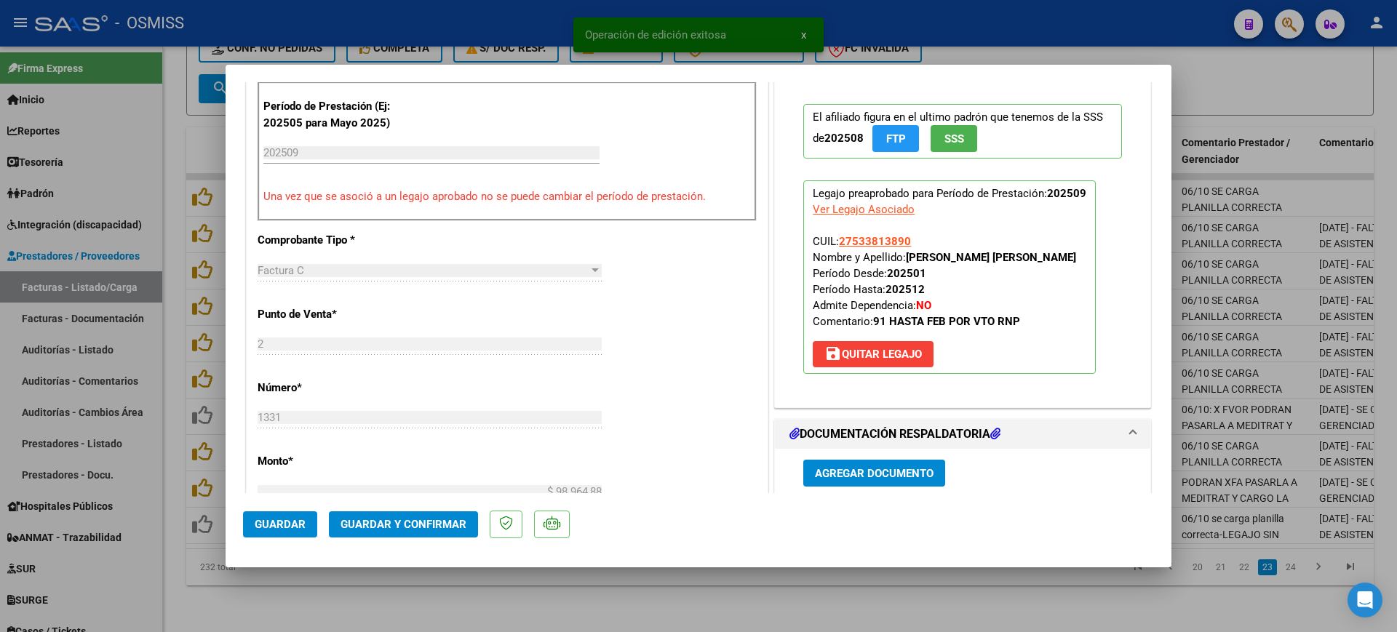
scroll to position [728, 0]
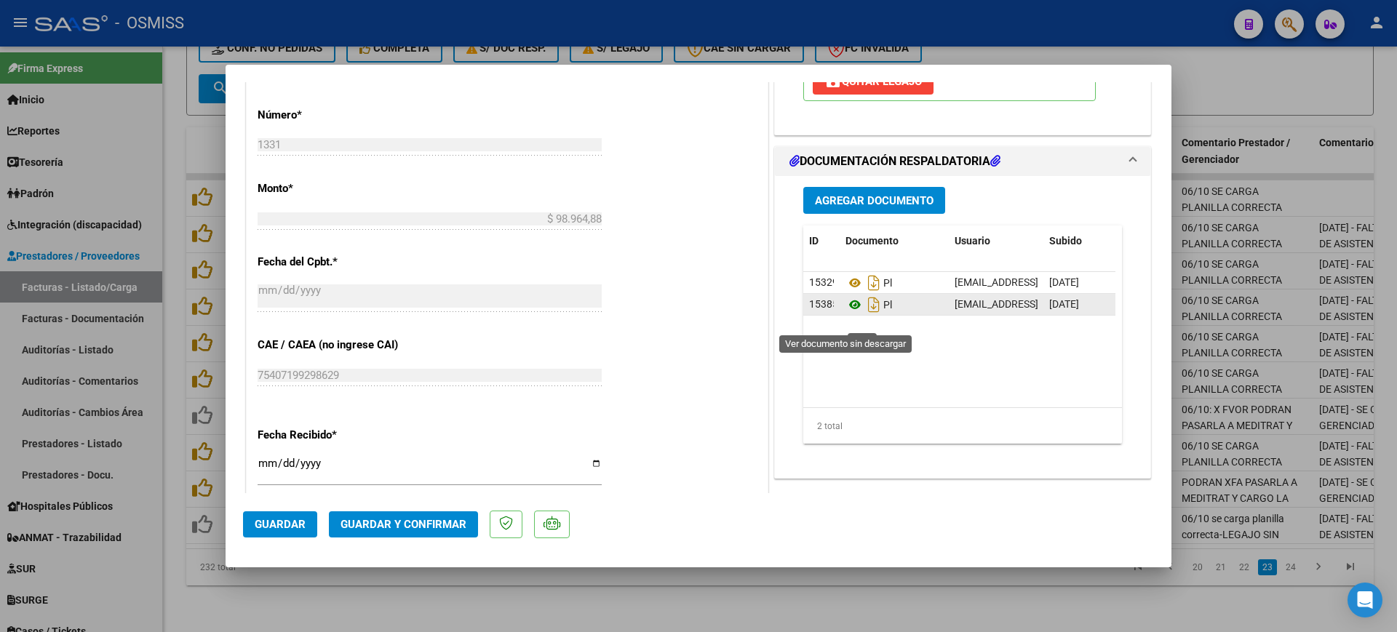
click at [847, 314] on icon at bounding box center [855, 304] width 19 height 17
